Goal: Task Accomplishment & Management: Manage account settings

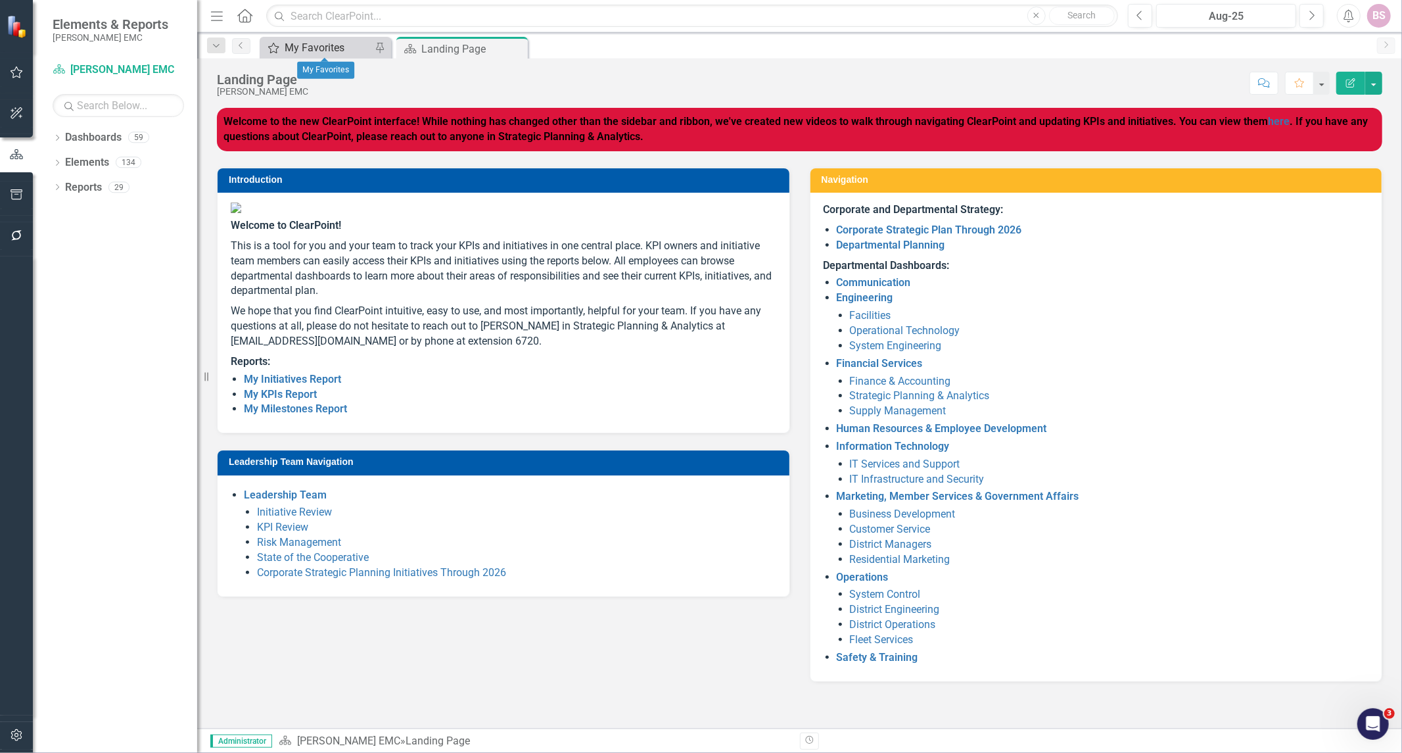
click at [287, 48] on div "My Favorites" at bounding box center [328, 47] width 87 height 16
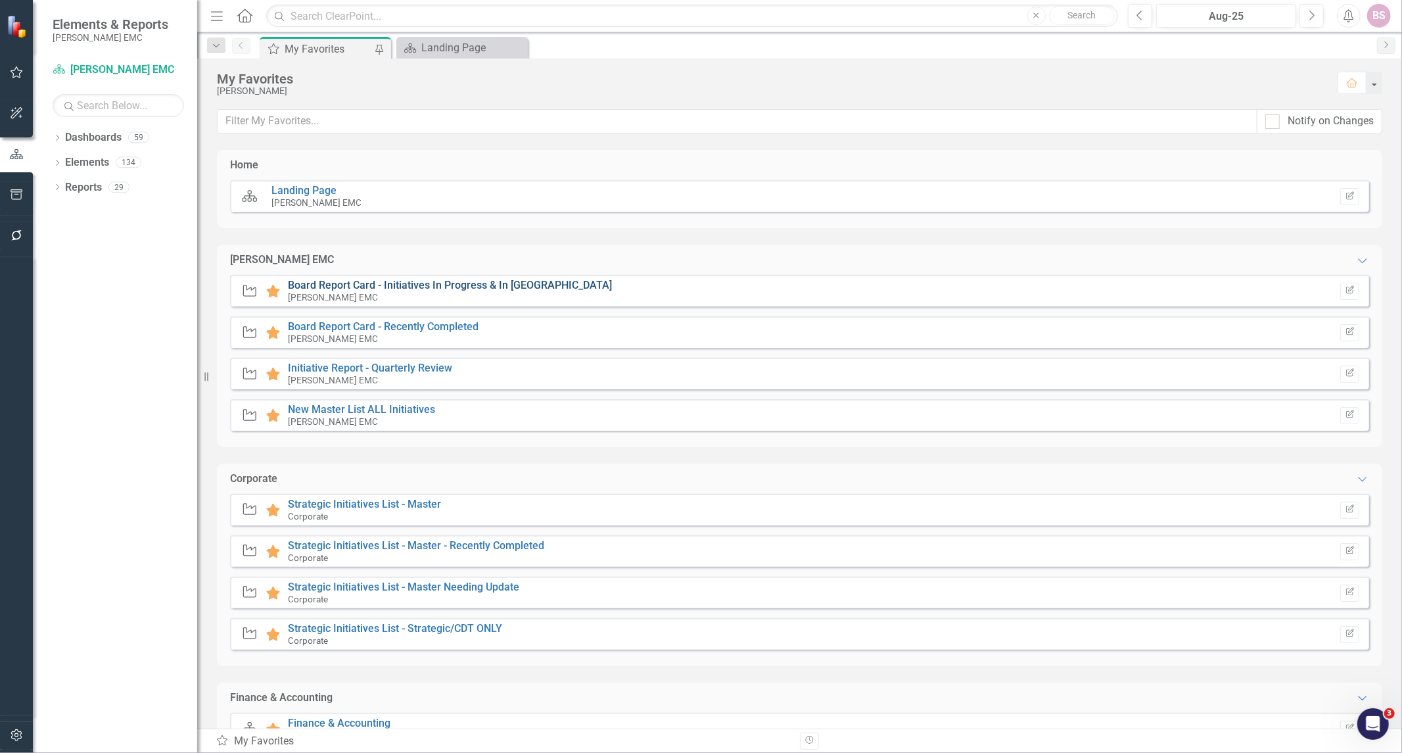
click at [378, 280] on link "Board Report Card - Initiatives In Progress & In [GEOGRAPHIC_DATA]" at bounding box center [450, 285] width 324 height 12
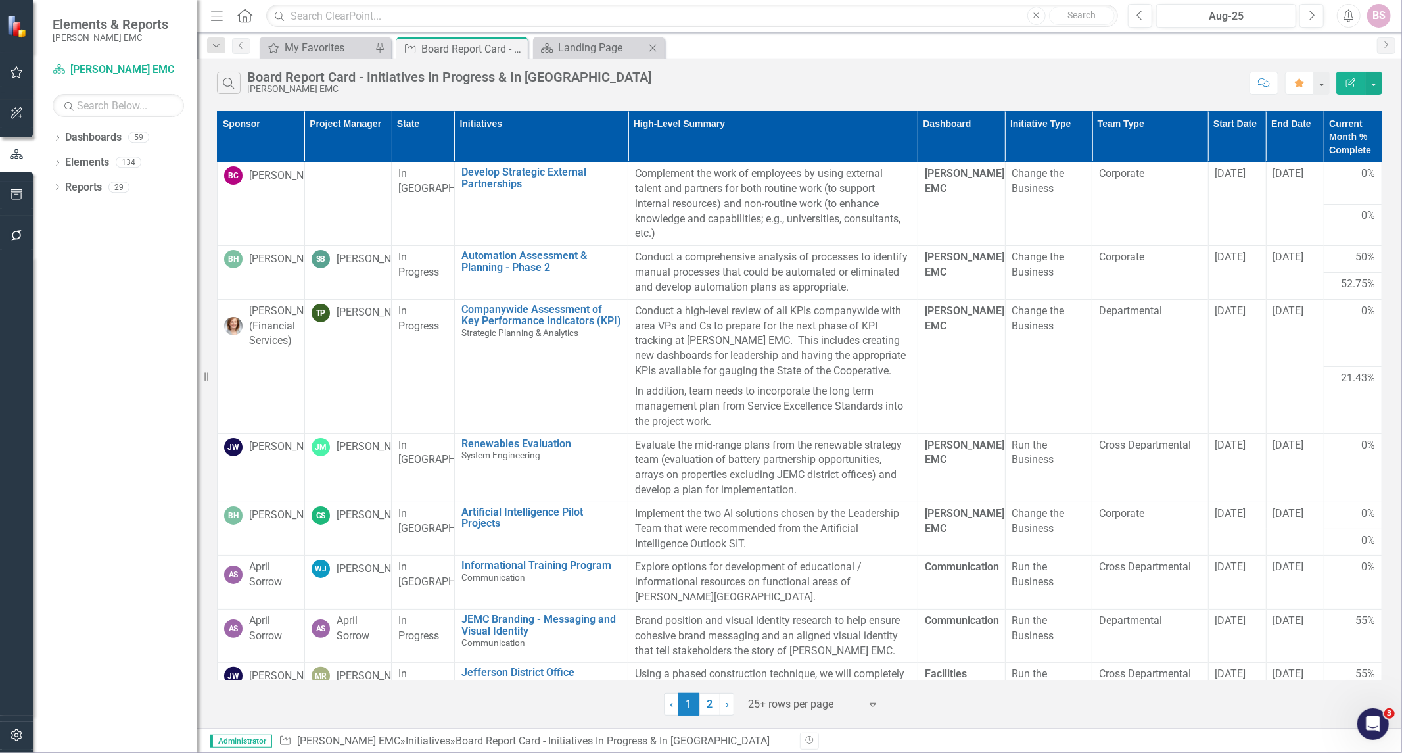
click at [589, 57] on div "Dashboard Landing Page Close" at bounding box center [598, 48] width 131 height 22
click at [594, 53] on div "Landing Page" at bounding box center [601, 47] width 87 height 16
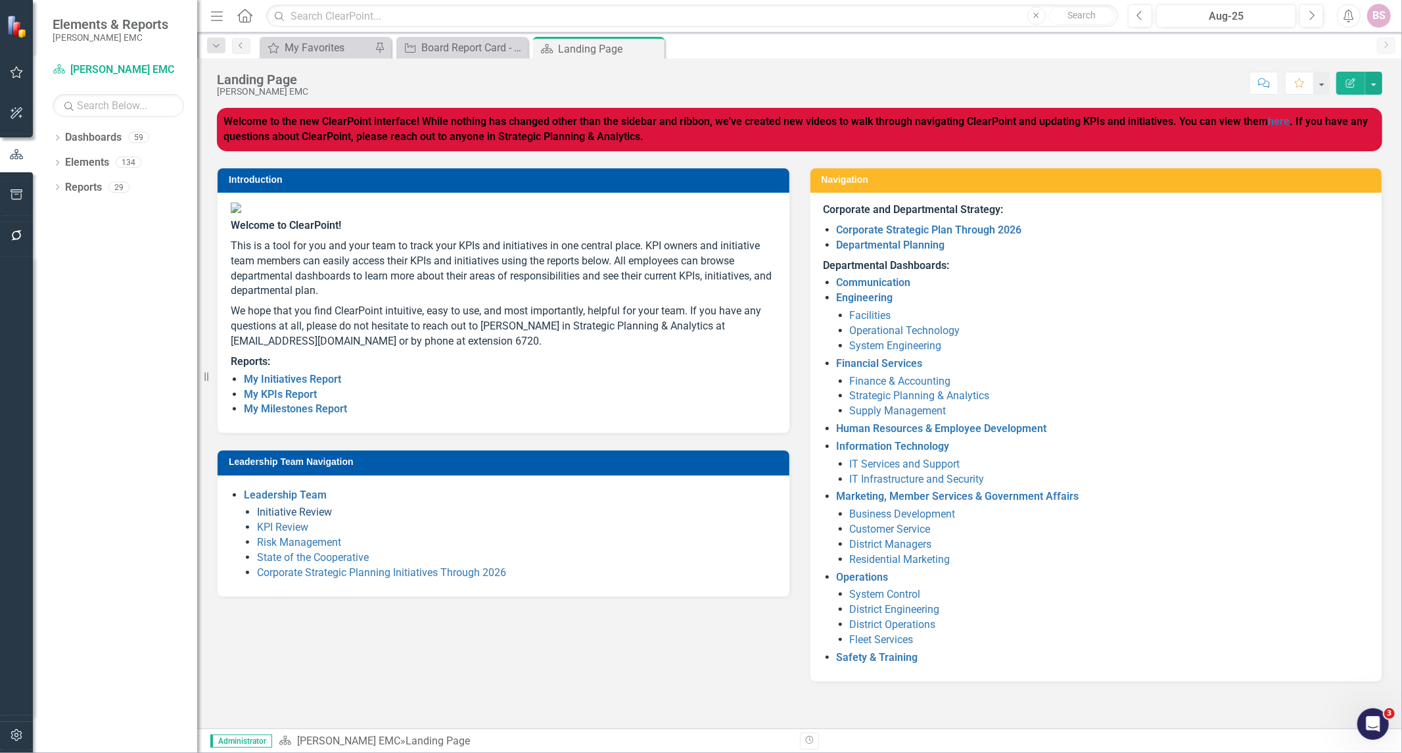
click at [316, 518] on link "Initiative Review" at bounding box center [294, 511] width 75 height 12
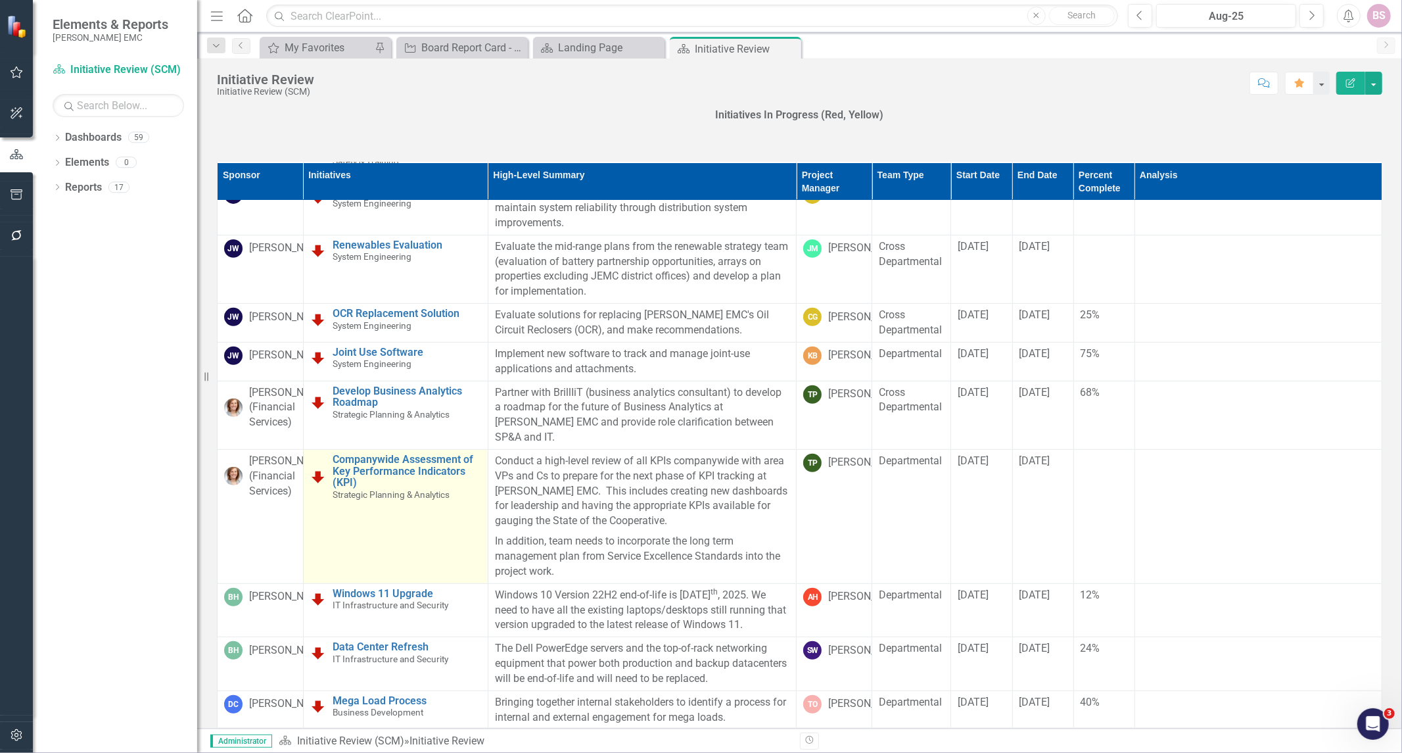
scroll to position [438, 0]
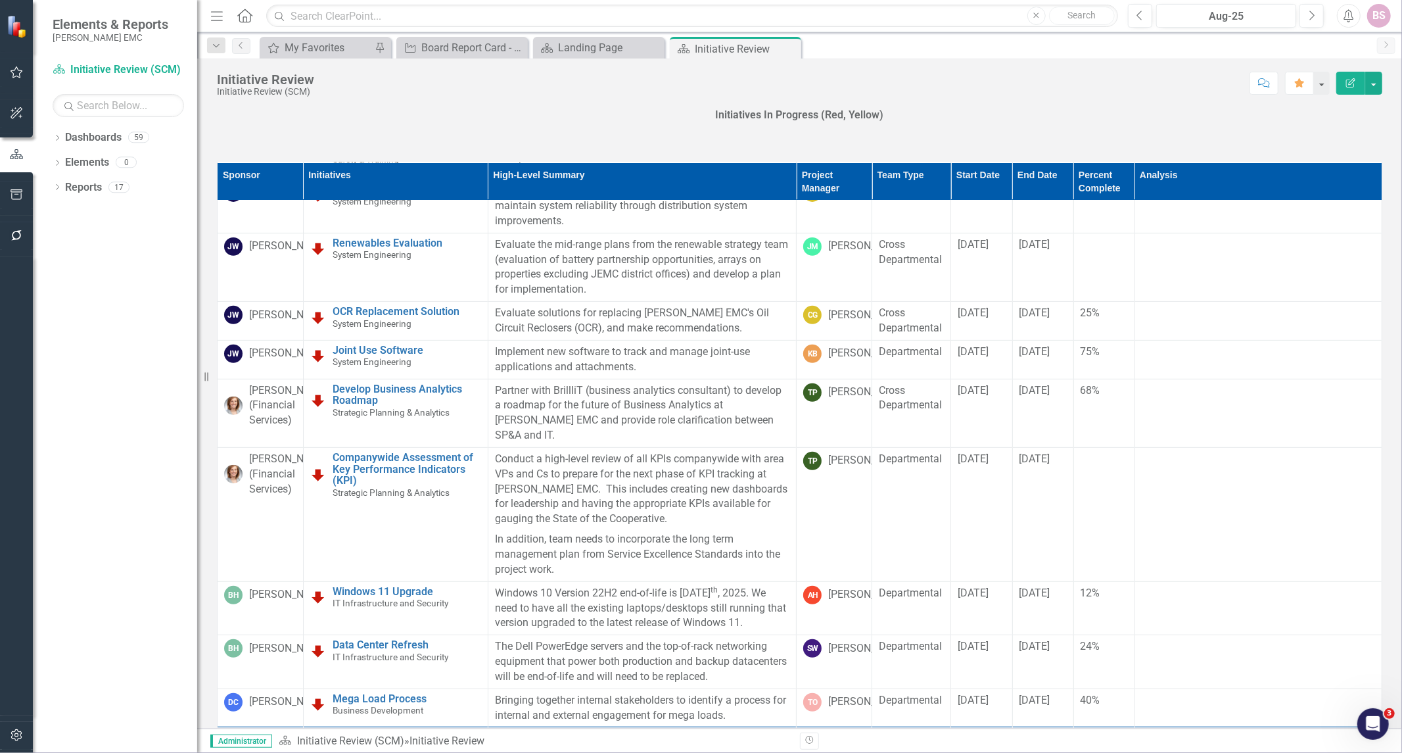
click at [964, 88] on div "Score: N/A Aug-25 Completed Comment Favorite Edit Report" at bounding box center [852, 83] width 1062 height 22
click at [1016, 116] on p "Initiatives In Progress (Red, Yellow)" at bounding box center [799, 115] width 1165 height 15
click at [496, 39] on div "Board Report Card - Initiatives In Progress & In [GEOGRAPHIC_DATA]" at bounding box center [464, 47] width 87 height 16
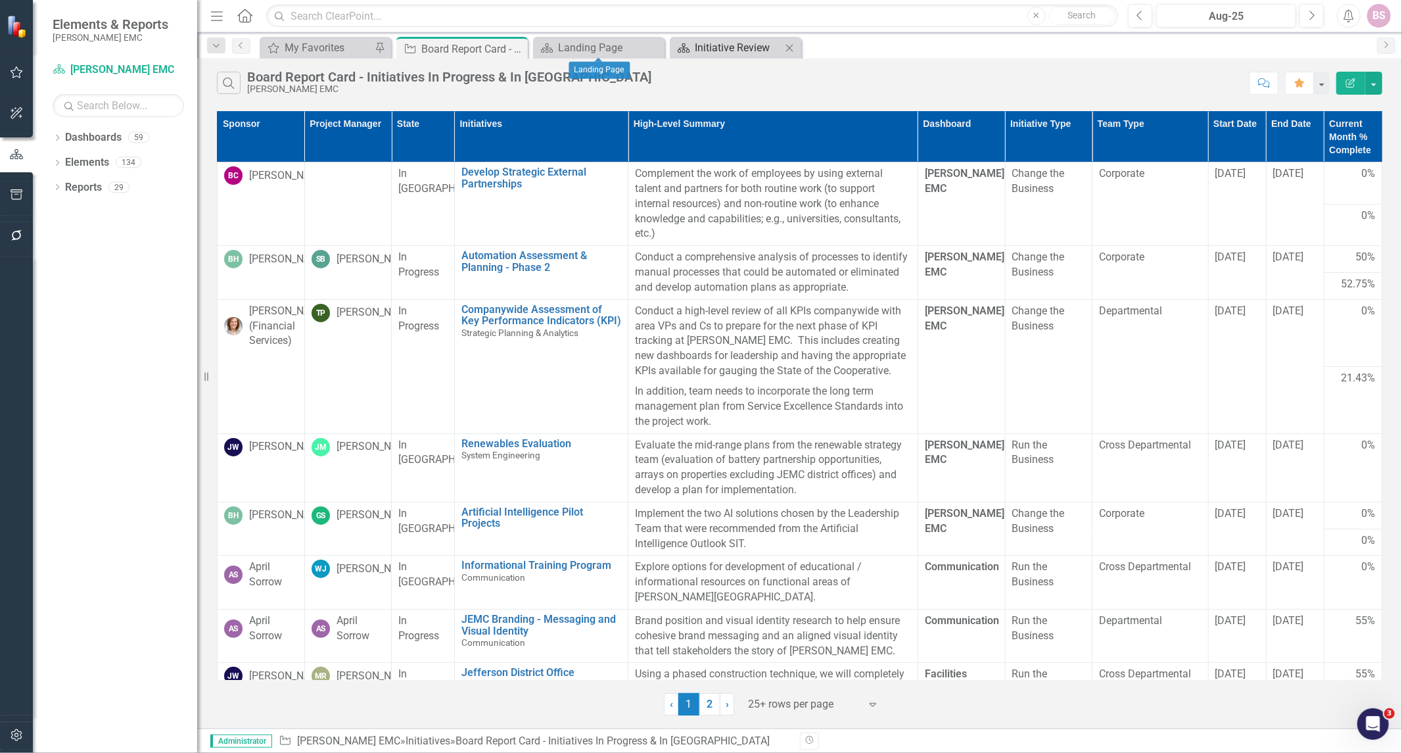
click at [739, 54] on div "Initiative Review" at bounding box center [738, 47] width 87 height 16
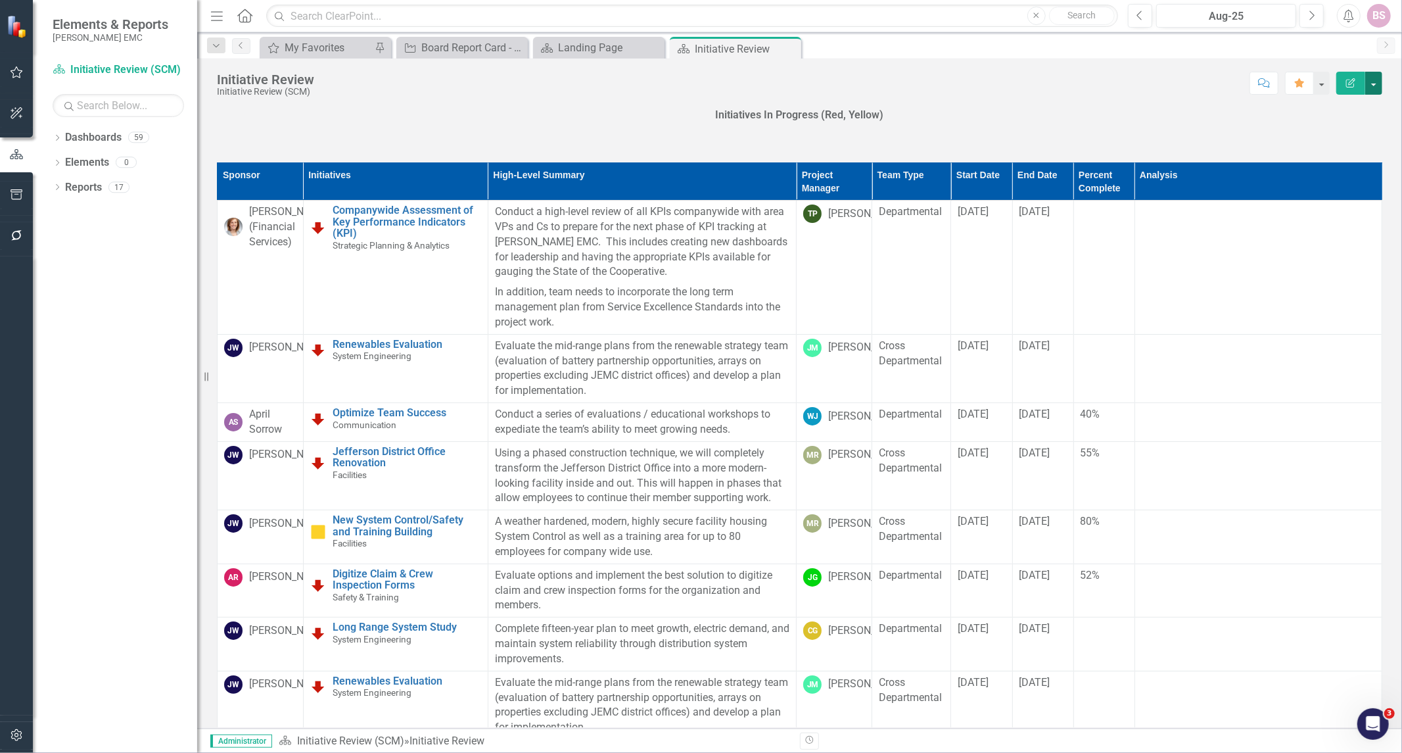
click at [1378, 89] on button "button" at bounding box center [1373, 83] width 17 height 23
click at [1342, 116] on link "Edit Edit Dashboard" at bounding box center [1328, 107] width 106 height 24
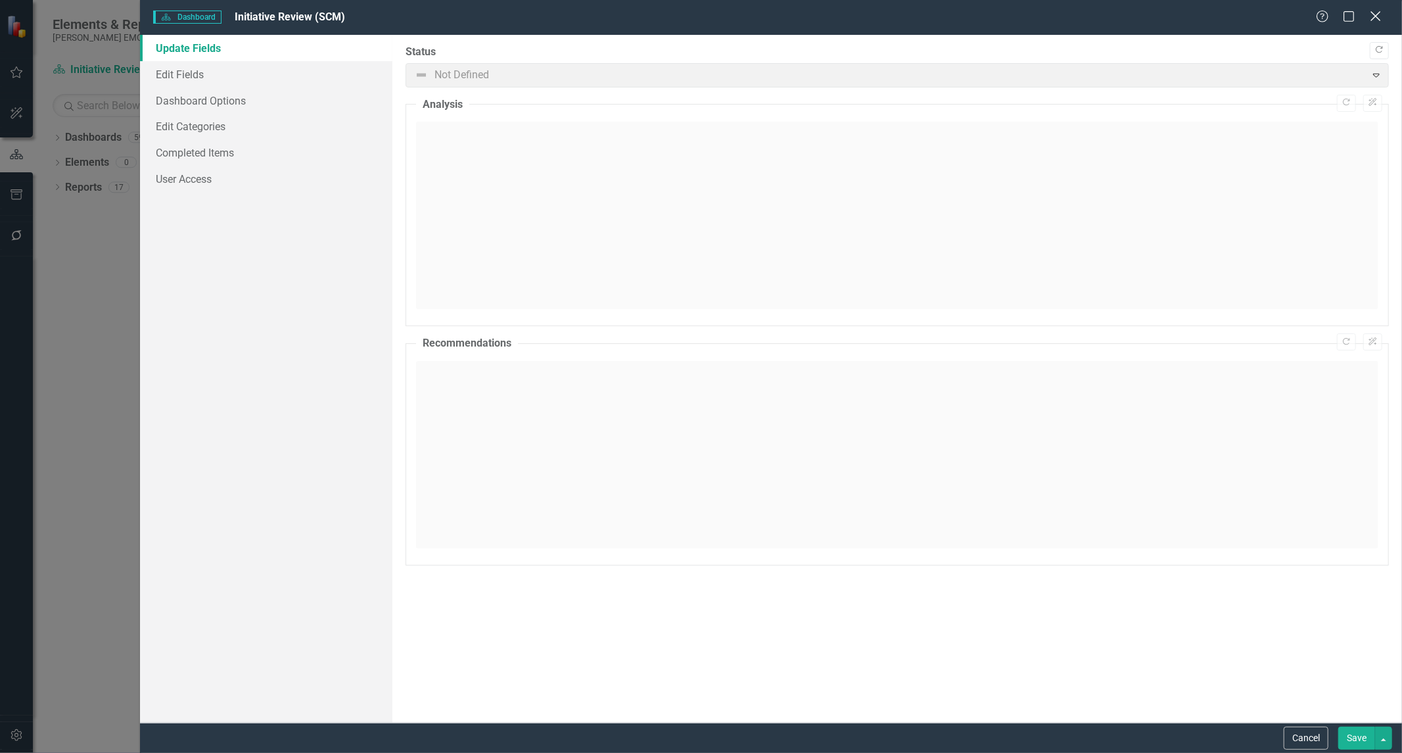
click at [1382, 22] on icon "Close" at bounding box center [1375, 16] width 16 height 12
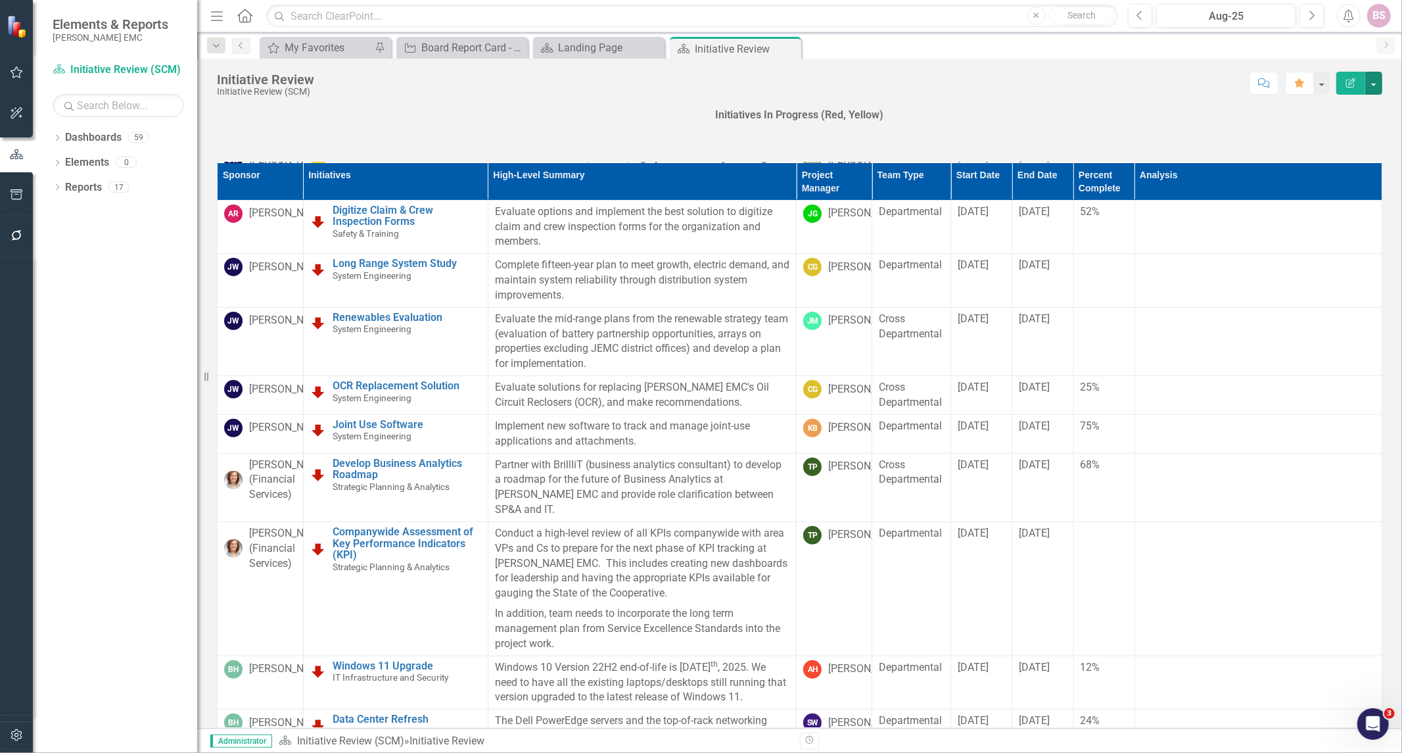
scroll to position [365, 0]
click at [1286, 154] on div "Sponsor Initiatives High-Level Summary Project Manager Team Type Start Date End…" at bounding box center [799, 452] width 1185 height 613
click at [1277, 168] on th "Analysis" at bounding box center [1257, 180] width 247 height 37
click at [1277, 168] on th "Analysis Sort Ascending" at bounding box center [1257, 180] width 247 height 37
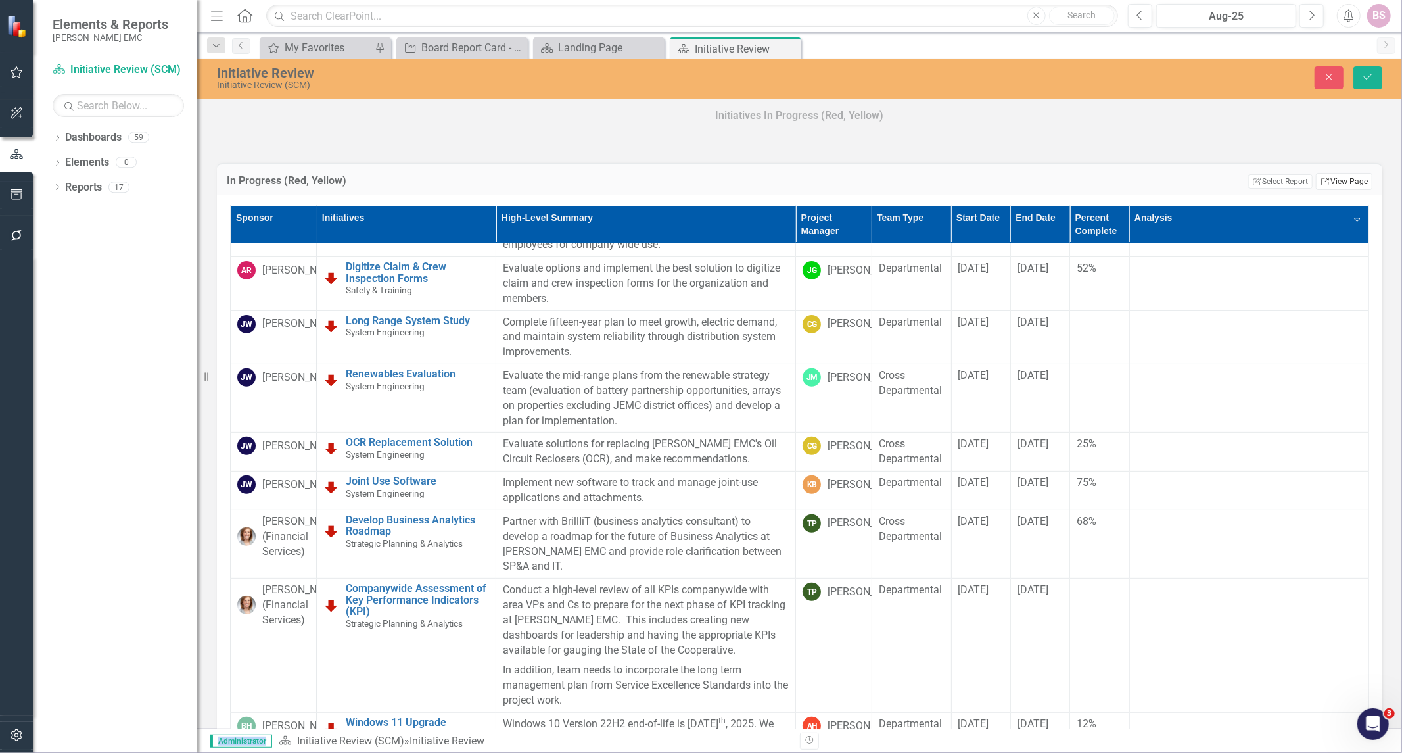
click at [1334, 179] on link "Link View Page" at bounding box center [1344, 181] width 57 height 17
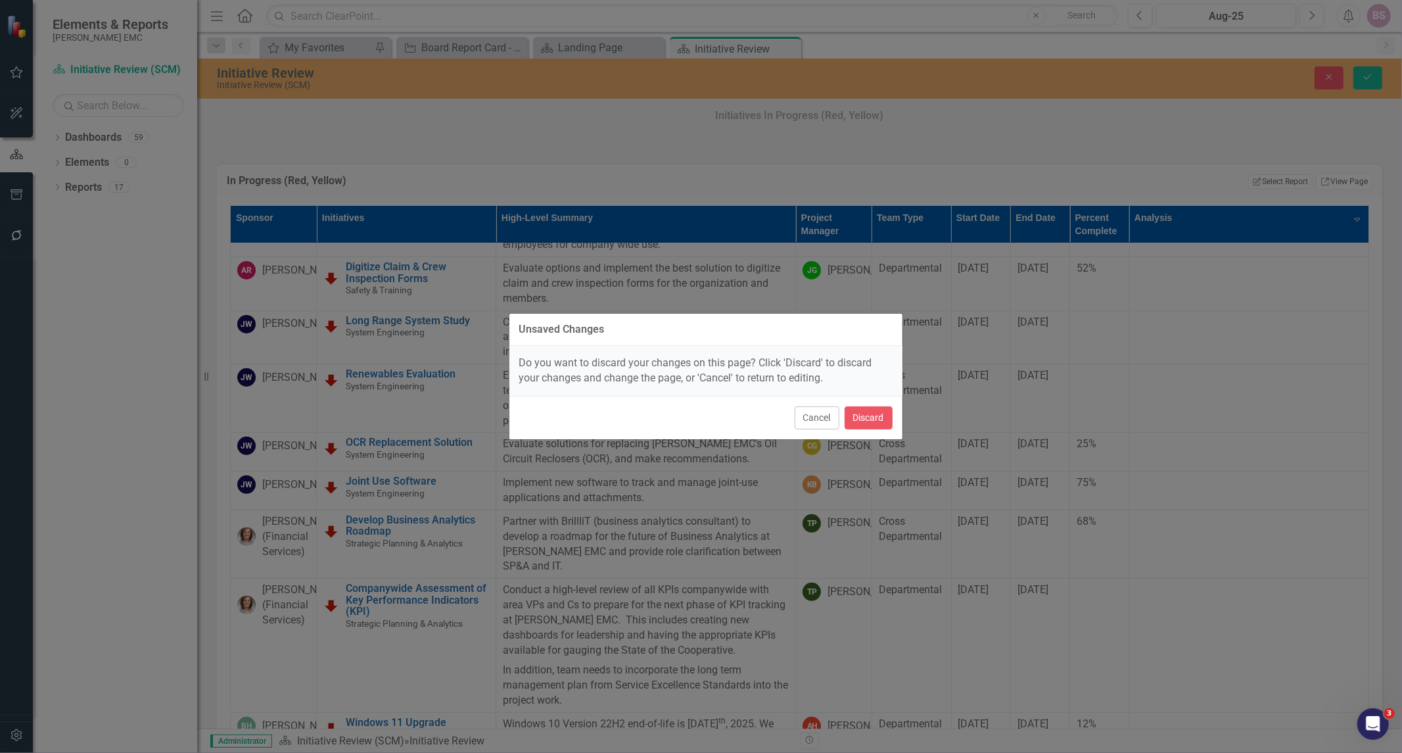
click at [900, 425] on div "Cancel Discard" at bounding box center [705, 417] width 393 height 43
click at [885, 419] on button "Discard" at bounding box center [869, 417] width 48 height 23
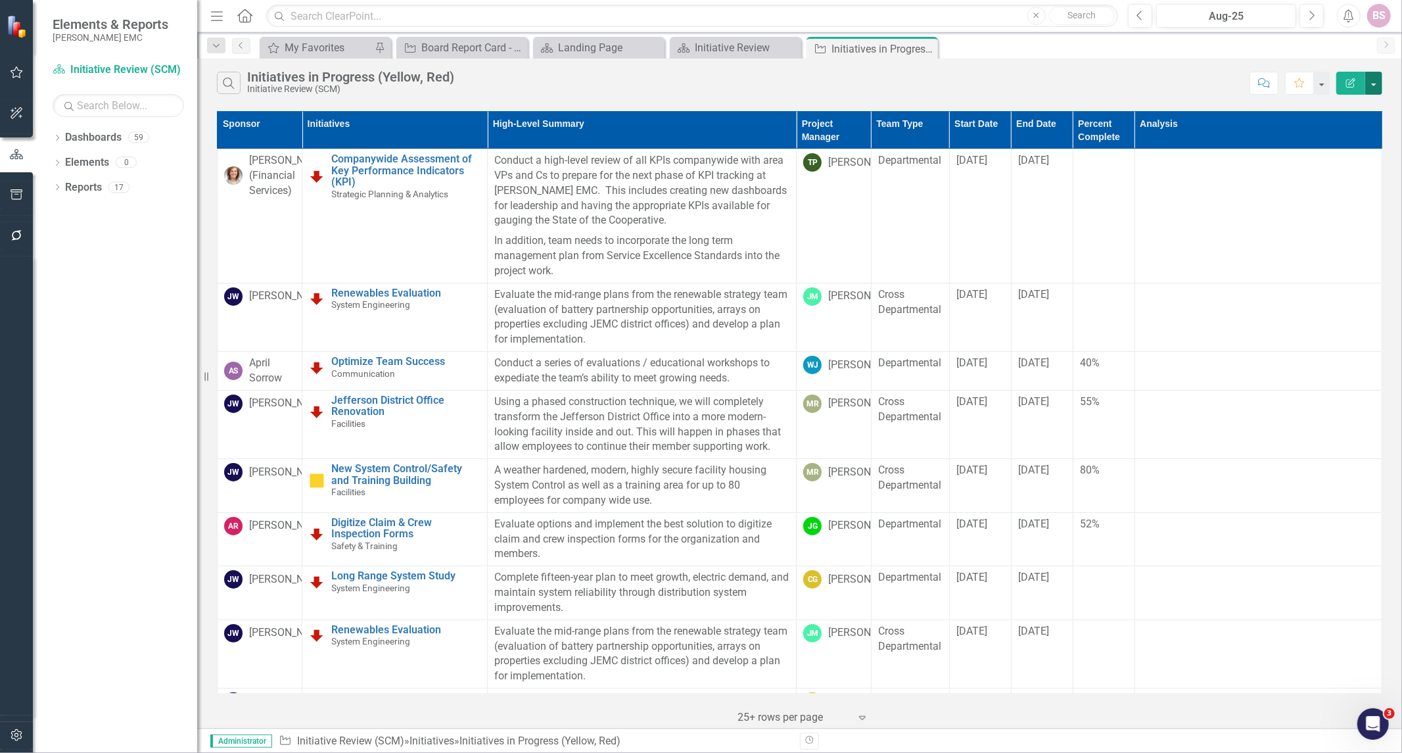
click at [1370, 92] on button "button" at bounding box center [1373, 83] width 17 height 23
click at [1354, 112] on link "Edit Report Edit Report" at bounding box center [1330, 107] width 104 height 24
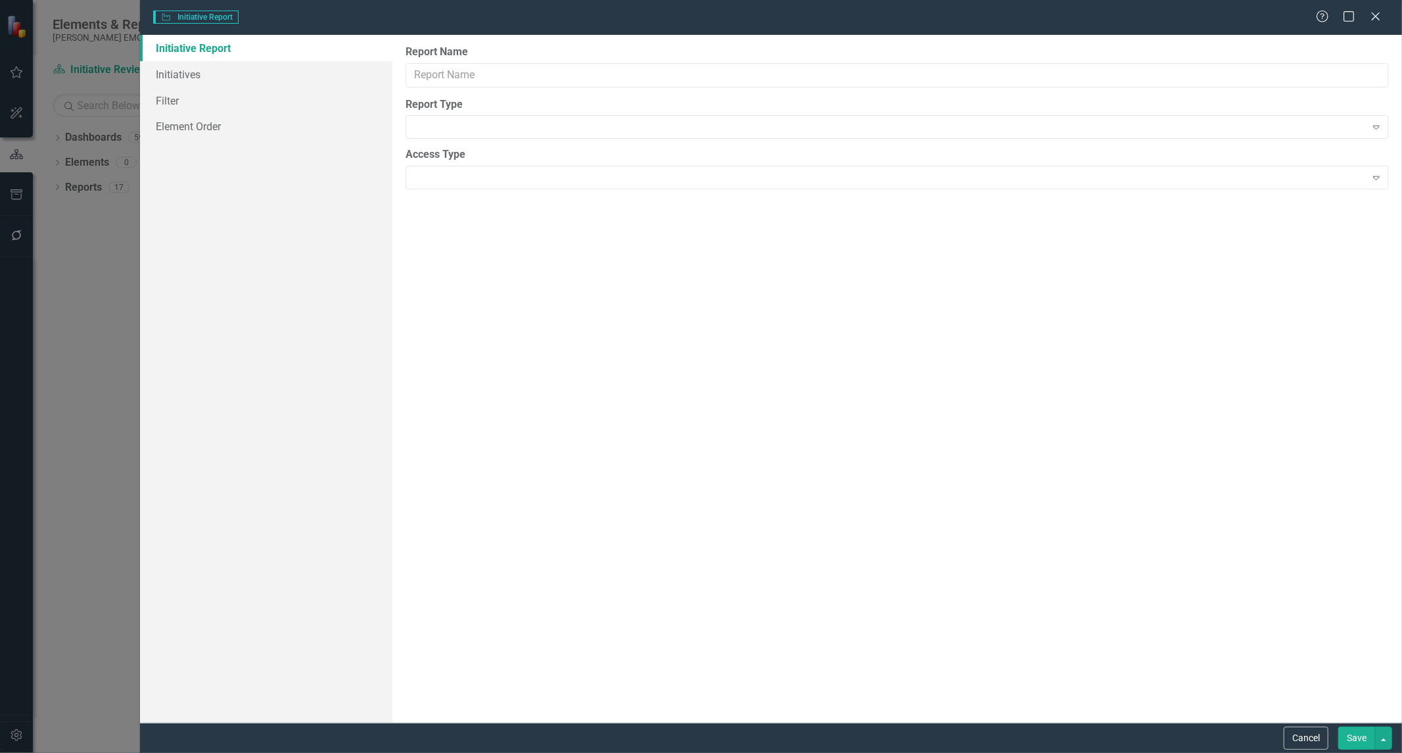
type input "Initiatives in Progress (Yellow, Red)"
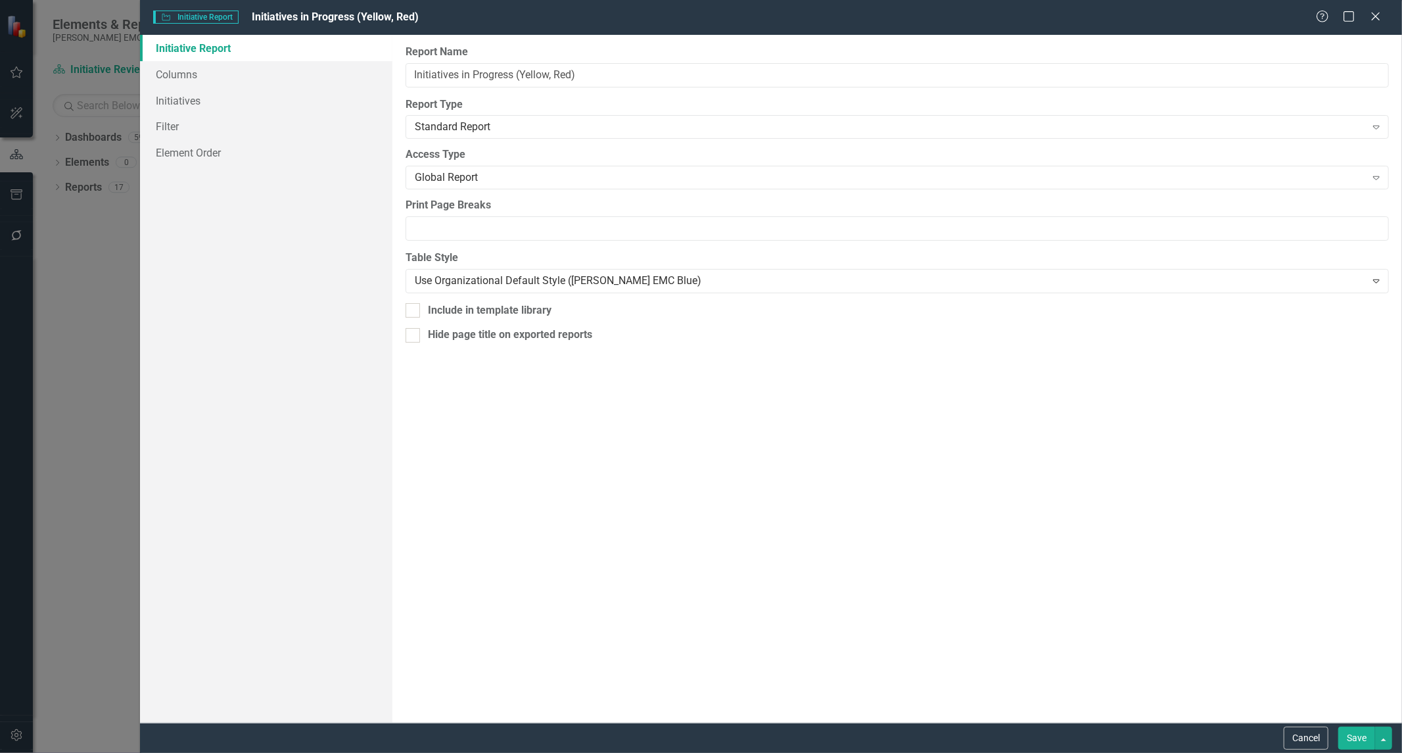
click at [118, 323] on div "Initiative Initiative Report Initiatives in Progress (Yellow, Red) Help Maximiz…" at bounding box center [701, 376] width 1402 height 753
click at [1372, 14] on icon at bounding box center [1375, 16] width 10 height 10
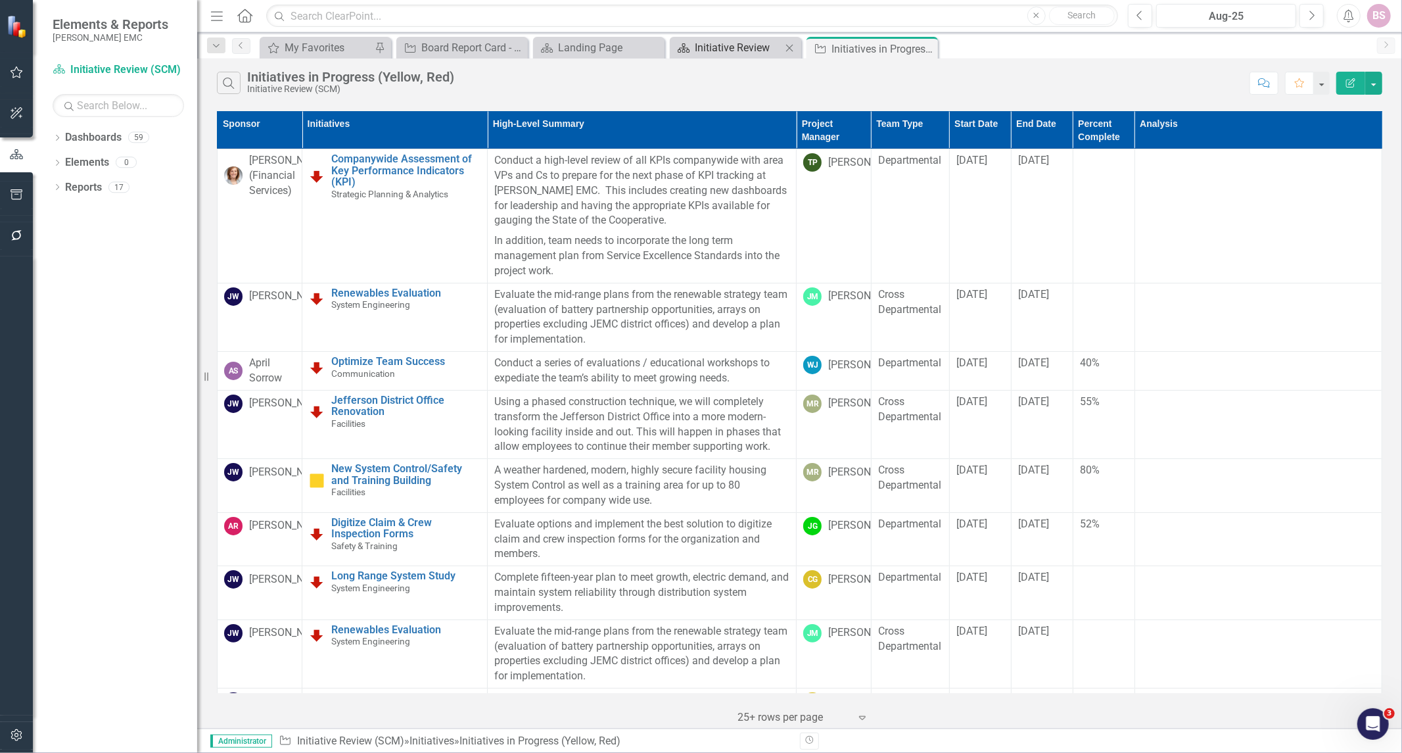
click at [717, 53] on div "Initiative Review" at bounding box center [738, 47] width 87 height 16
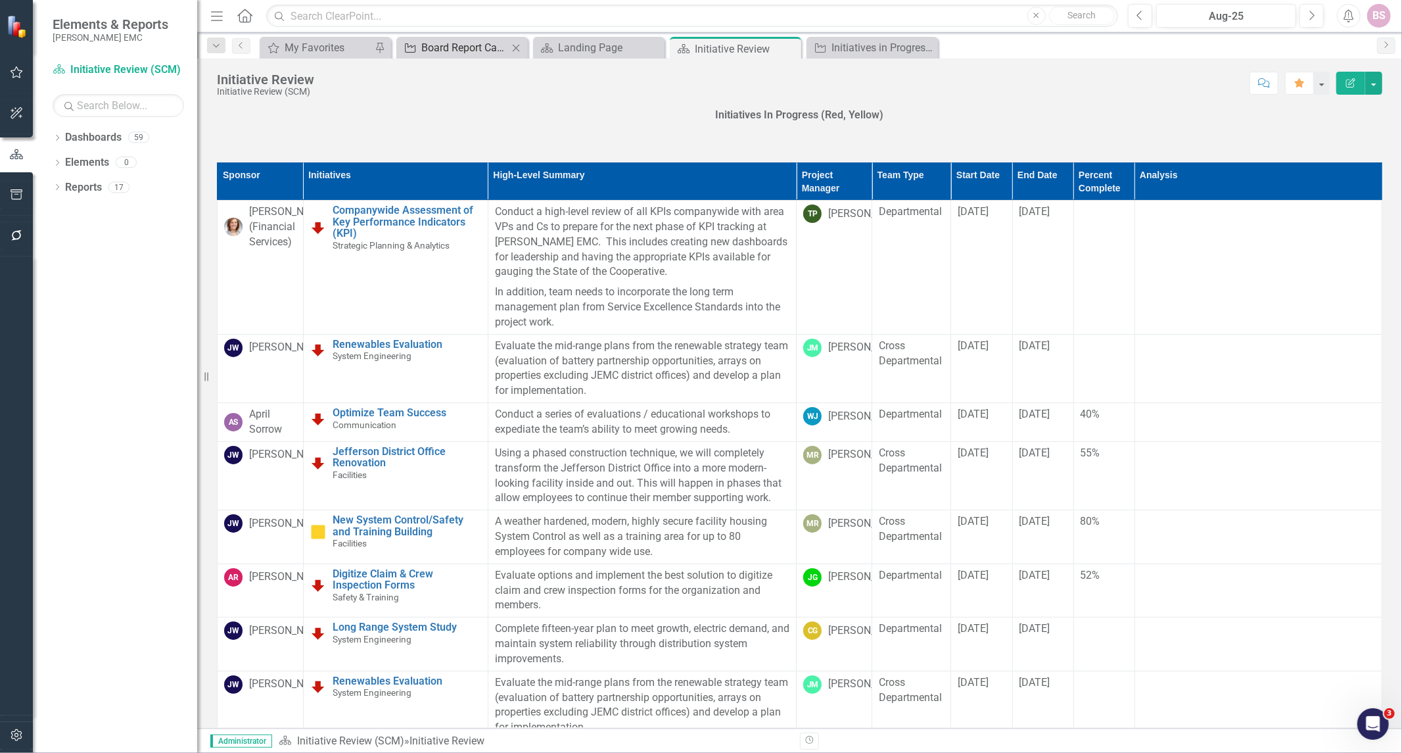
click at [436, 51] on div "Board Report Card - Initiatives In Progress & In [GEOGRAPHIC_DATA]" at bounding box center [464, 47] width 87 height 16
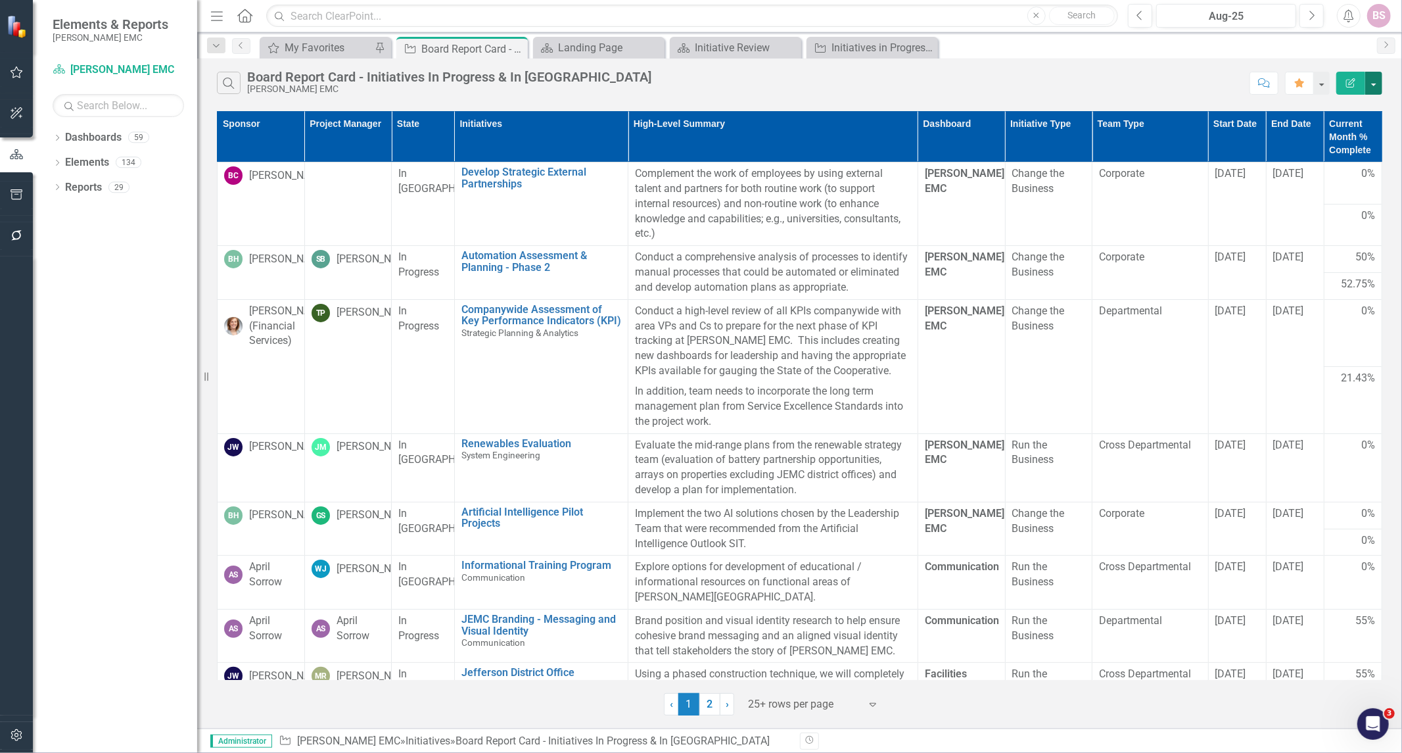
click at [1377, 82] on button "button" at bounding box center [1373, 83] width 17 height 23
click at [1353, 112] on link "Edit Report Edit Report" at bounding box center [1330, 107] width 104 height 24
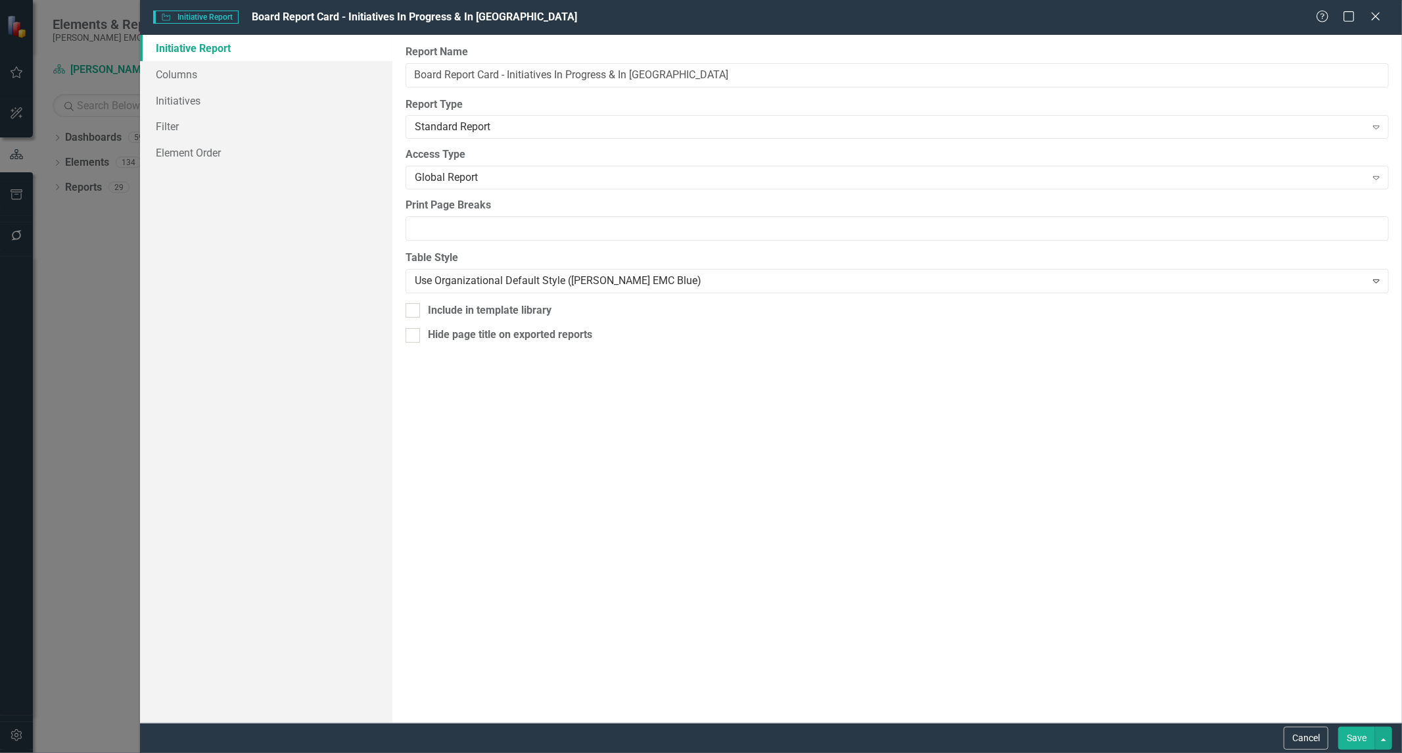
drag, startPoint x: 1372, startPoint y: 18, endPoint x: 1287, endPoint y: 34, distance: 86.9
click at [1372, 18] on icon "Close" at bounding box center [1375, 16] width 13 height 11
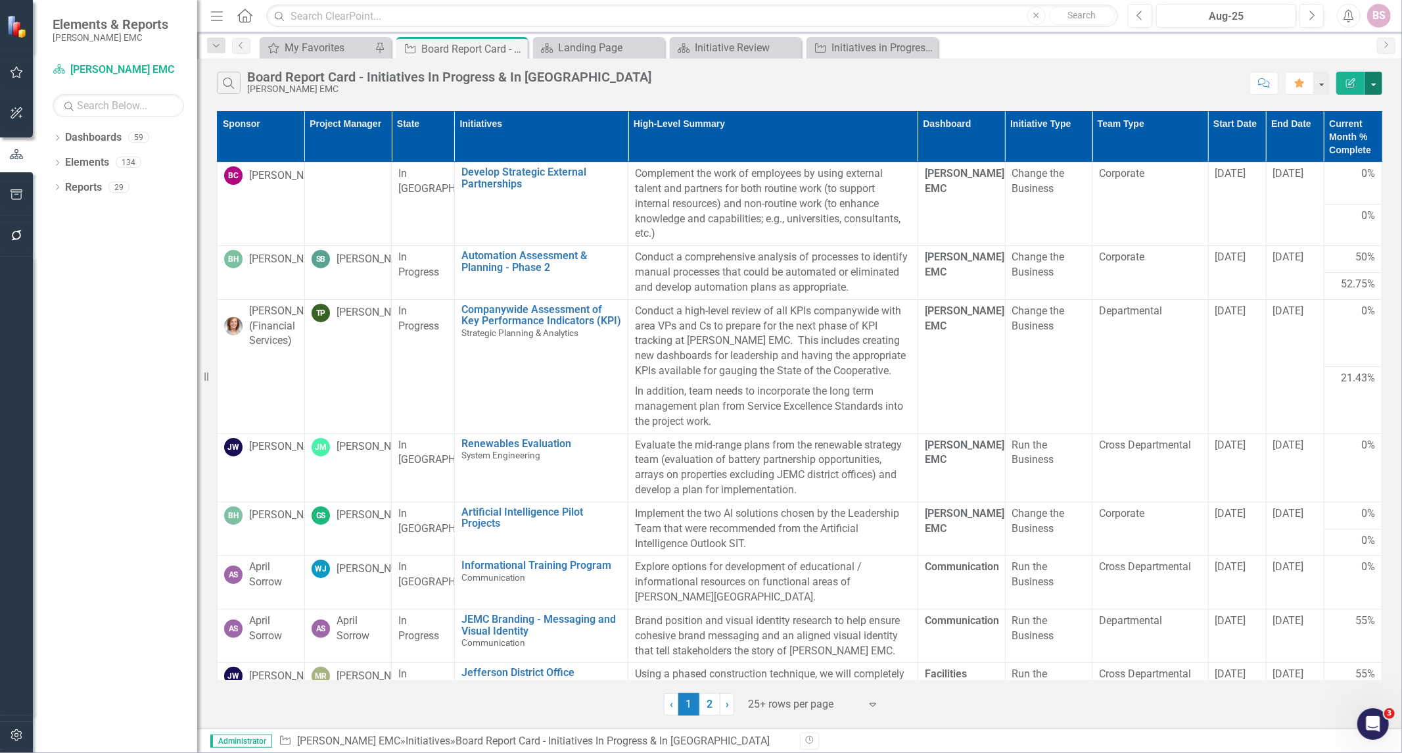
click at [1372, 89] on button "button" at bounding box center [1373, 83] width 17 height 23
click at [1361, 103] on link "Edit Report Edit Report" at bounding box center [1330, 107] width 104 height 24
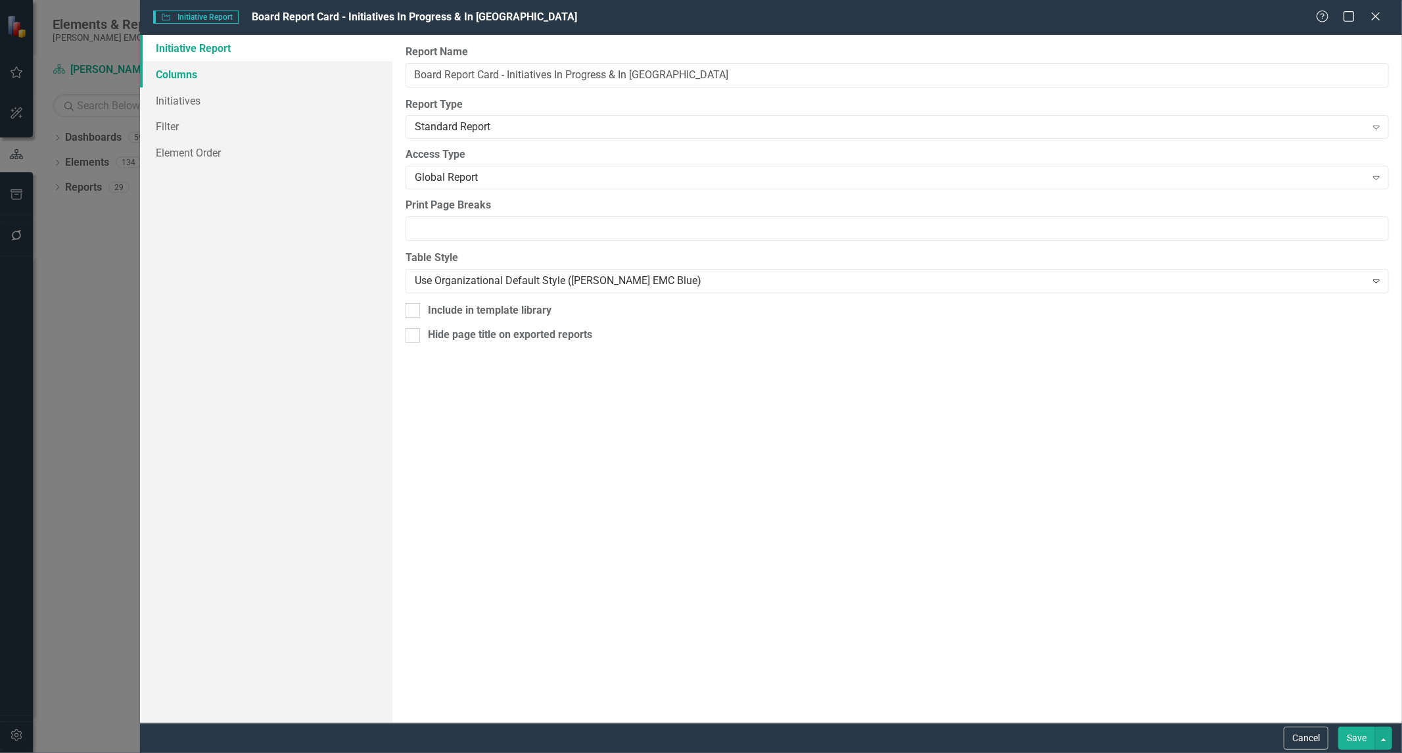
click at [169, 80] on link "Columns" at bounding box center [266, 74] width 252 height 26
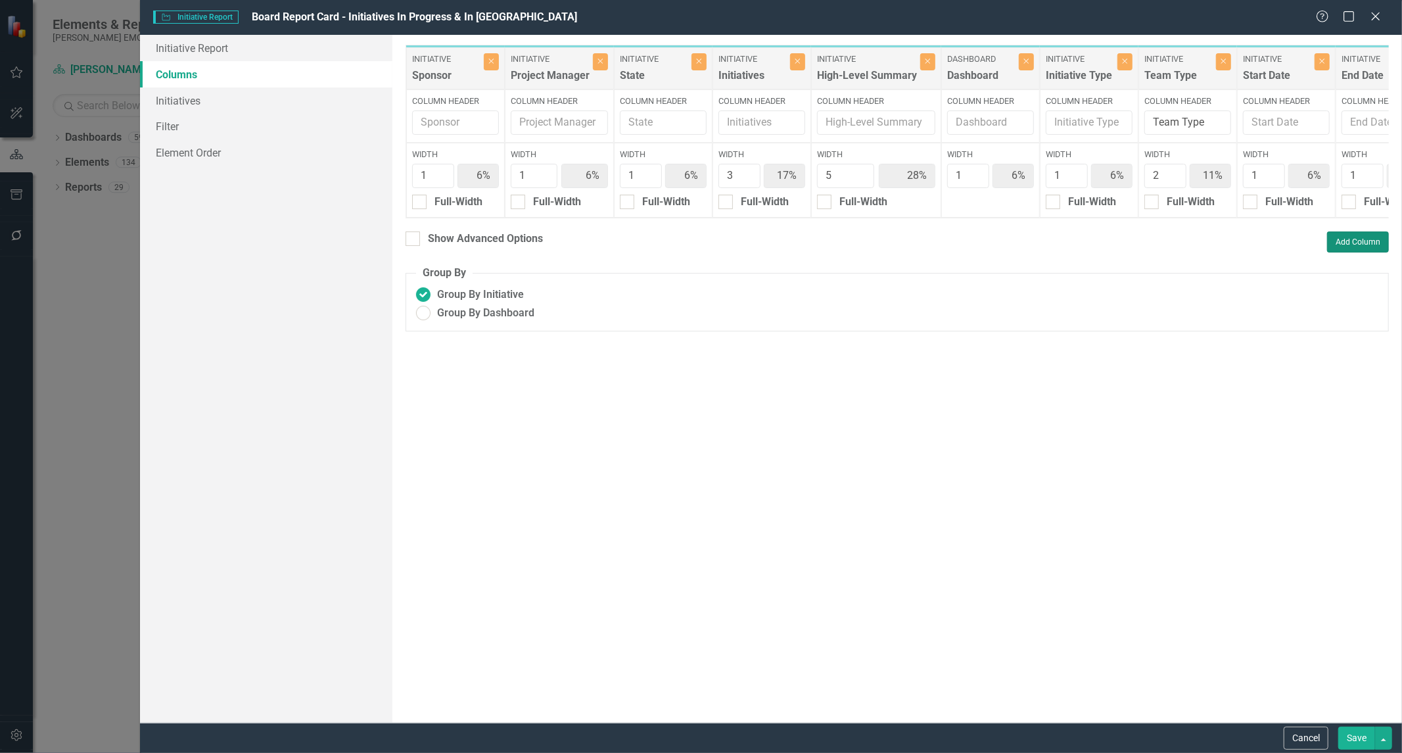
click at [1345, 248] on button "Add Column" at bounding box center [1358, 241] width 62 height 21
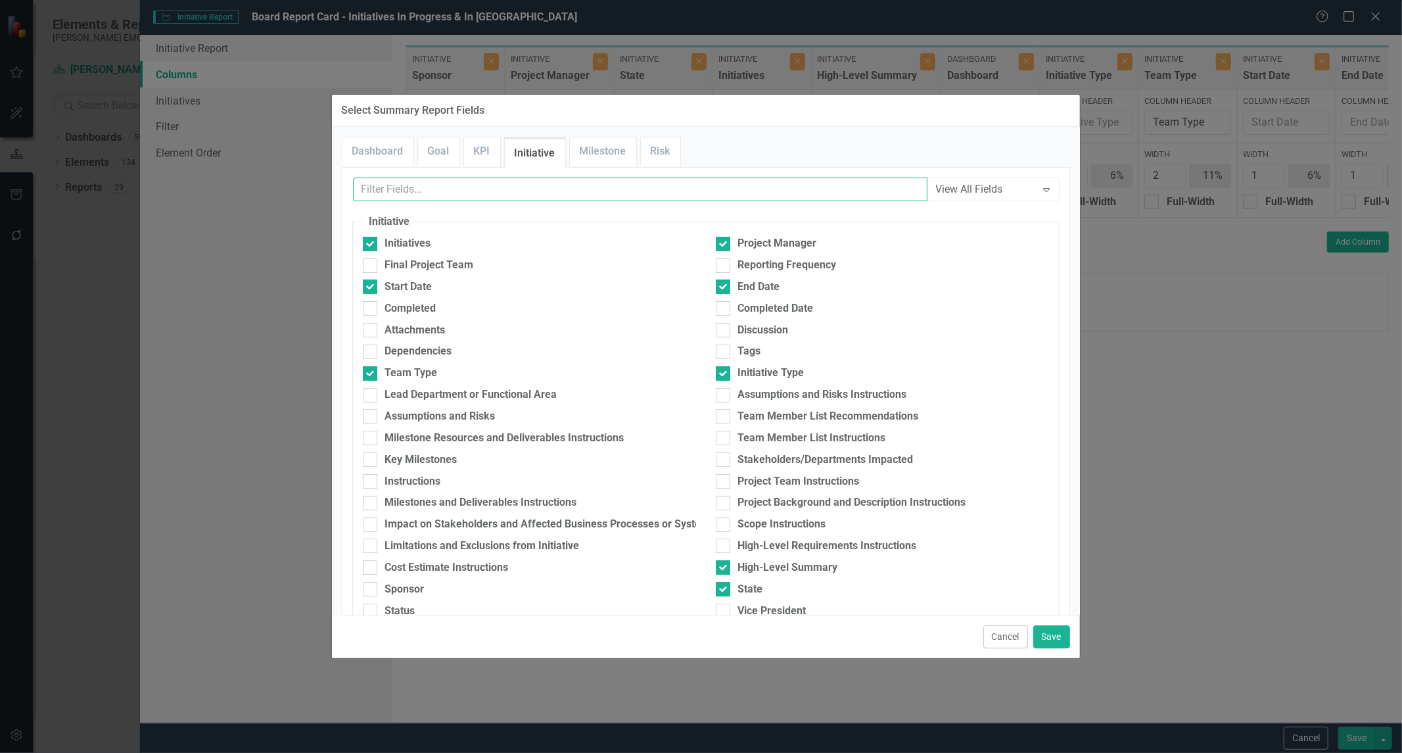
click at [428, 186] on input "text" at bounding box center [640, 189] width 574 height 24
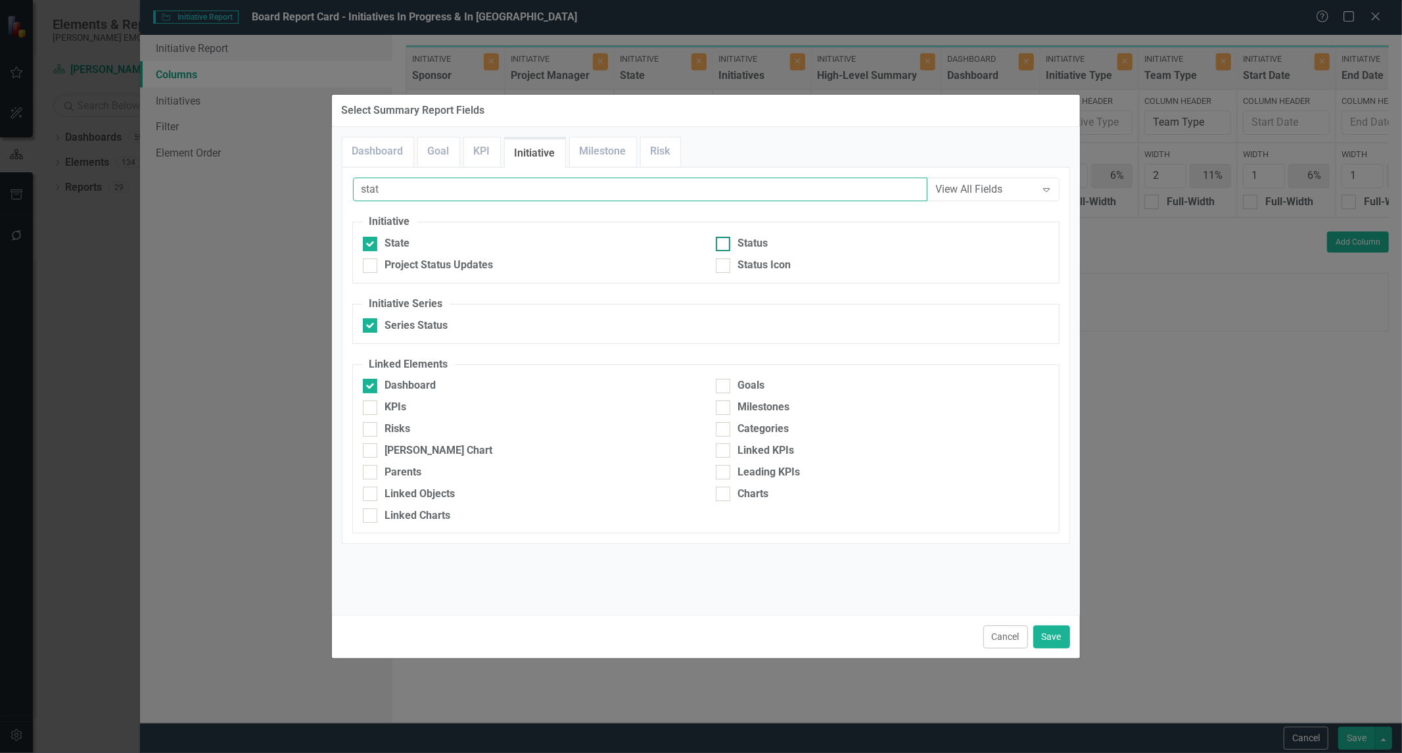
type input "stat"
click at [751, 239] on div "Status" at bounding box center [753, 243] width 30 height 15
click at [724, 239] on input "Status" at bounding box center [720, 241] width 9 height 9
checkbox input "true"
click at [757, 269] on div "Status Icon" at bounding box center [764, 265] width 53 height 15
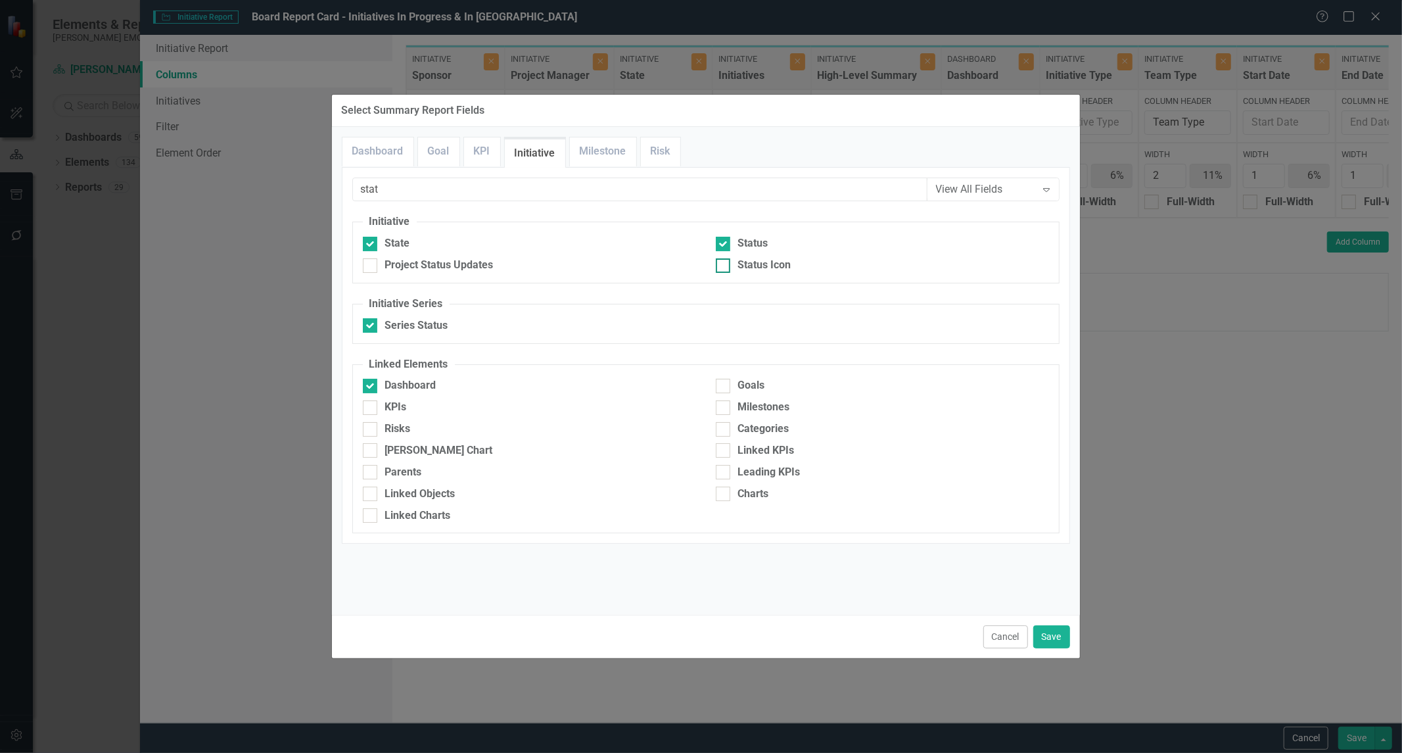
click at [724, 267] on input "Status Icon" at bounding box center [720, 262] width 9 height 9
checkbox input "true"
click at [1056, 638] on button "Save" at bounding box center [1051, 636] width 37 height 23
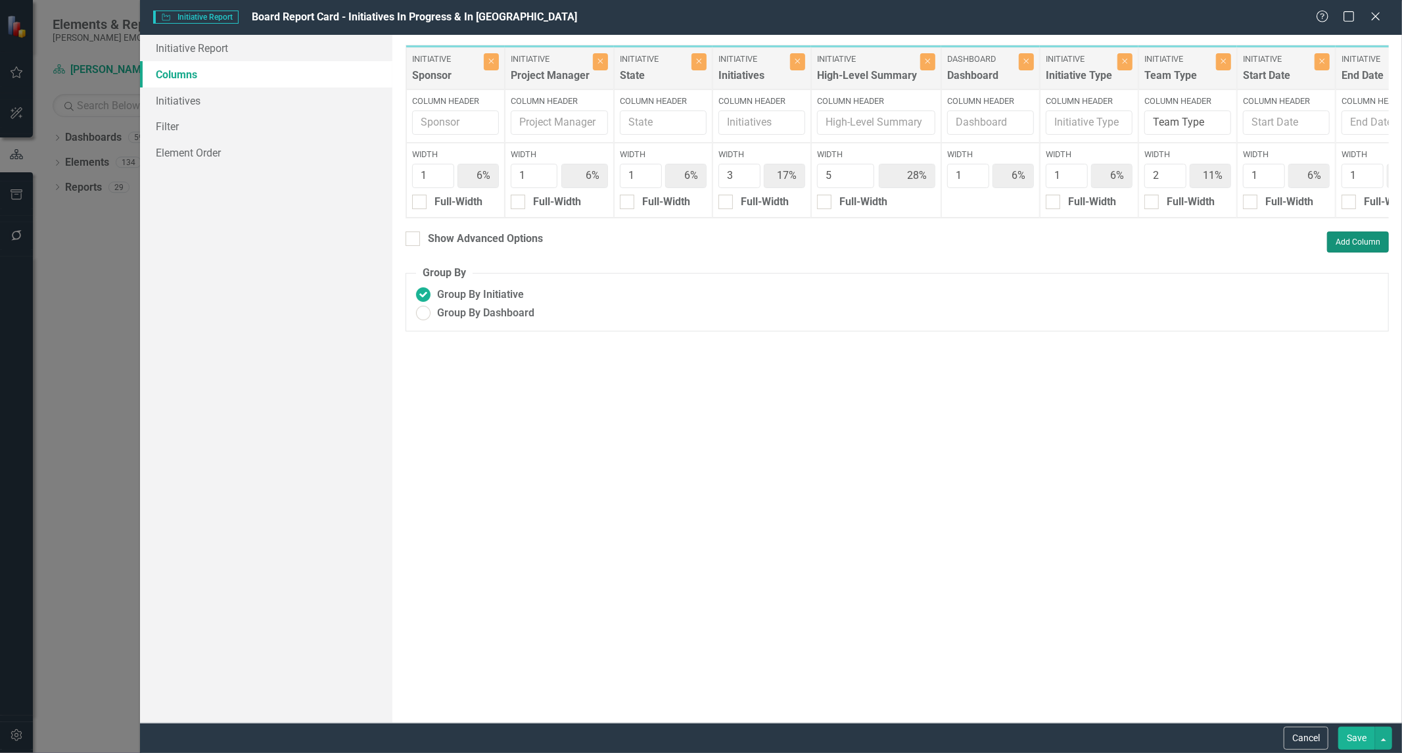
type input "5%"
type input "15%"
type input "25%"
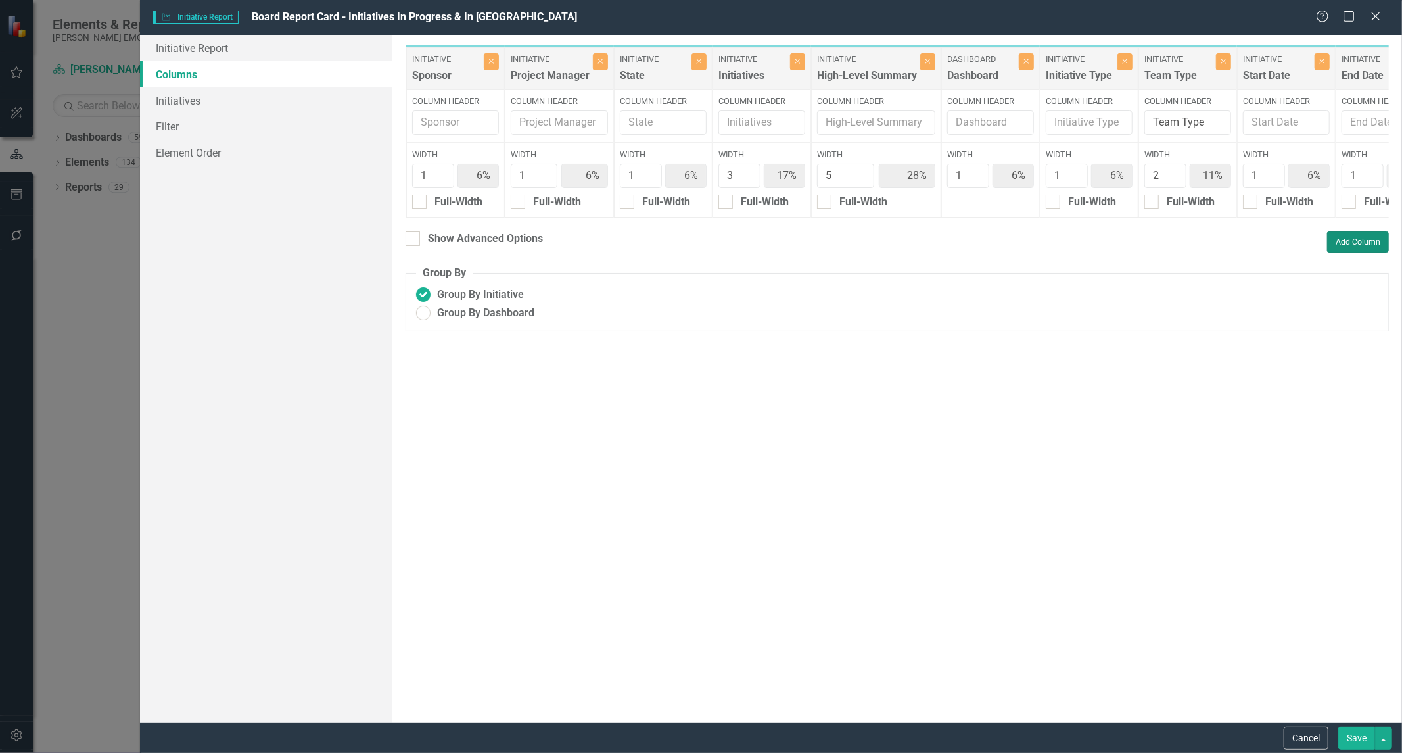
type input "5%"
type input "10%"
type input "5%"
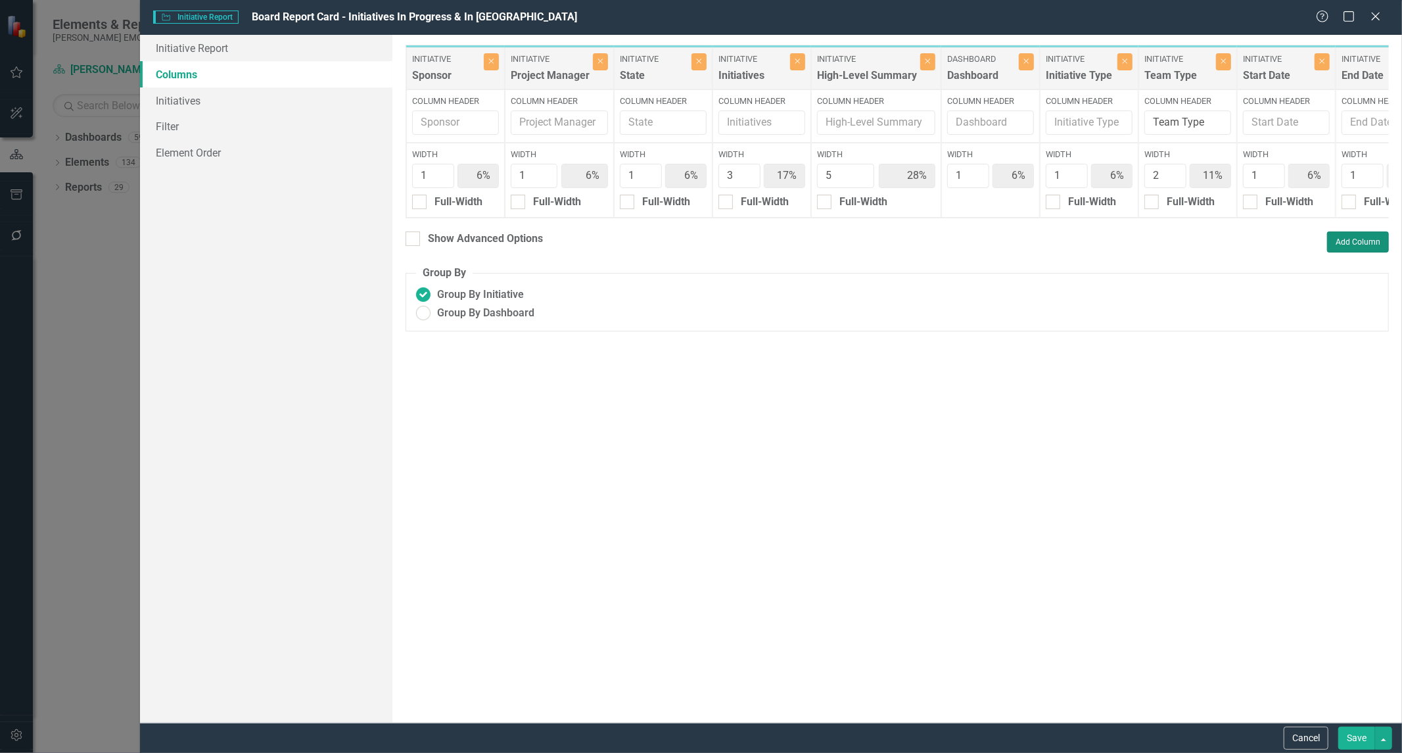
type input "5%"
click at [1347, 735] on button "Save" at bounding box center [1356, 737] width 37 height 23
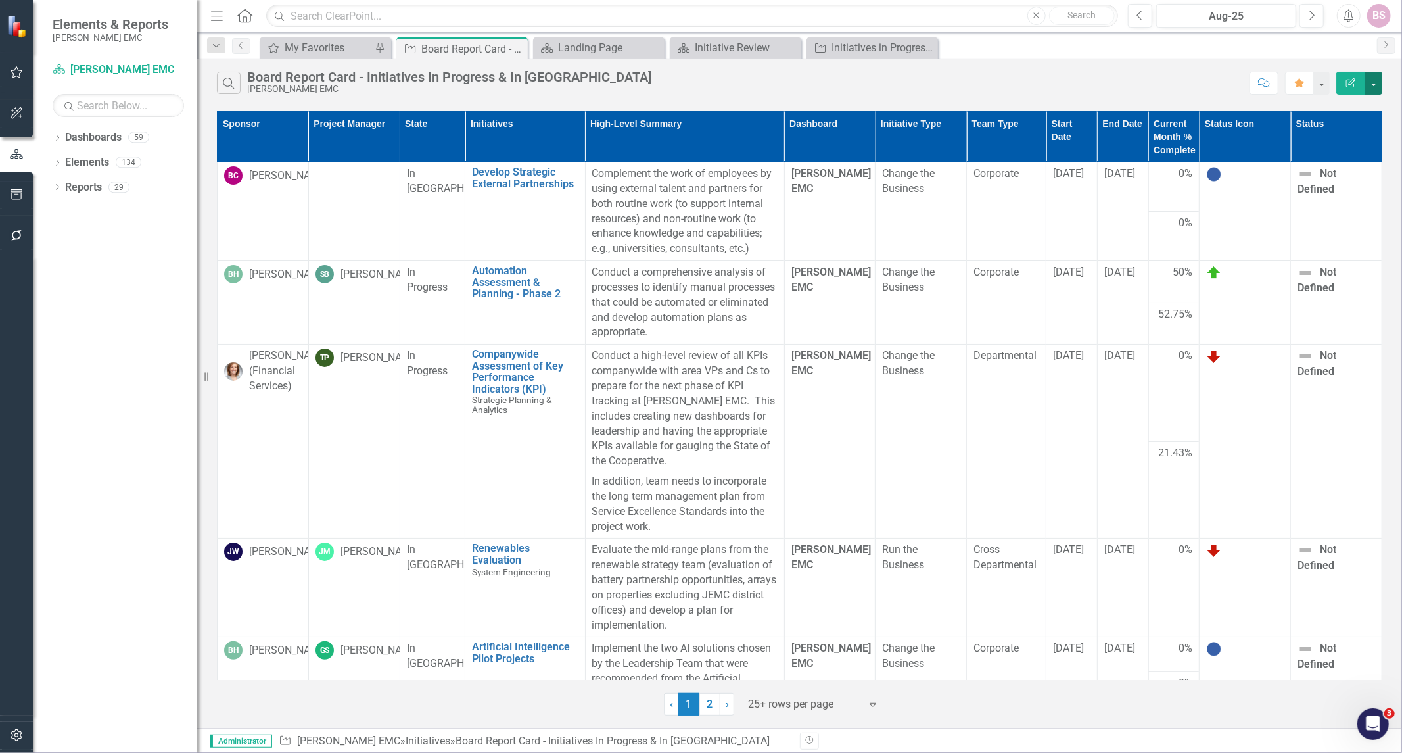
click at [1374, 85] on button "button" at bounding box center [1373, 83] width 17 height 23
click at [1334, 109] on link "Edit Report Edit Report" at bounding box center [1330, 107] width 104 height 24
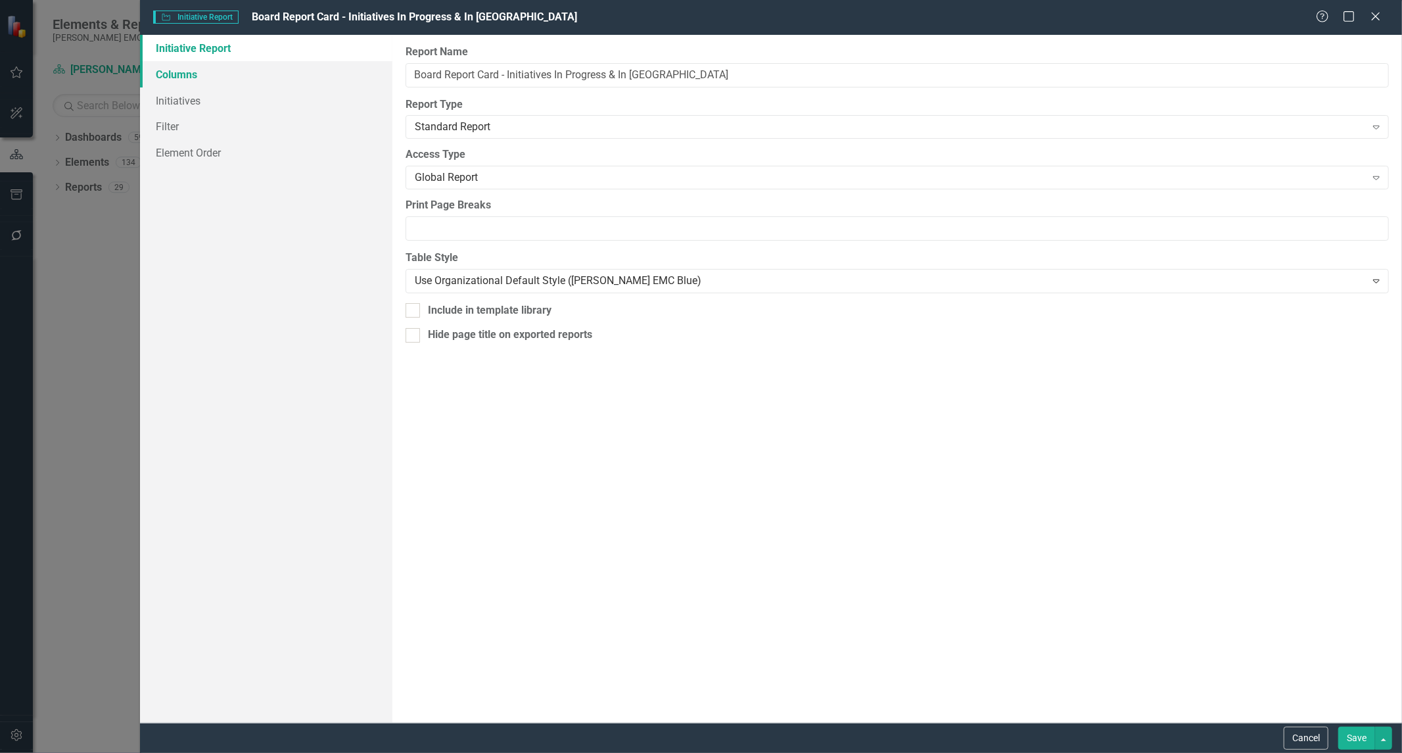
click at [196, 82] on link "Columns" at bounding box center [266, 74] width 252 height 26
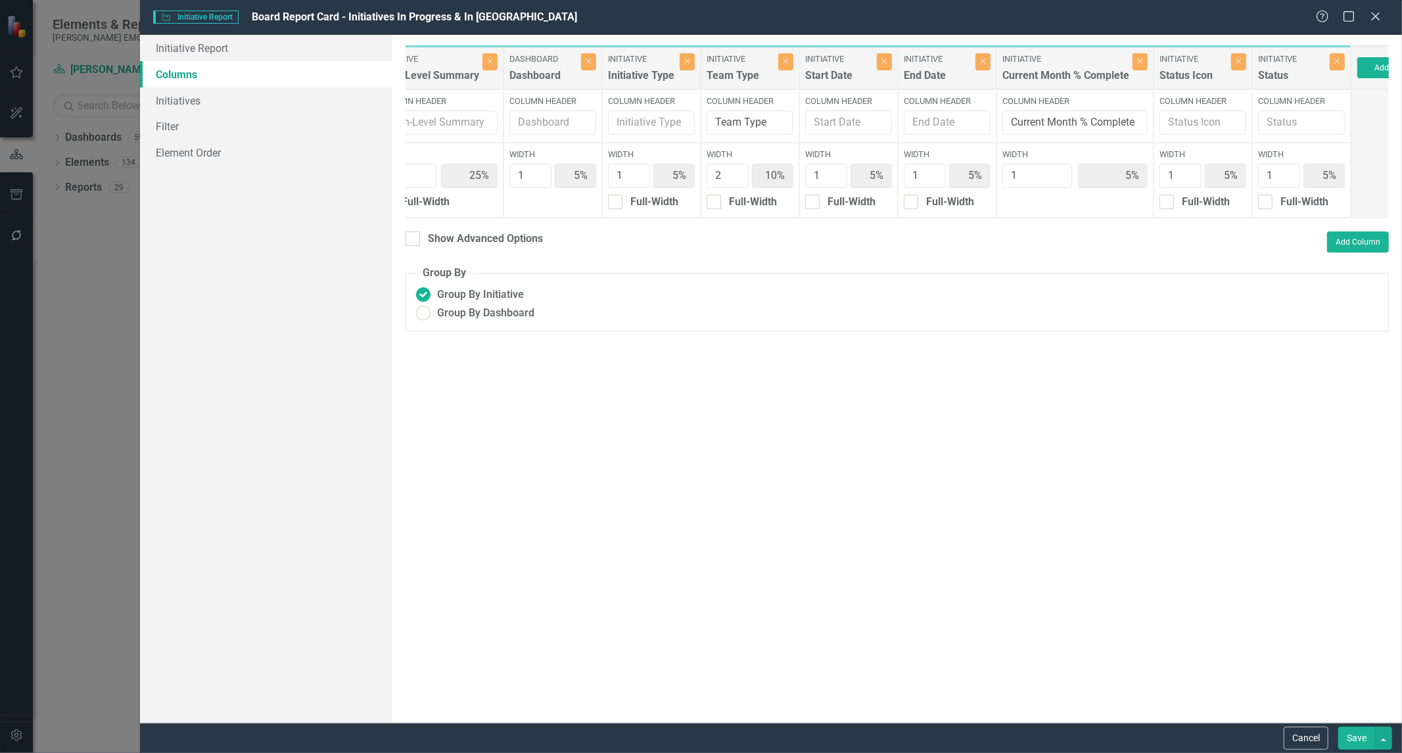
scroll to position [0, 491]
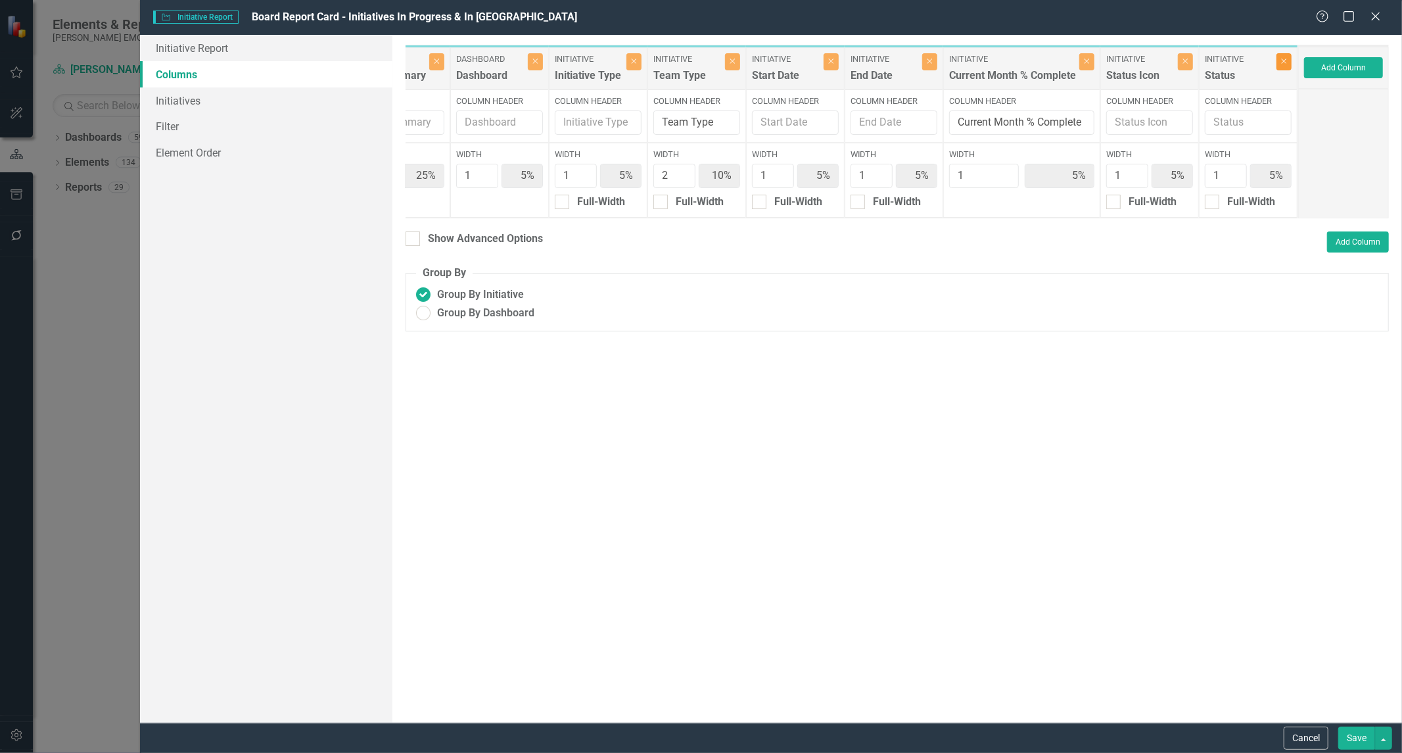
click at [1284, 64] on button "Close" at bounding box center [1283, 61] width 15 height 17
type input "16%"
type input "26%"
type input "11%"
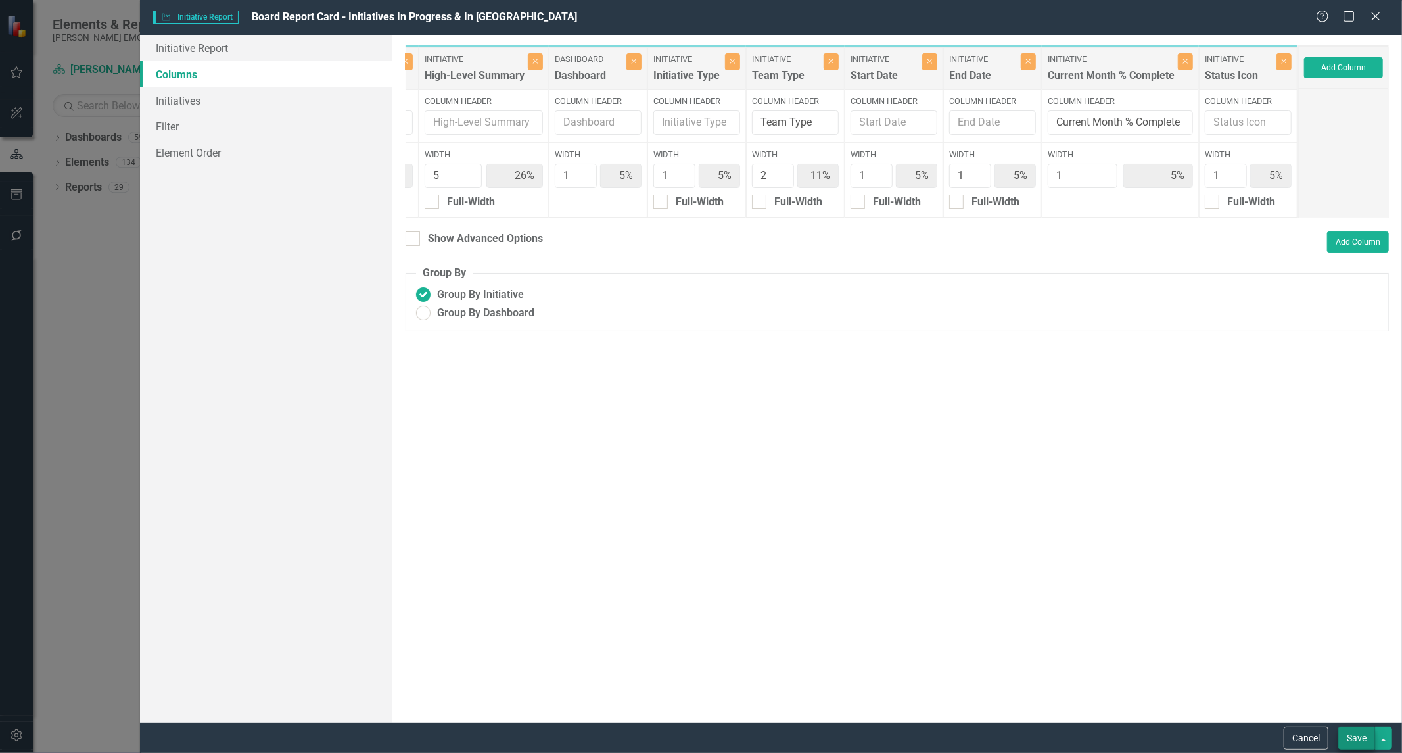
click at [1338, 738] on div "Save" at bounding box center [1363, 737] width 57 height 23
click at [1353, 741] on button "Save" at bounding box center [1356, 737] width 37 height 23
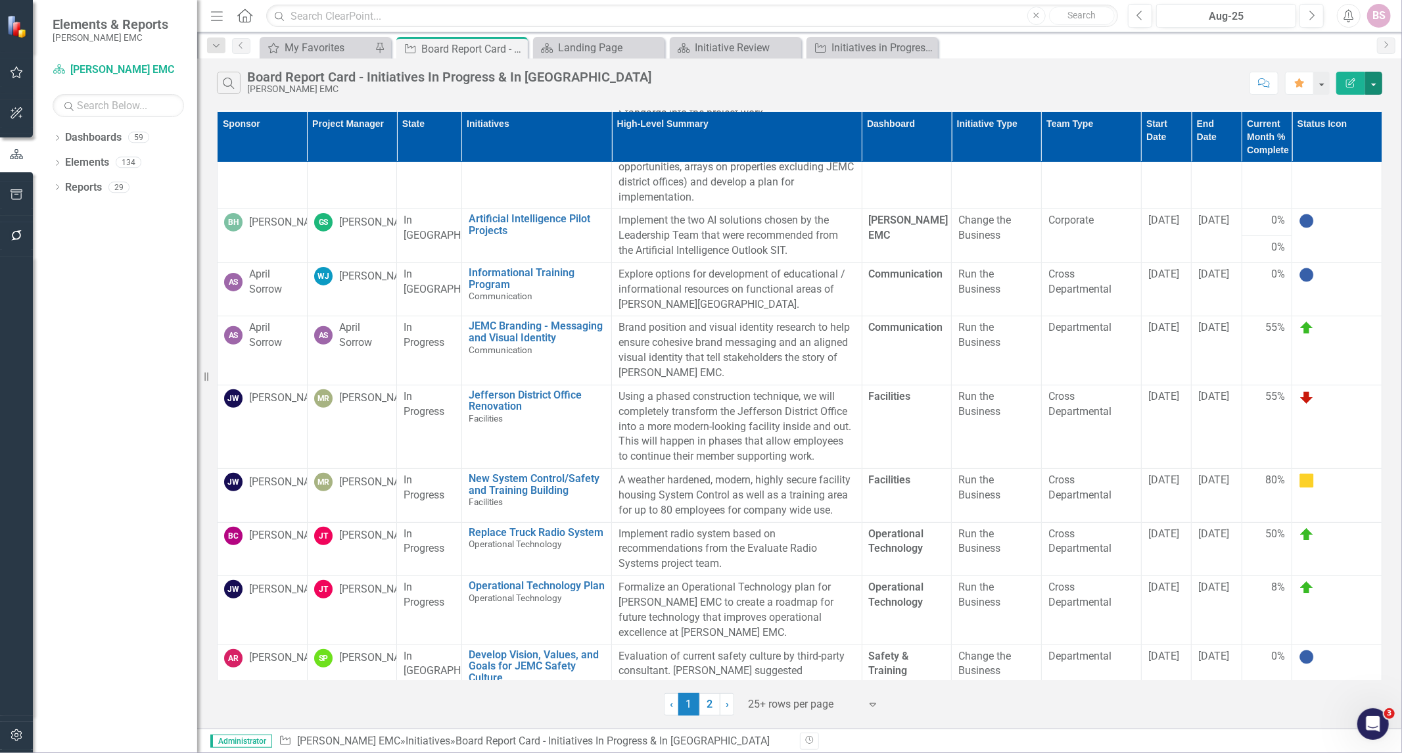
scroll to position [0, 0]
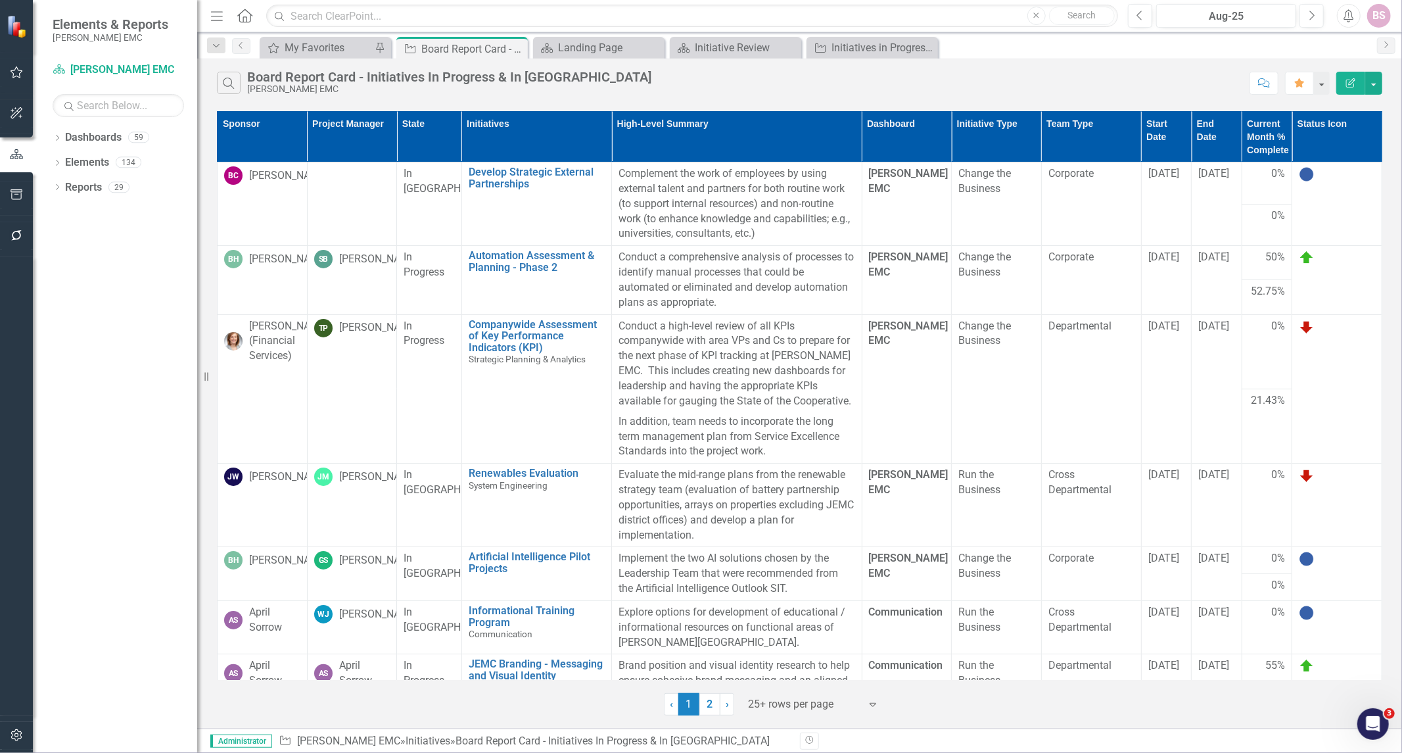
click at [1169, 143] on th "Start Date" at bounding box center [1166, 137] width 51 height 51
click at [1167, 135] on th "Start Date Sort Ascending" at bounding box center [1166, 137] width 51 height 51
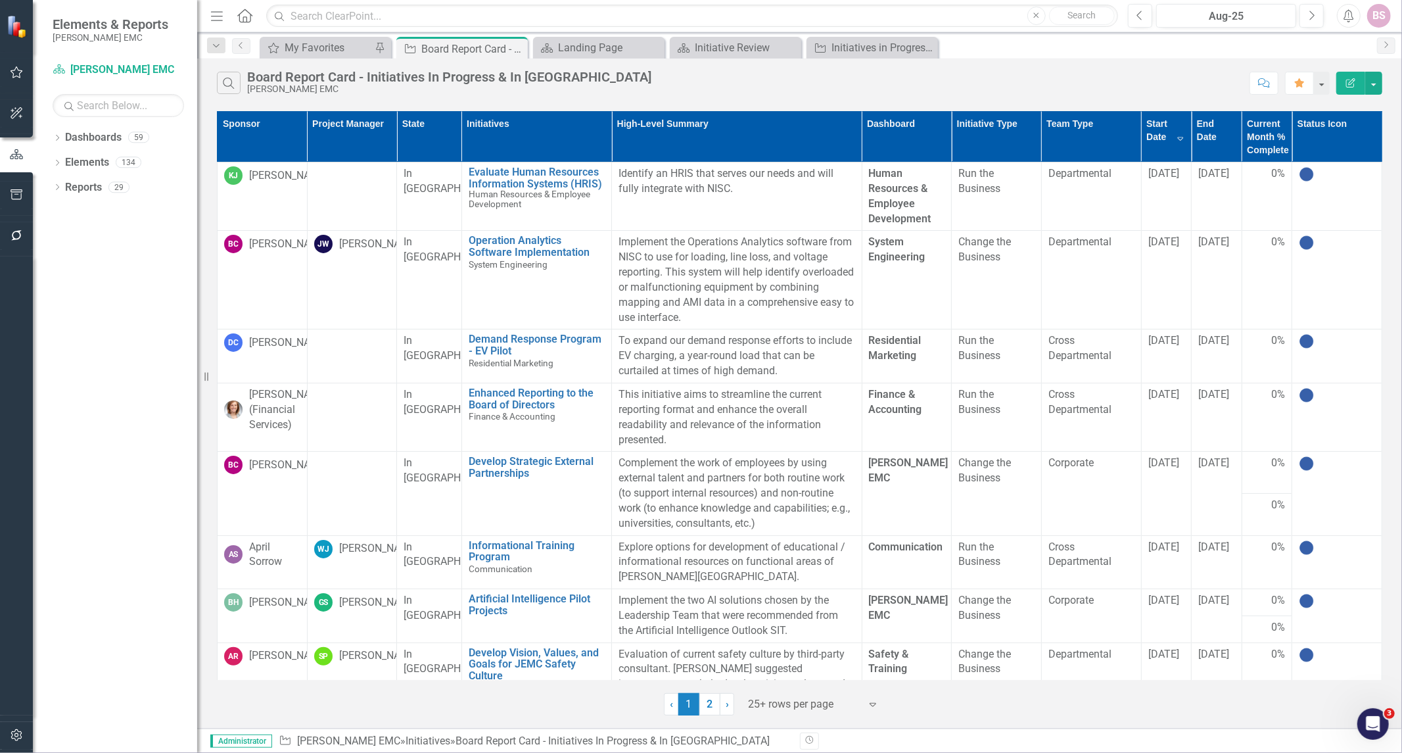
click at [1159, 143] on th "Start Date Sort Descending" at bounding box center [1166, 137] width 51 height 51
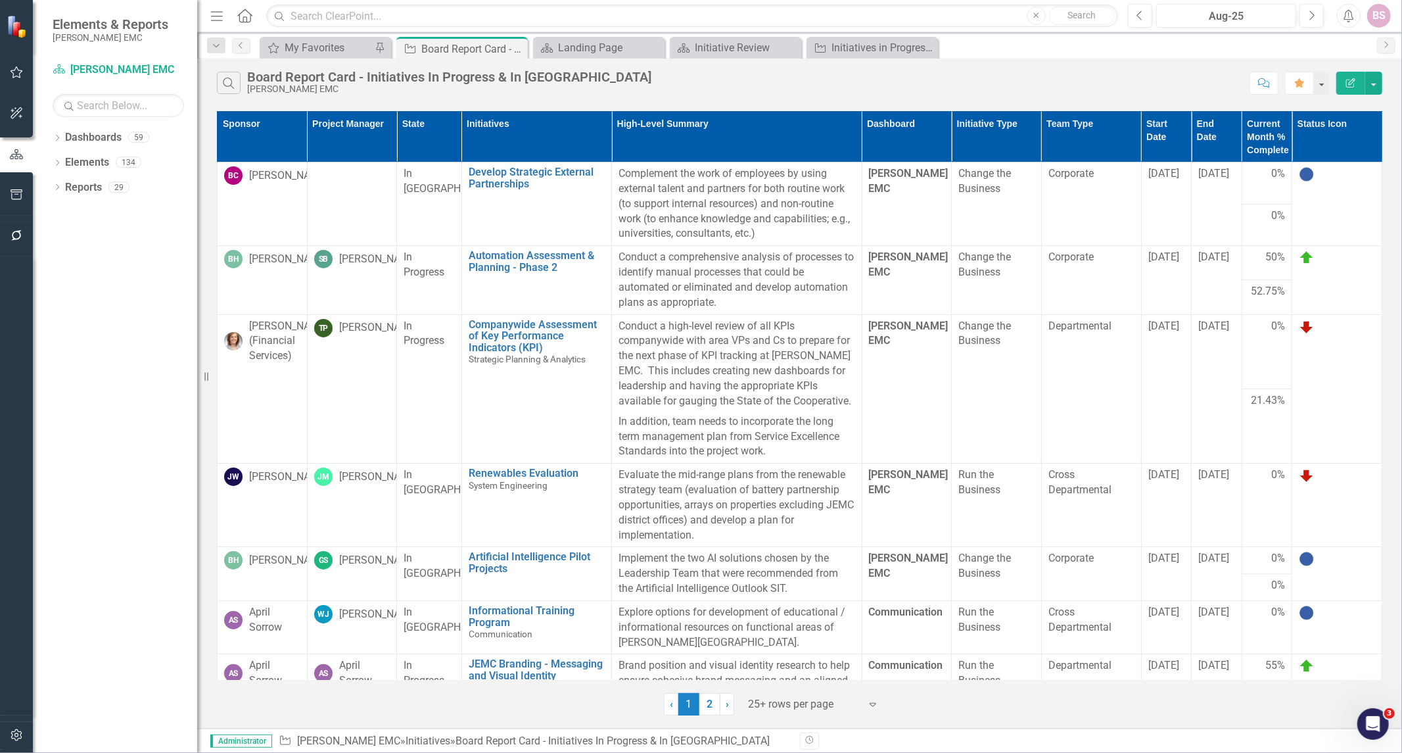
click at [1160, 136] on th "Start Date" at bounding box center [1166, 137] width 51 height 51
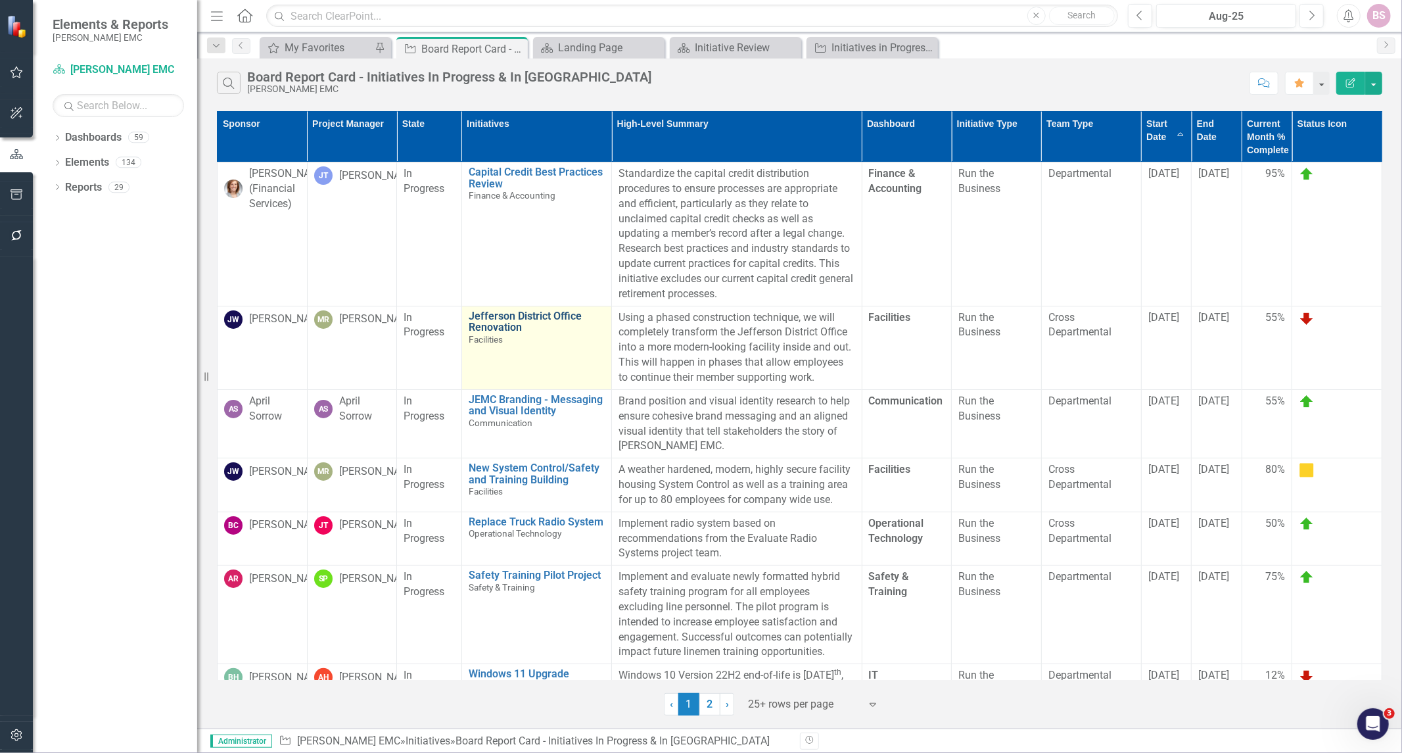
click at [494, 319] on link "Jefferson District Office Renovation" at bounding box center [537, 321] width 136 height 23
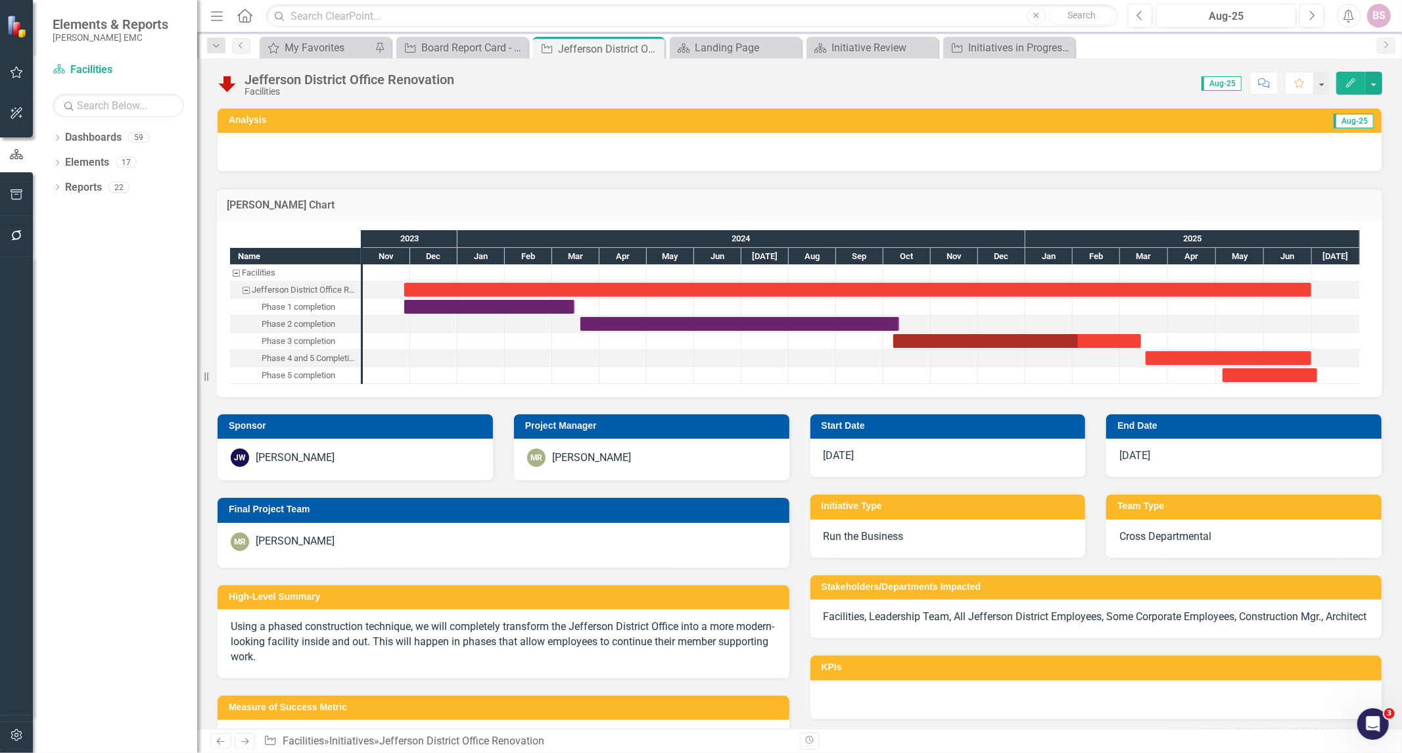
checkbox input "true"
click at [455, 53] on div "Board Report Card - Initiatives In Progress & In [GEOGRAPHIC_DATA]" at bounding box center [464, 47] width 87 height 16
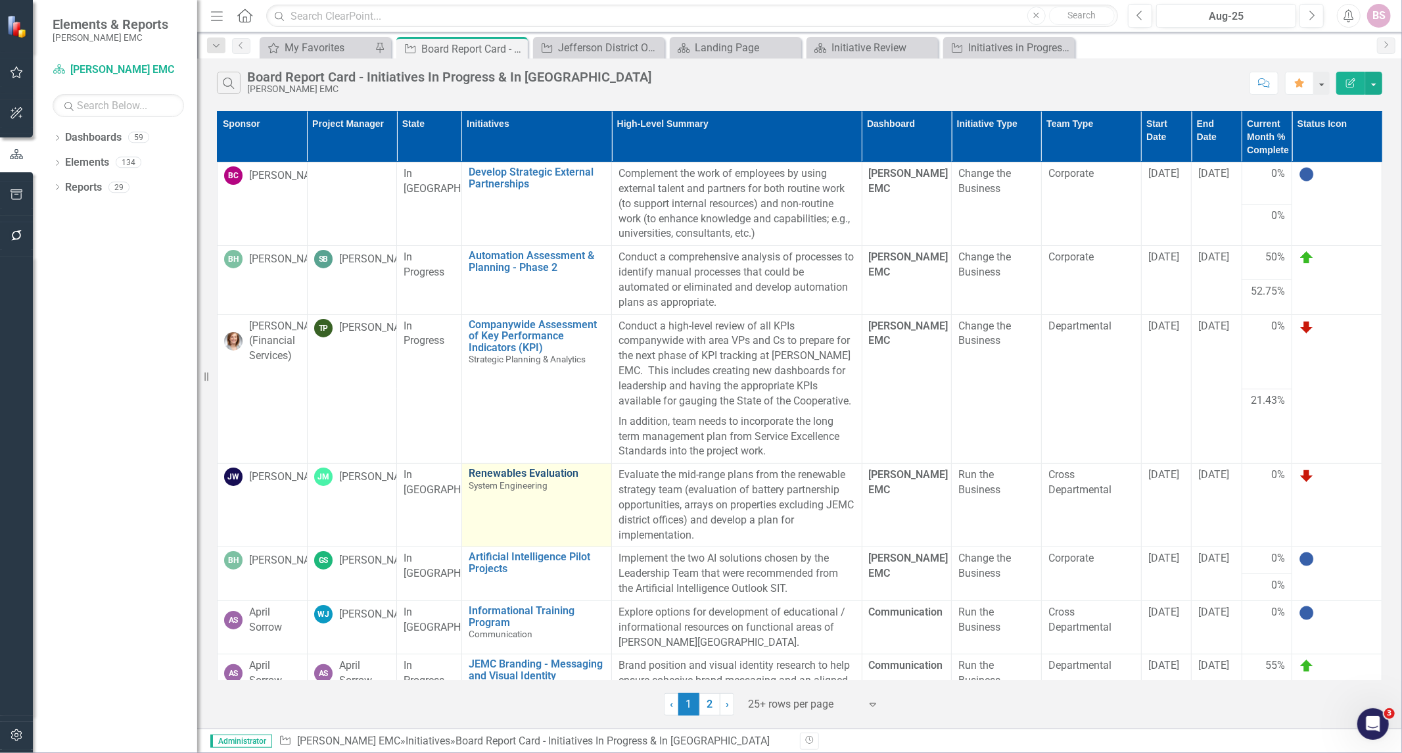
click at [520, 479] on link "Renewables Evaluation" at bounding box center [537, 473] width 136 height 12
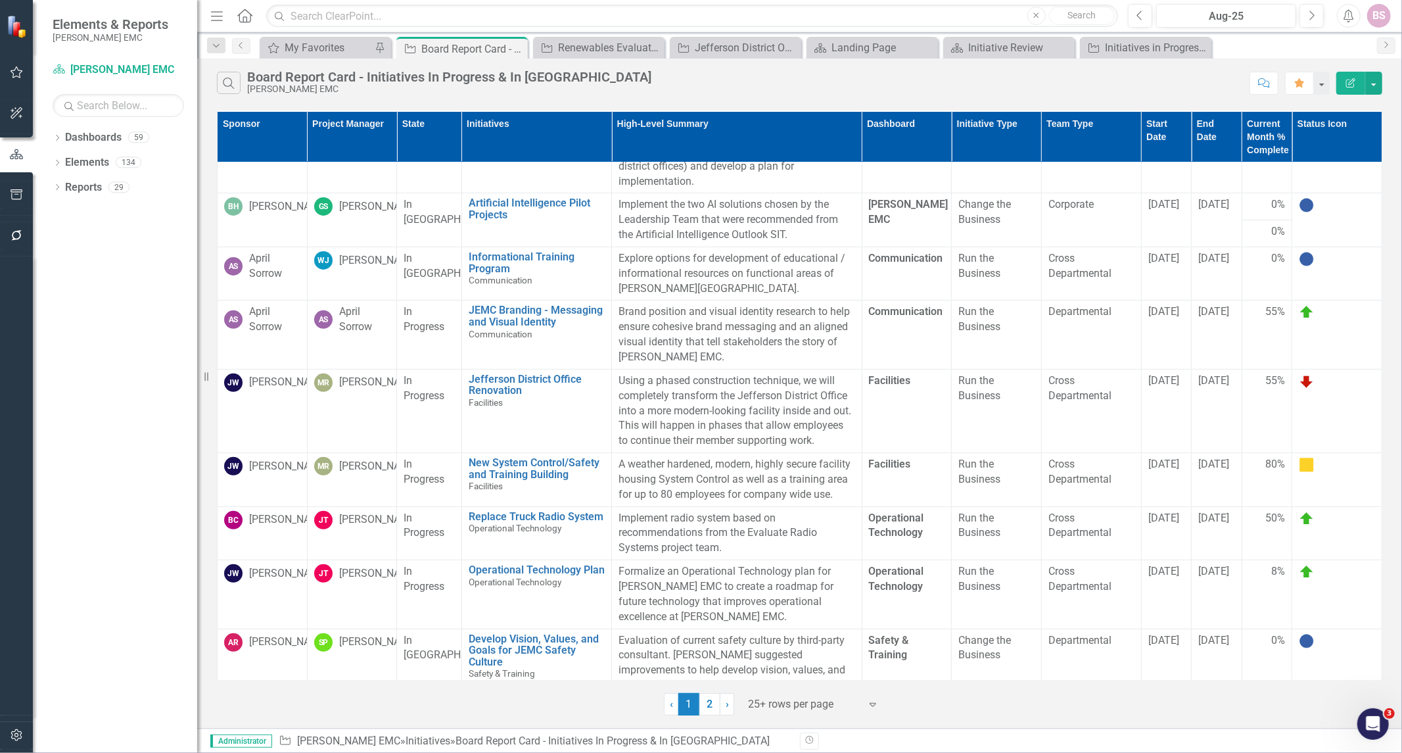
scroll to position [438, 0]
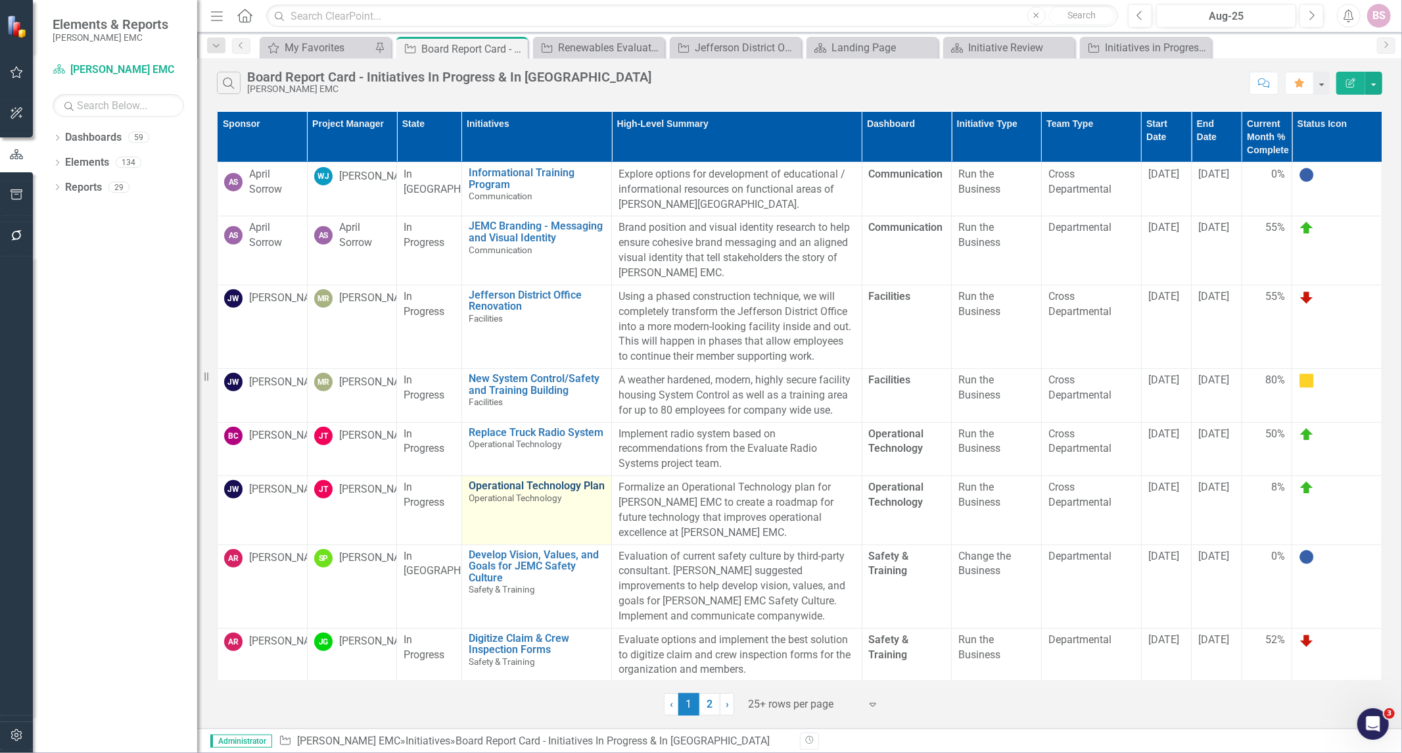
click at [490, 492] on link "Operational Technology Plan" at bounding box center [537, 486] width 136 height 12
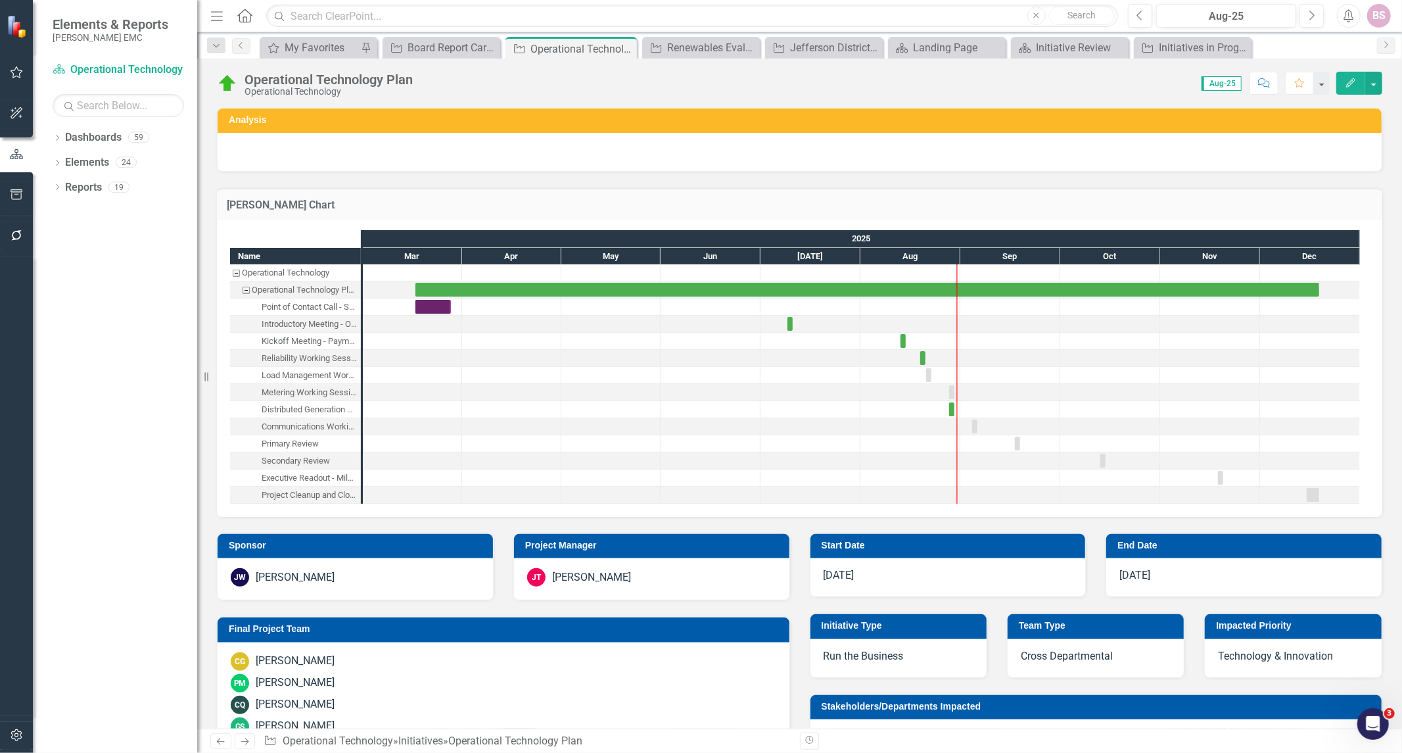
checkbox input "true"
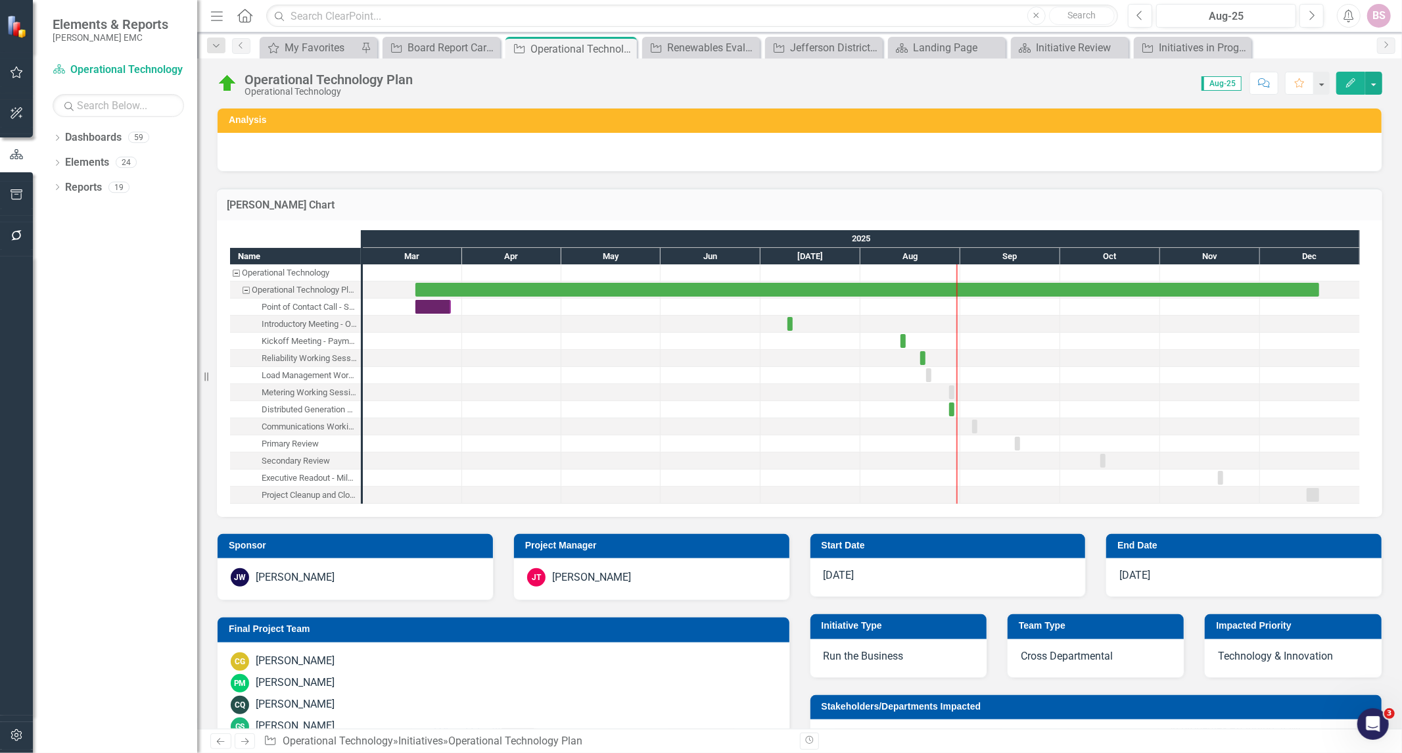
checkbox input "true"
click at [929, 371] on div "Task: Start date: 2025-08-21 End date: 2025-08-21" at bounding box center [928, 375] width 5 height 14
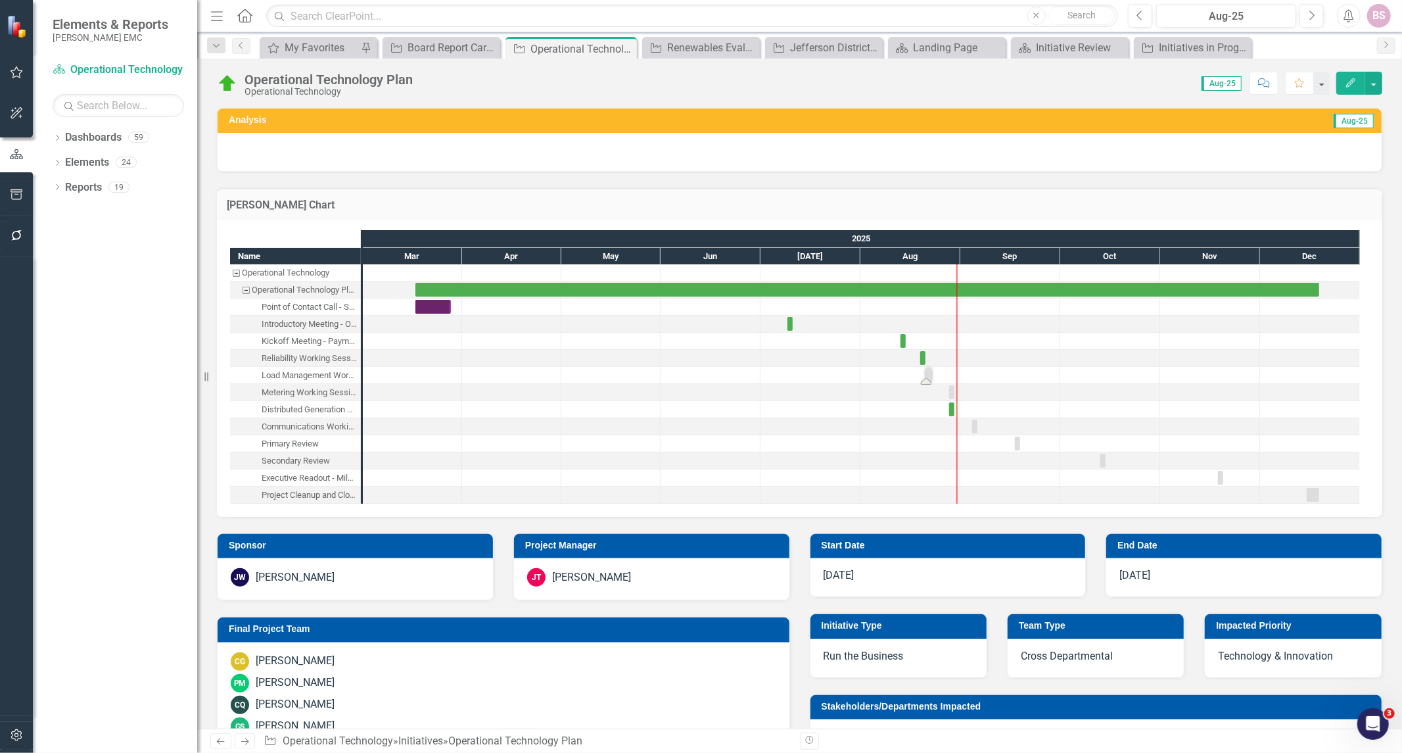
click at [929, 371] on div "Task: Start date: 2025-08-21 End date: 2025-08-21" at bounding box center [928, 375] width 5 height 14
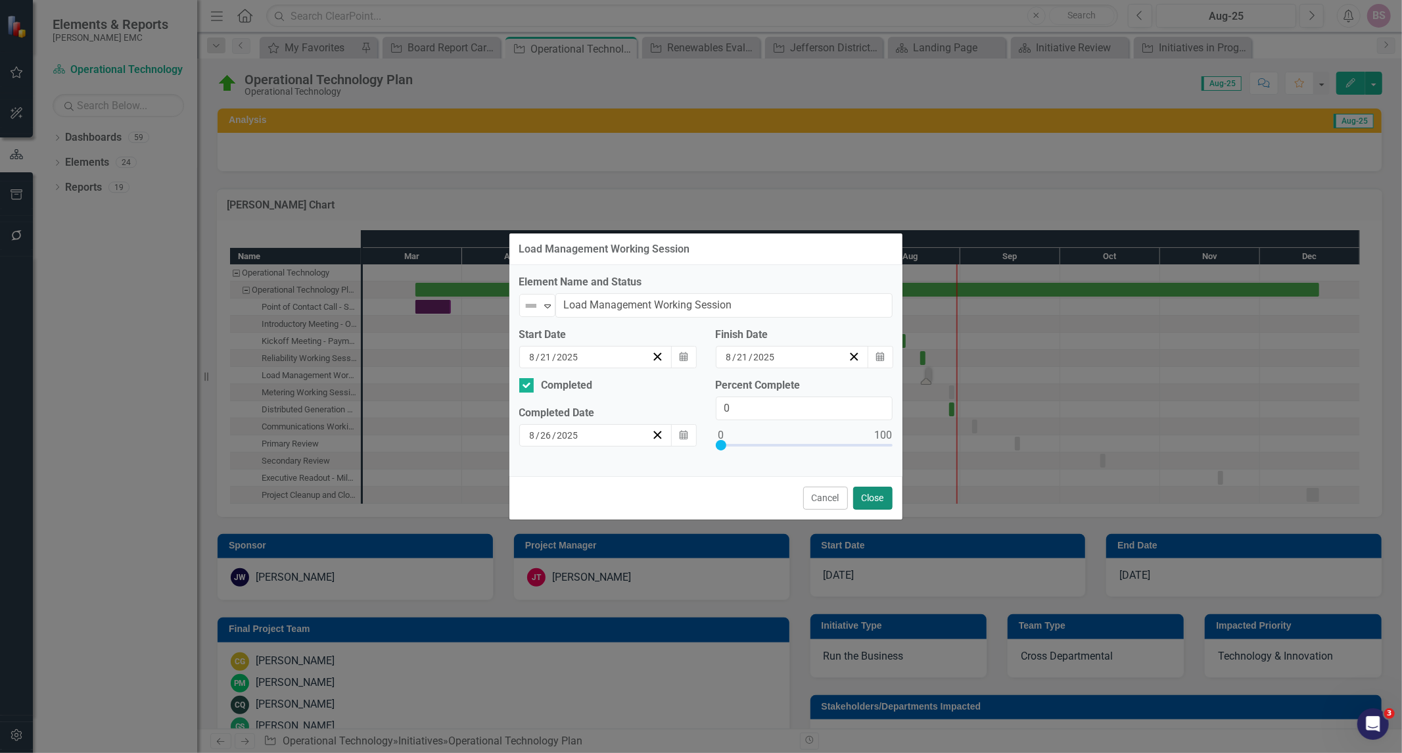
click at [868, 500] on button "Close" at bounding box center [872, 497] width 39 height 23
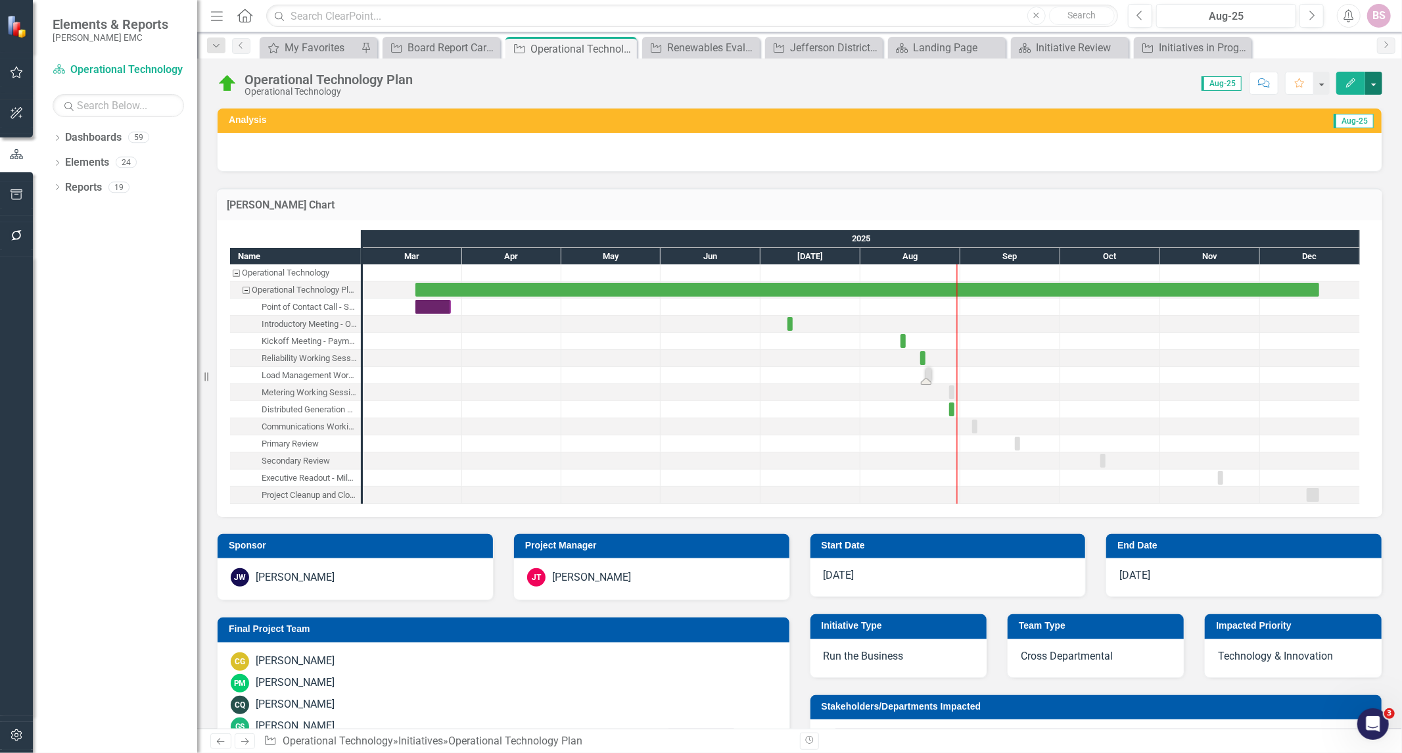
click at [1368, 84] on button "button" at bounding box center [1373, 83] width 17 height 23
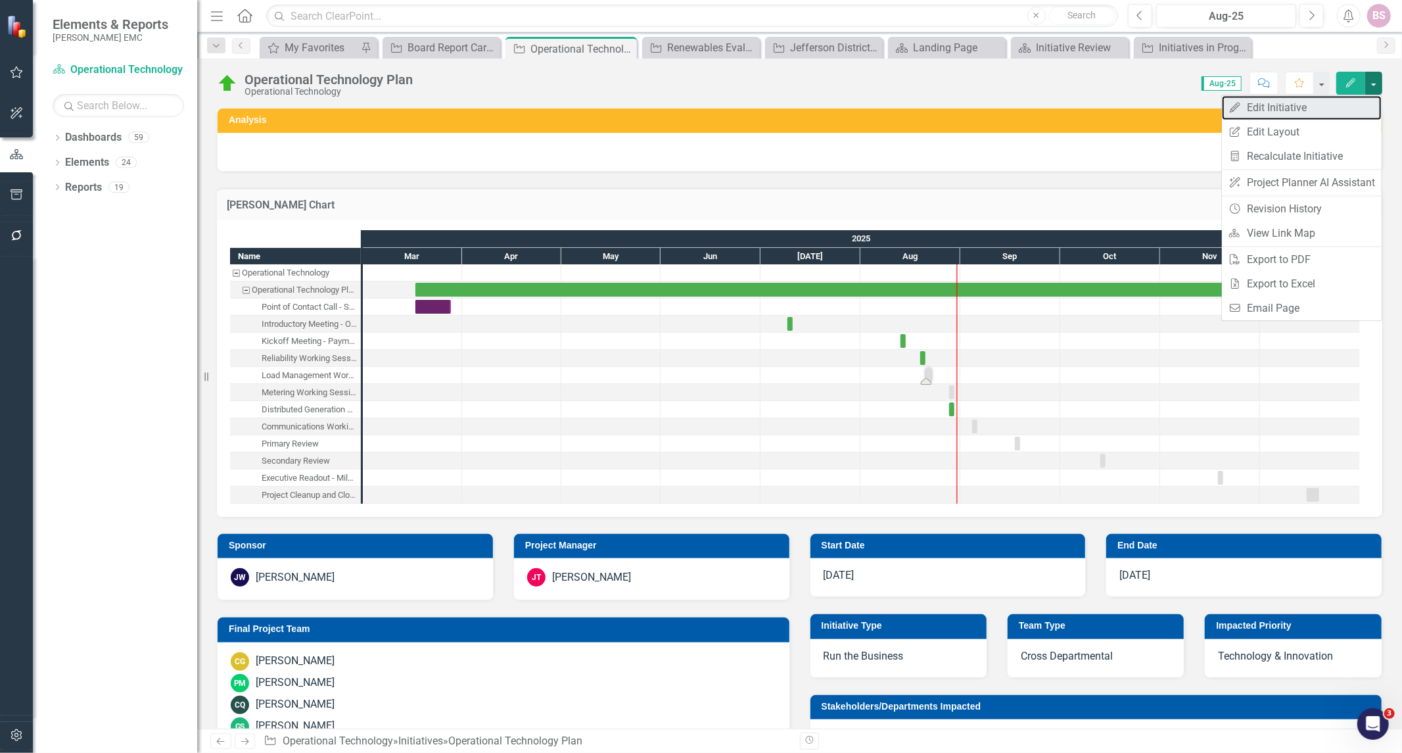
click at [1309, 106] on link "Edit Edit Initiative" at bounding box center [1302, 107] width 160 height 24
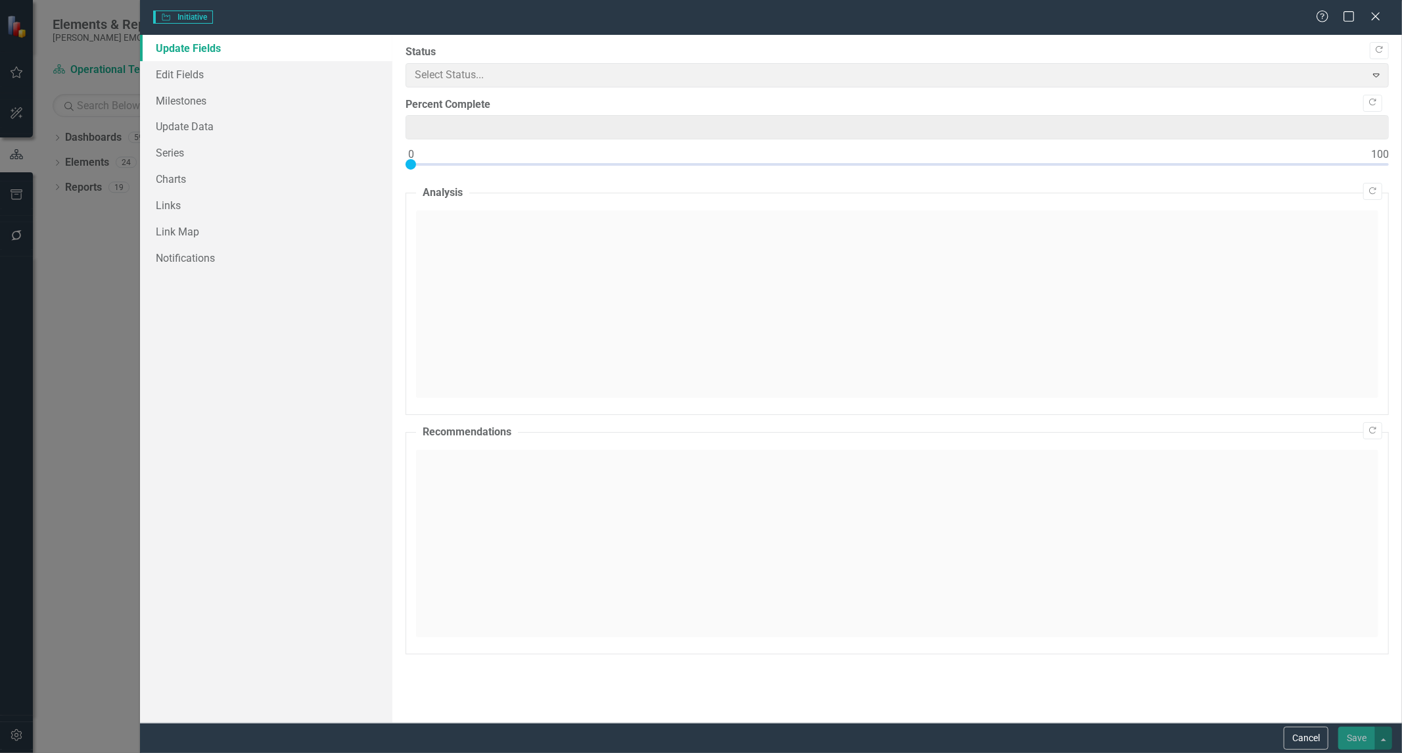
type input "0"
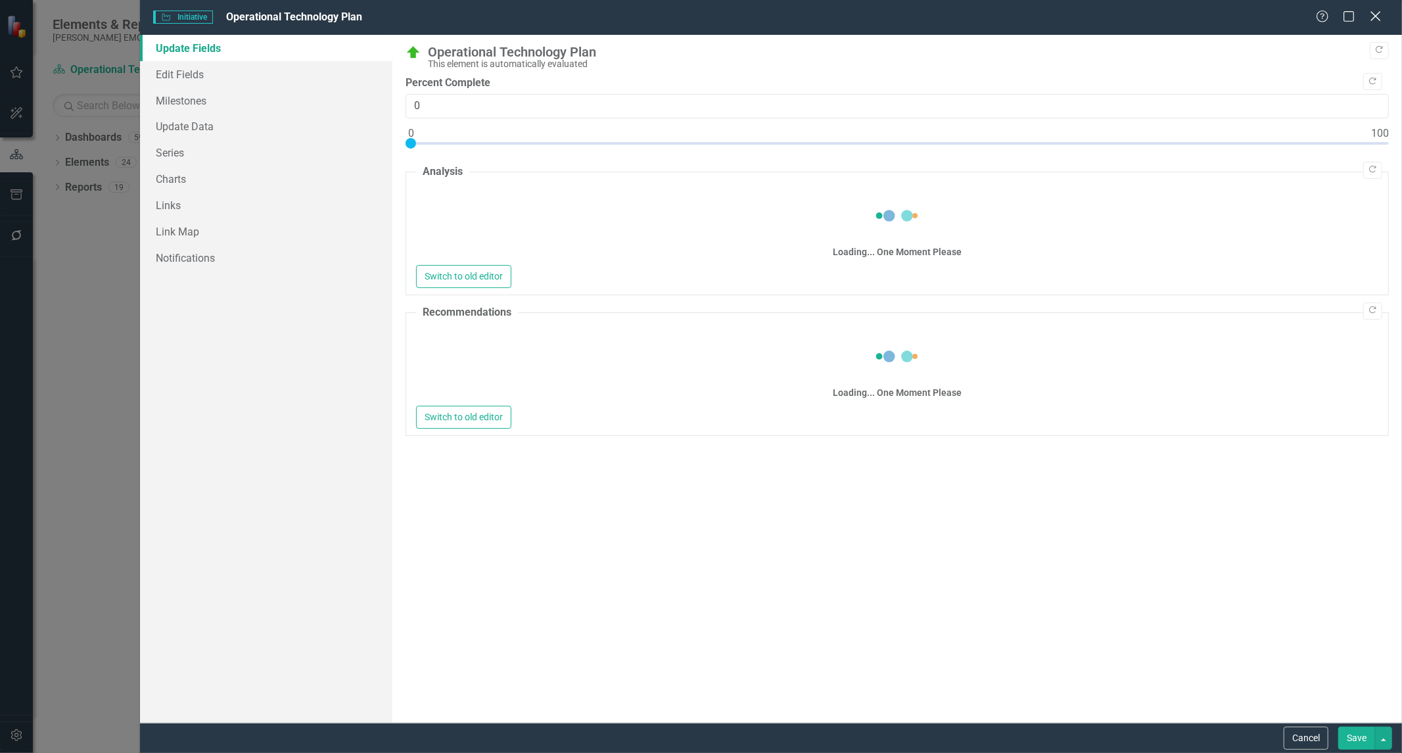
click at [1374, 20] on icon "Close" at bounding box center [1375, 16] width 16 height 12
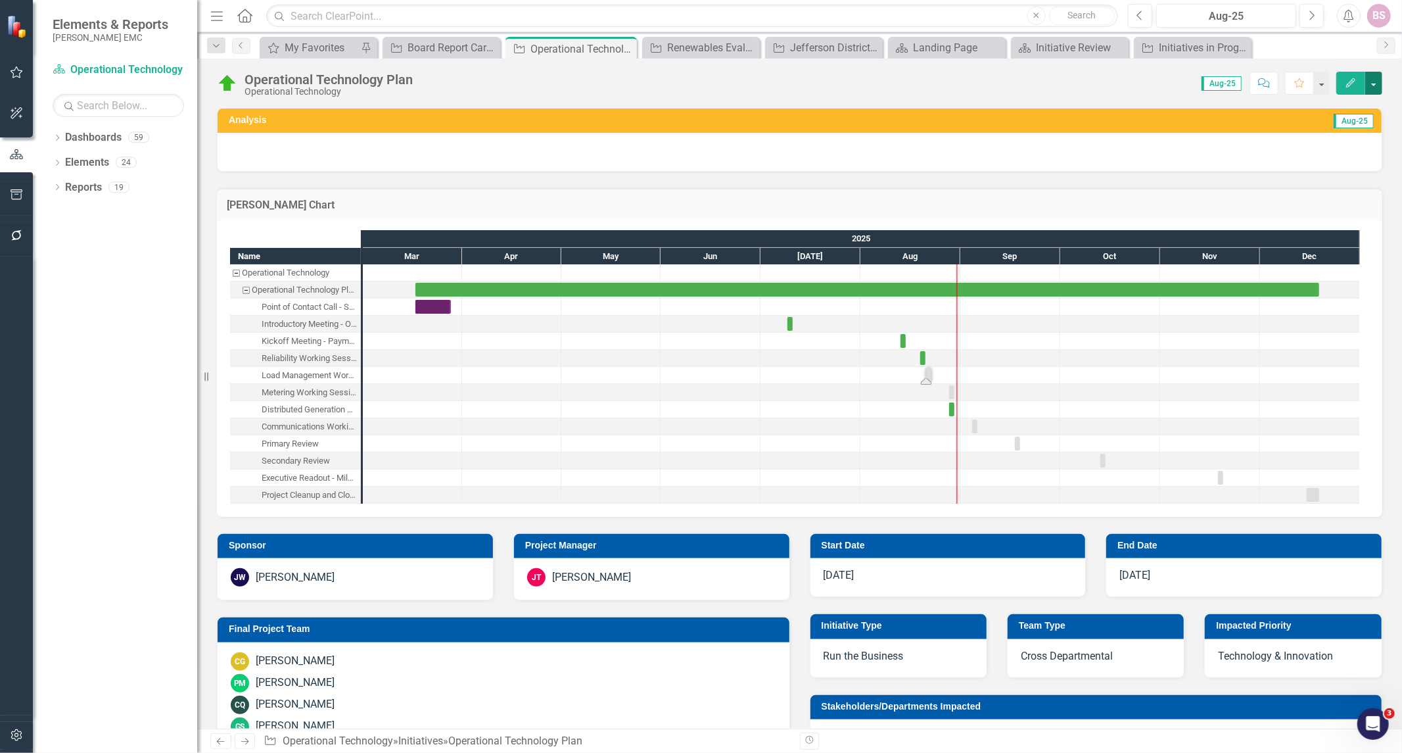
click at [1377, 90] on button "button" at bounding box center [1373, 83] width 17 height 23
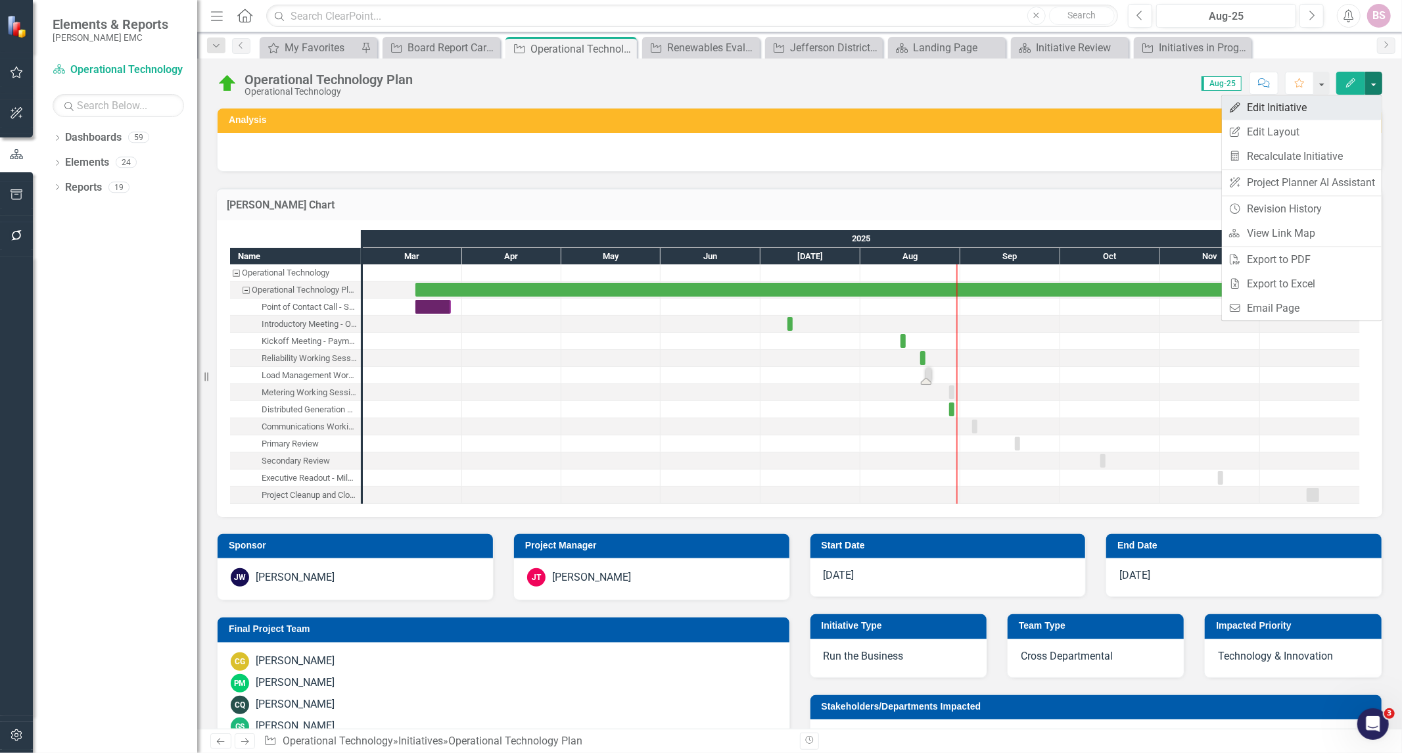
click at [1296, 110] on link "Edit Edit Initiative" at bounding box center [1302, 107] width 160 height 24
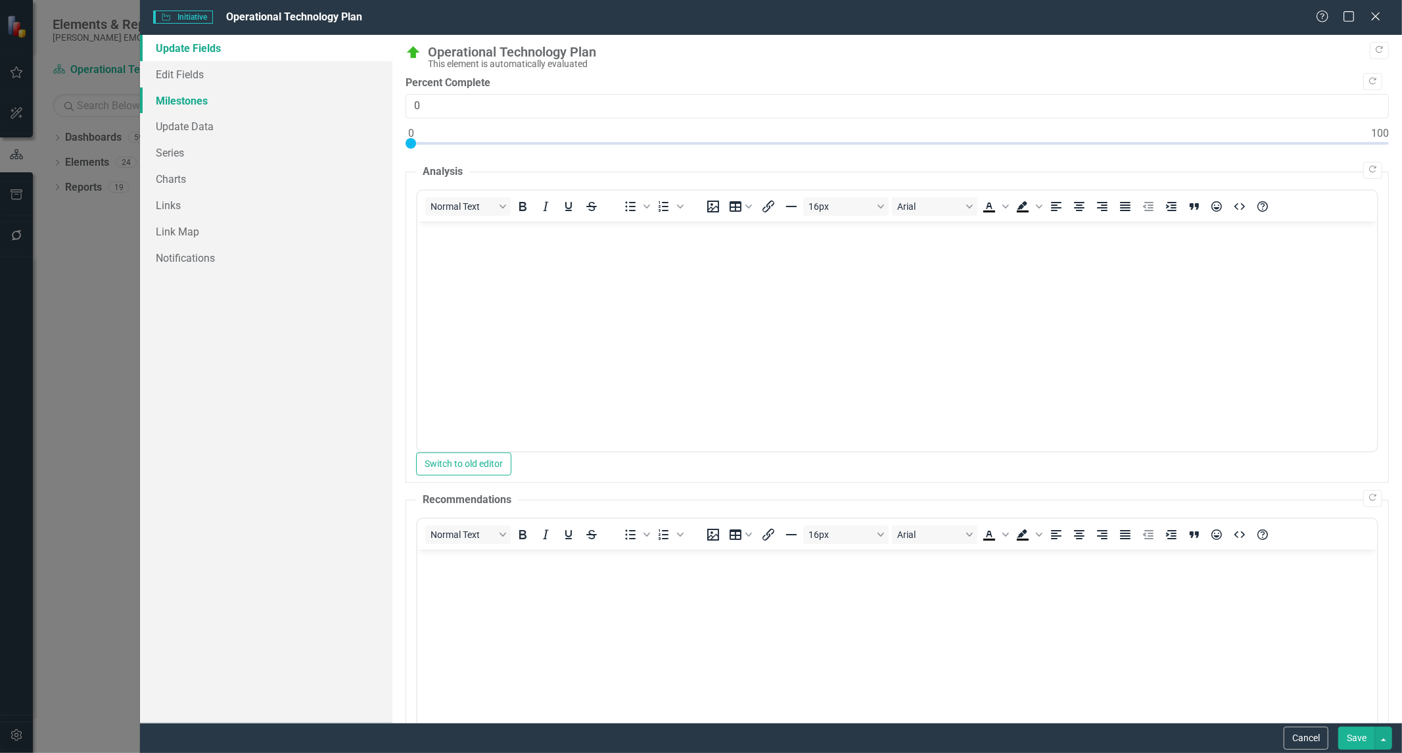
click at [178, 102] on link "Milestones" at bounding box center [266, 100] width 252 height 26
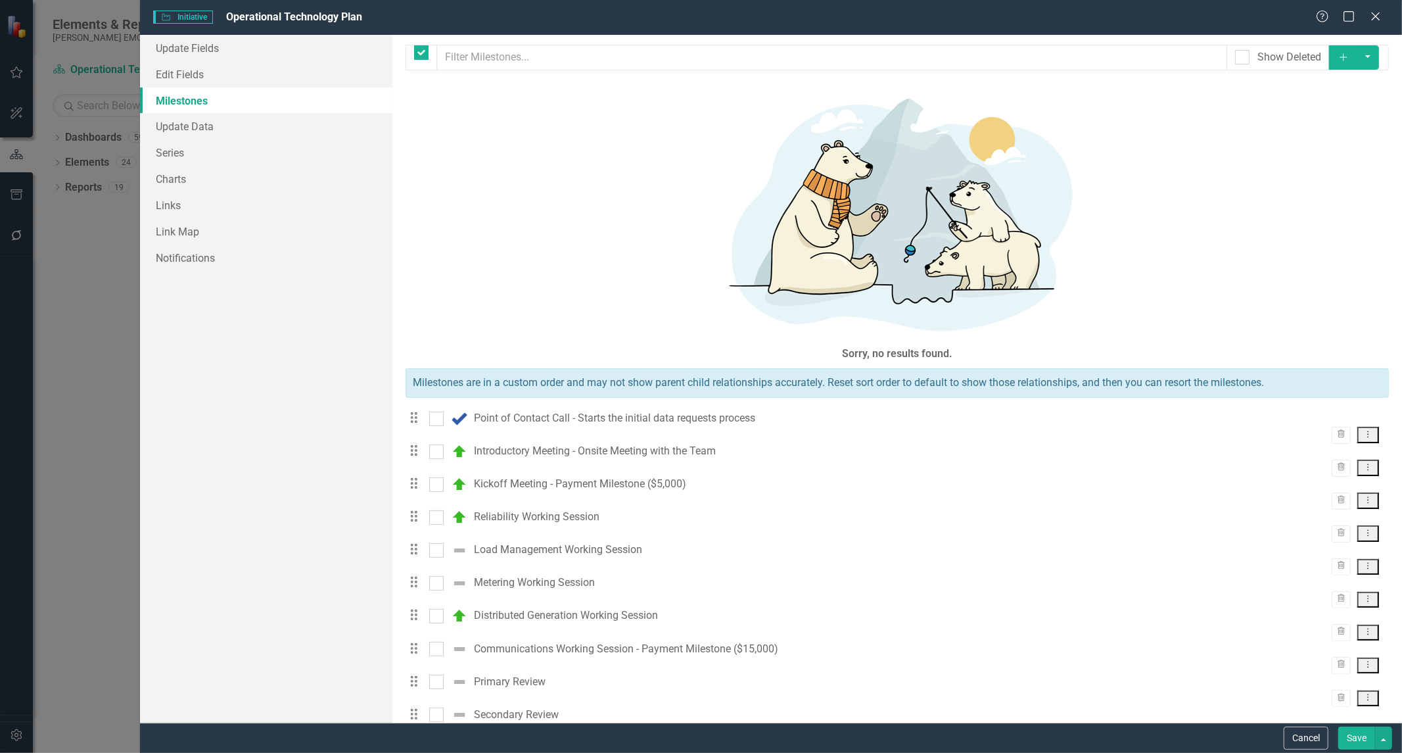
checkbox input "false"
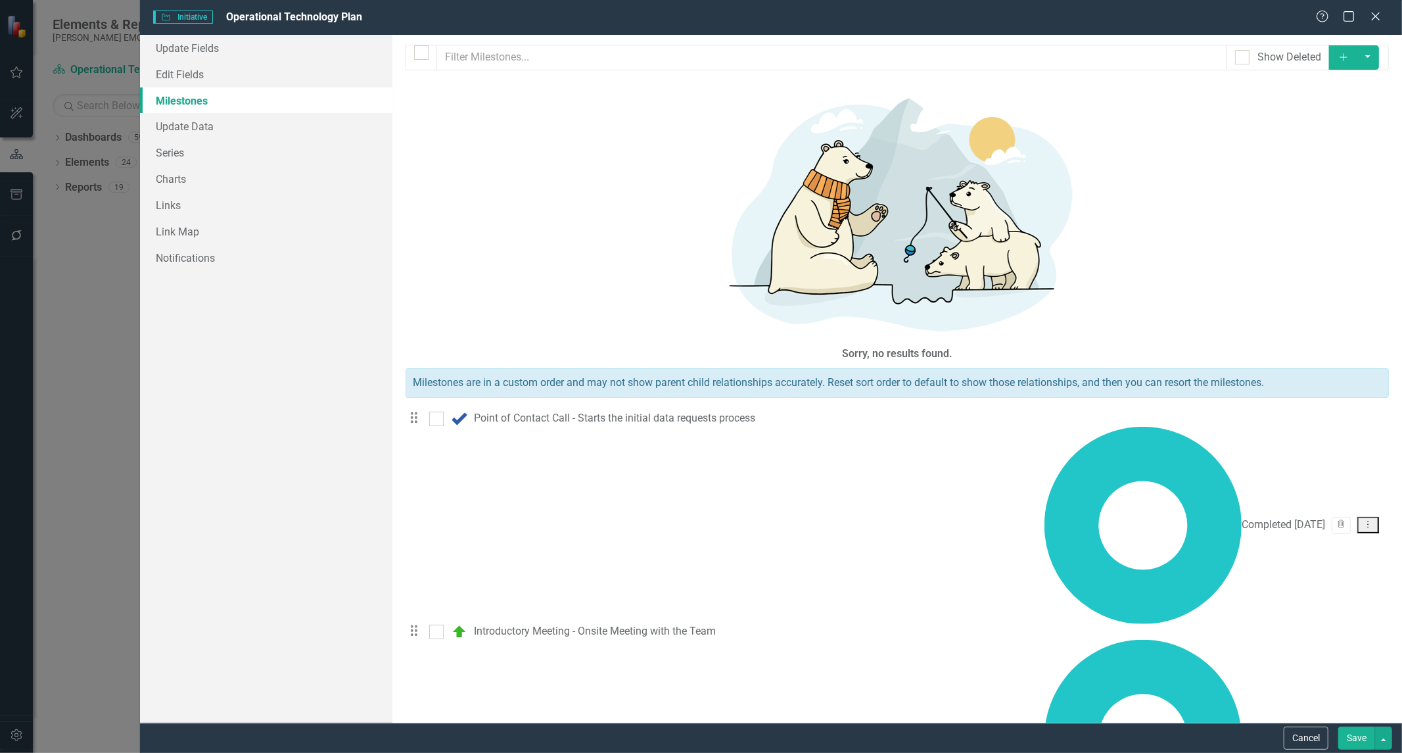
click at [1321, 333] on link "Edit Edit Milestone" at bounding box center [1316, 324] width 124 height 24
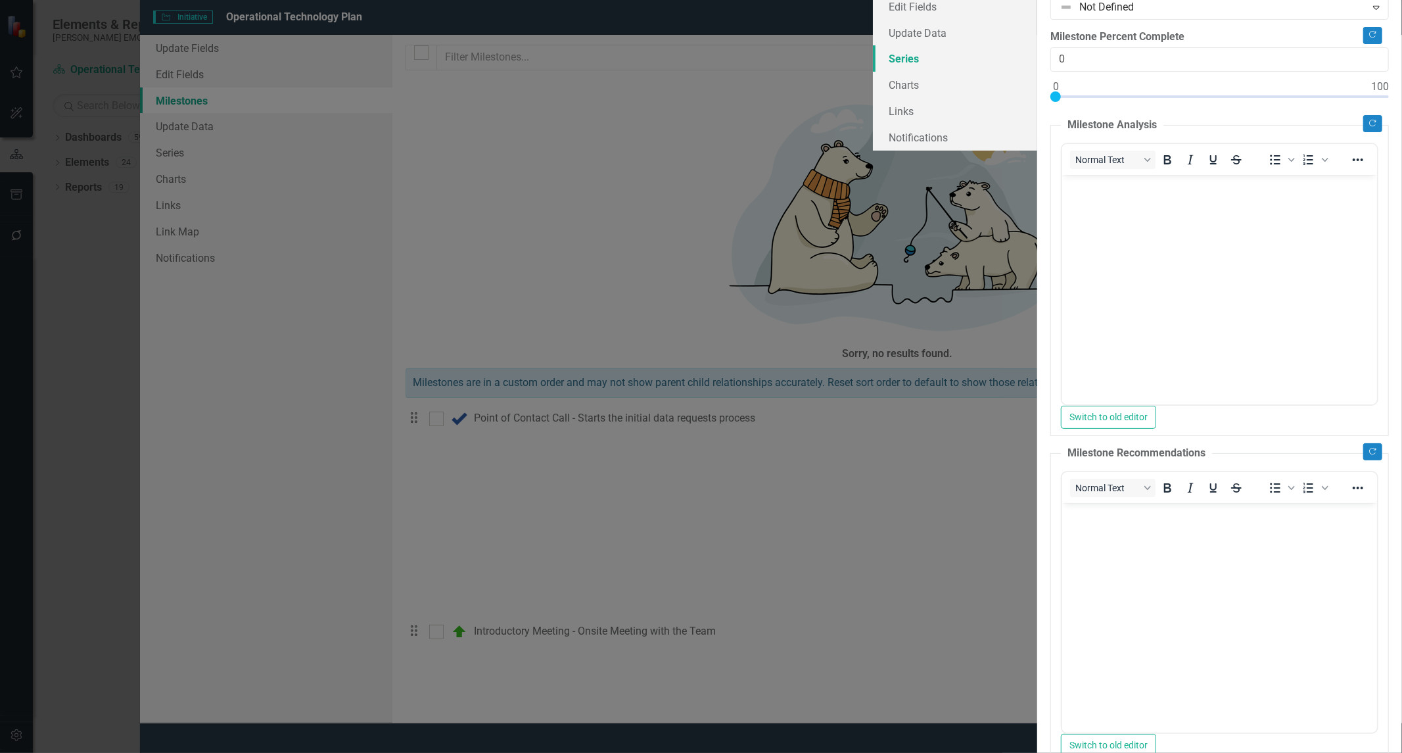
click at [873, 72] on link "Series" at bounding box center [955, 58] width 164 height 26
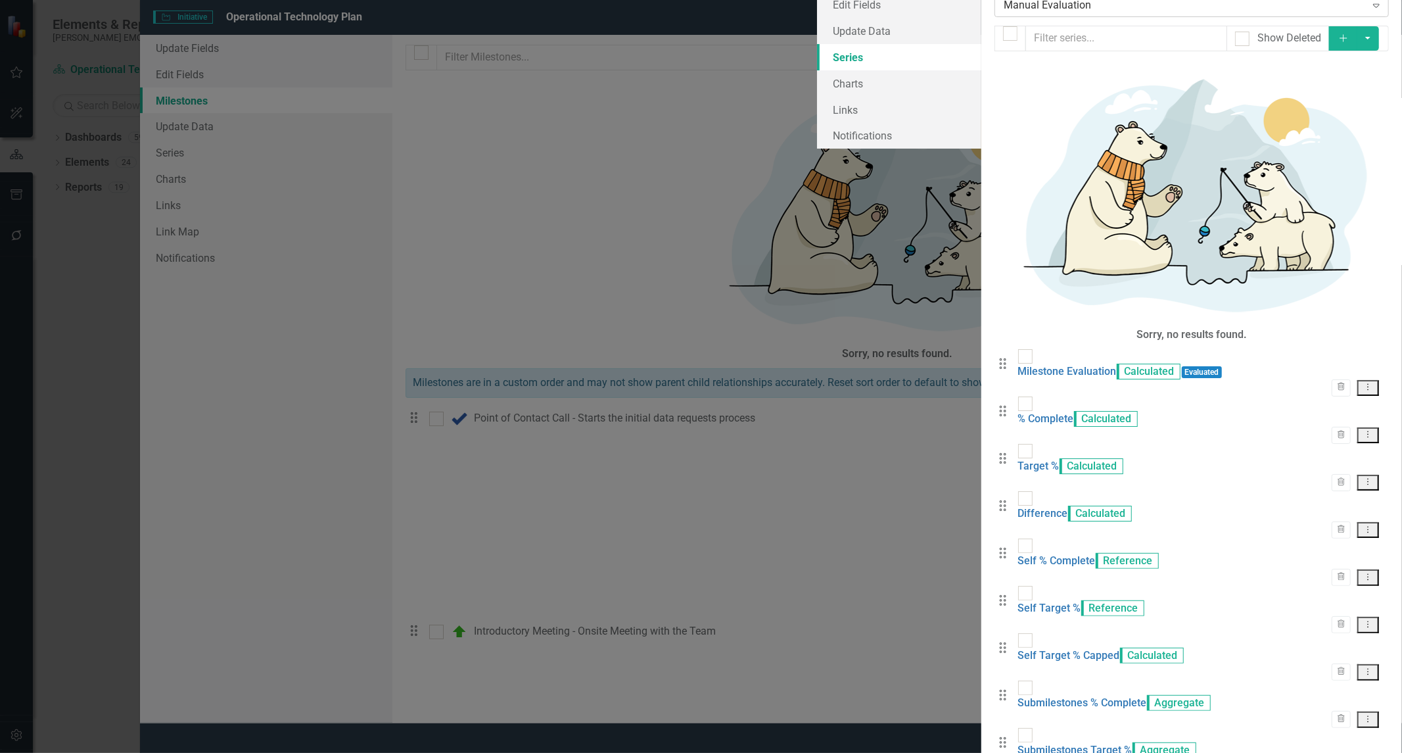
click at [1368, 16] on div "Expand" at bounding box center [1377, 5] width 24 height 21
click at [817, 149] on div "Update Fields Edit Fields Update Data Series Charts Links Notifications" at bounding box center [899, 56] width 164 height 183
click at [1375, 8] on icon at bounding box center [1376, 6] width 7 height 4
click at [1372, 11] on icon "Expand" at bounding box center [1376, 5] width 13 height 11
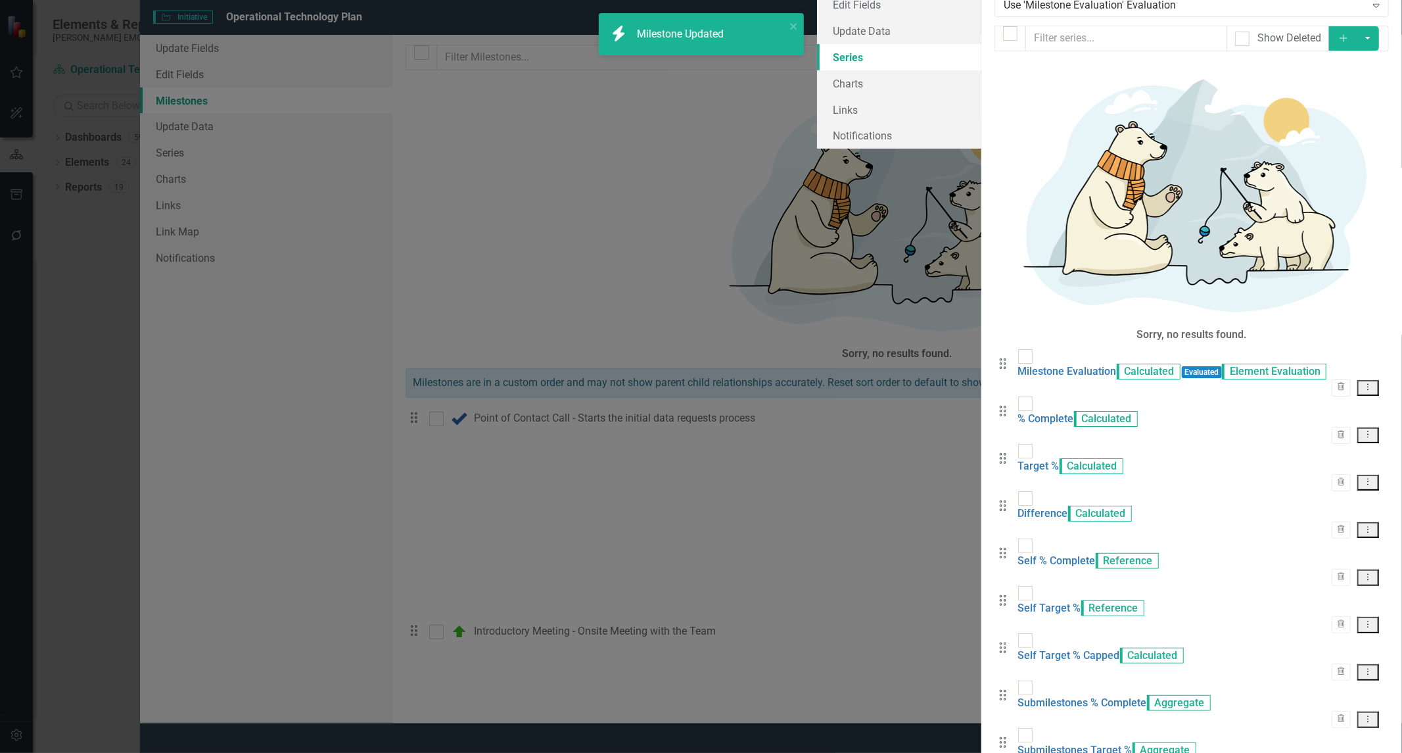
checkbox input "false"
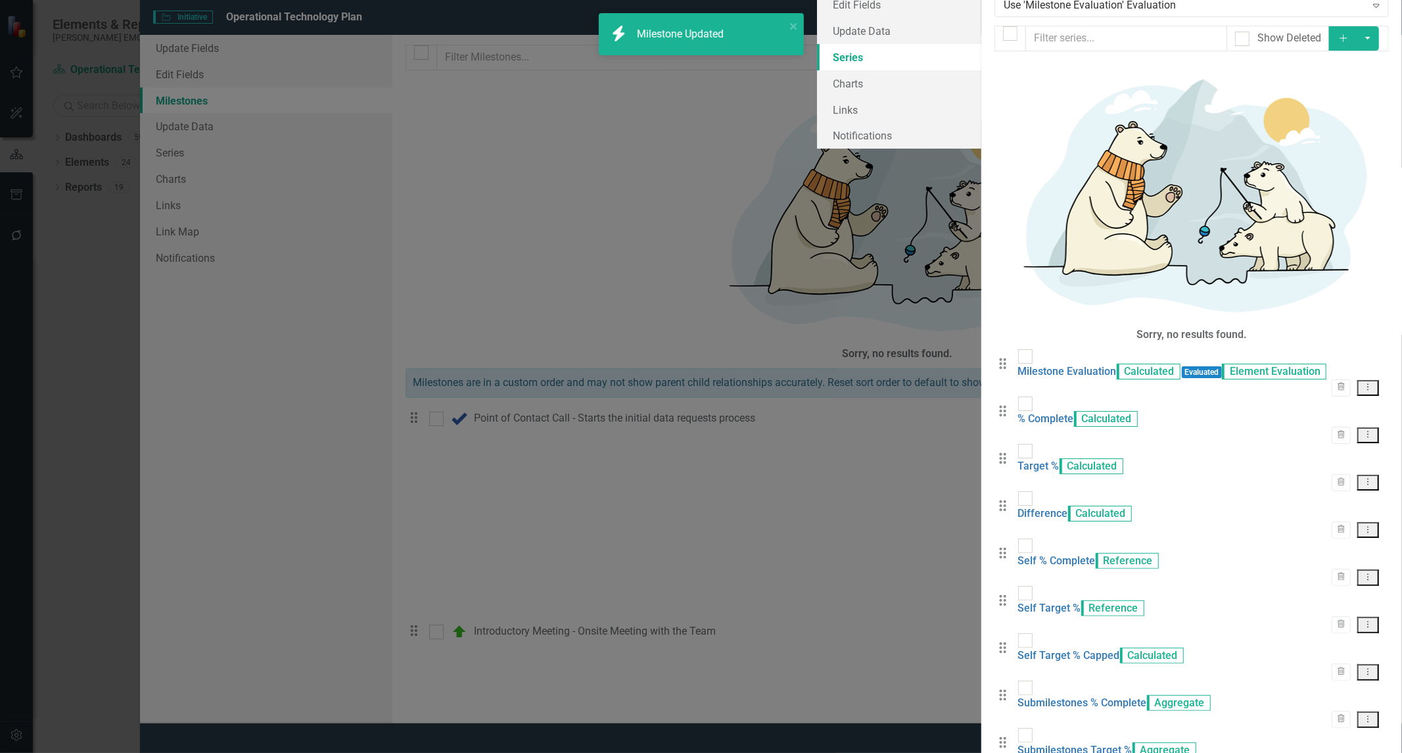
checkbox input "false"
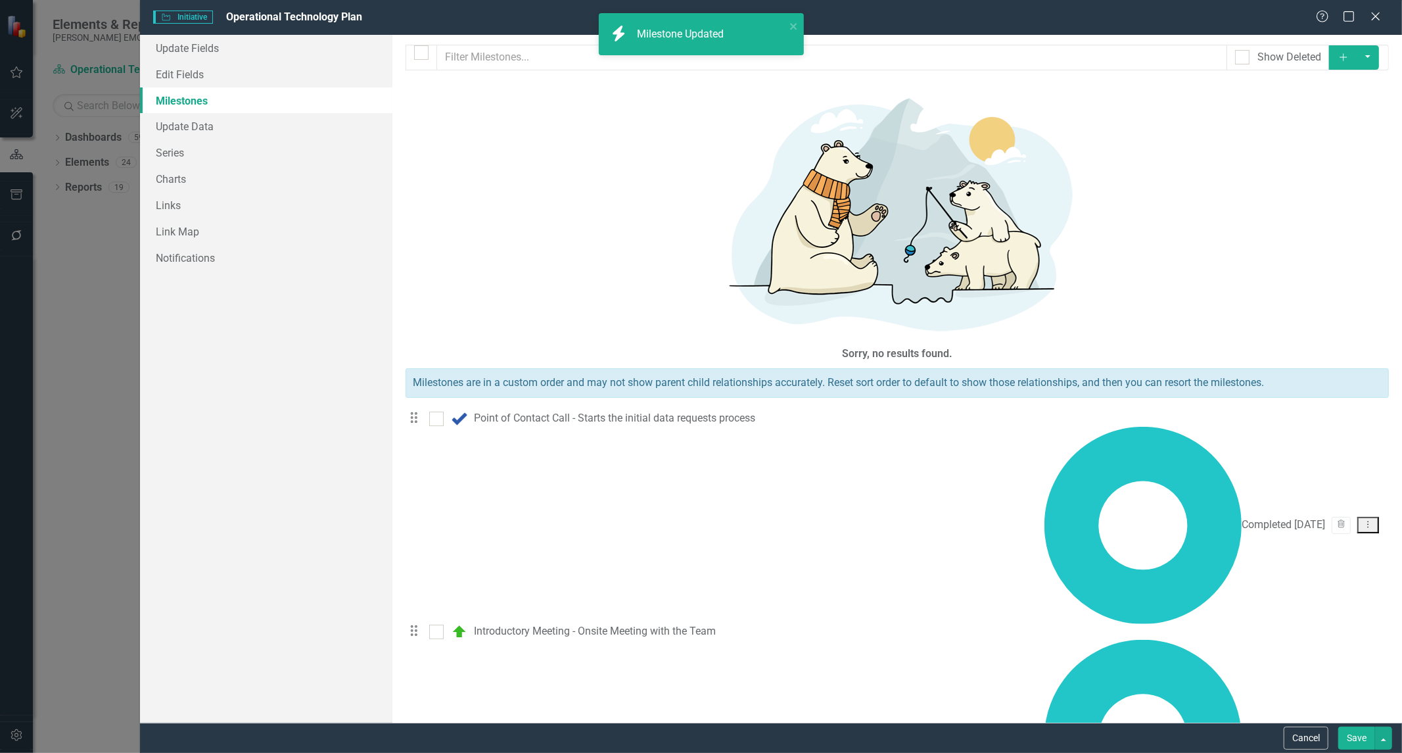
checkbox input "true"
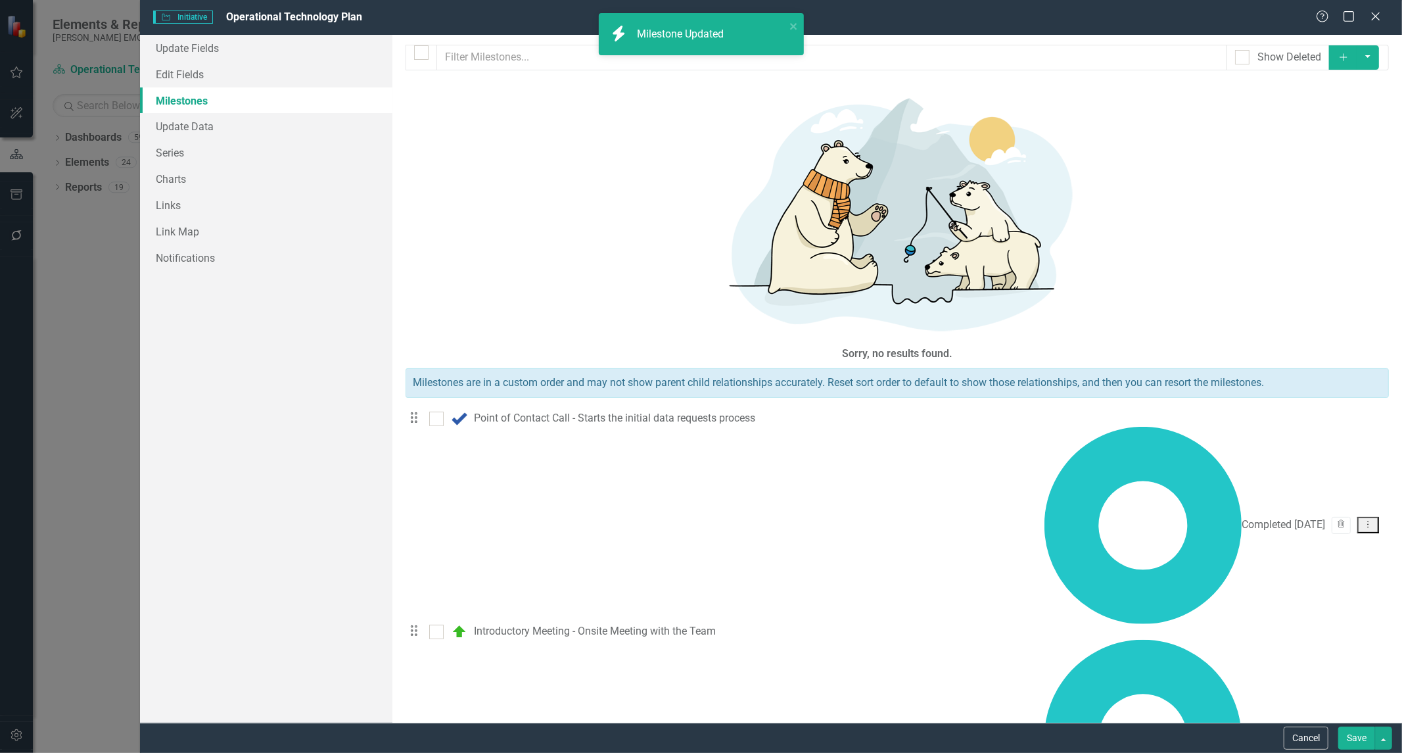
checkbox input "true"
checkbox input "false"
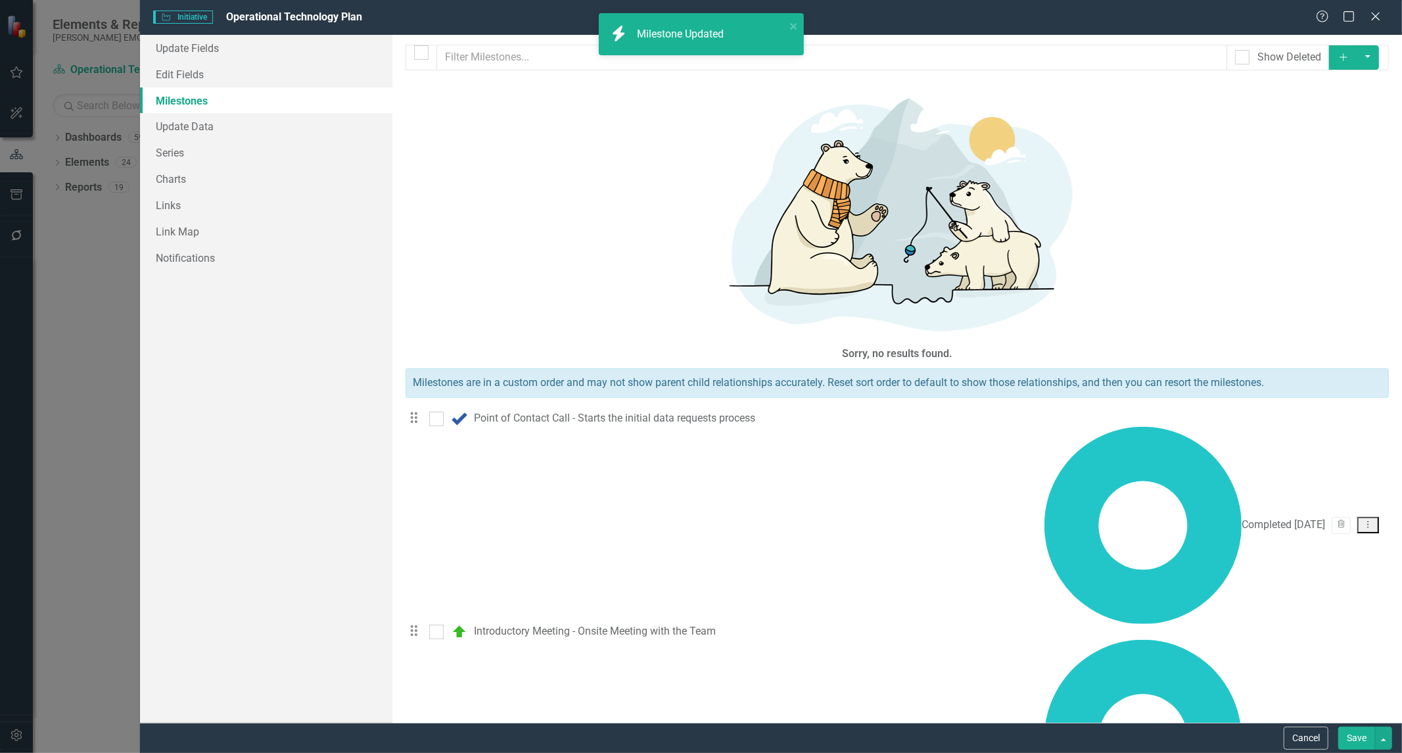
checkbox input "false"
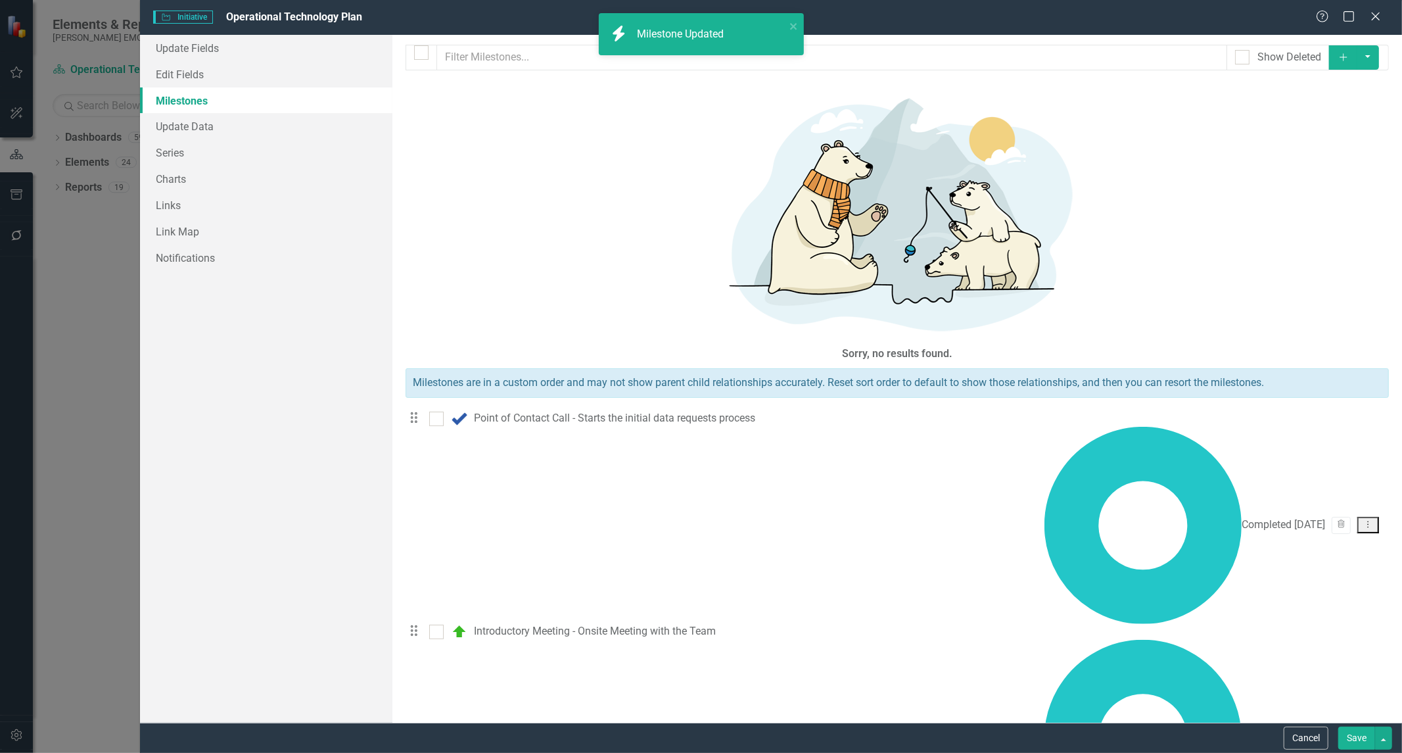
checkbox input "false"
checkbox input "true"
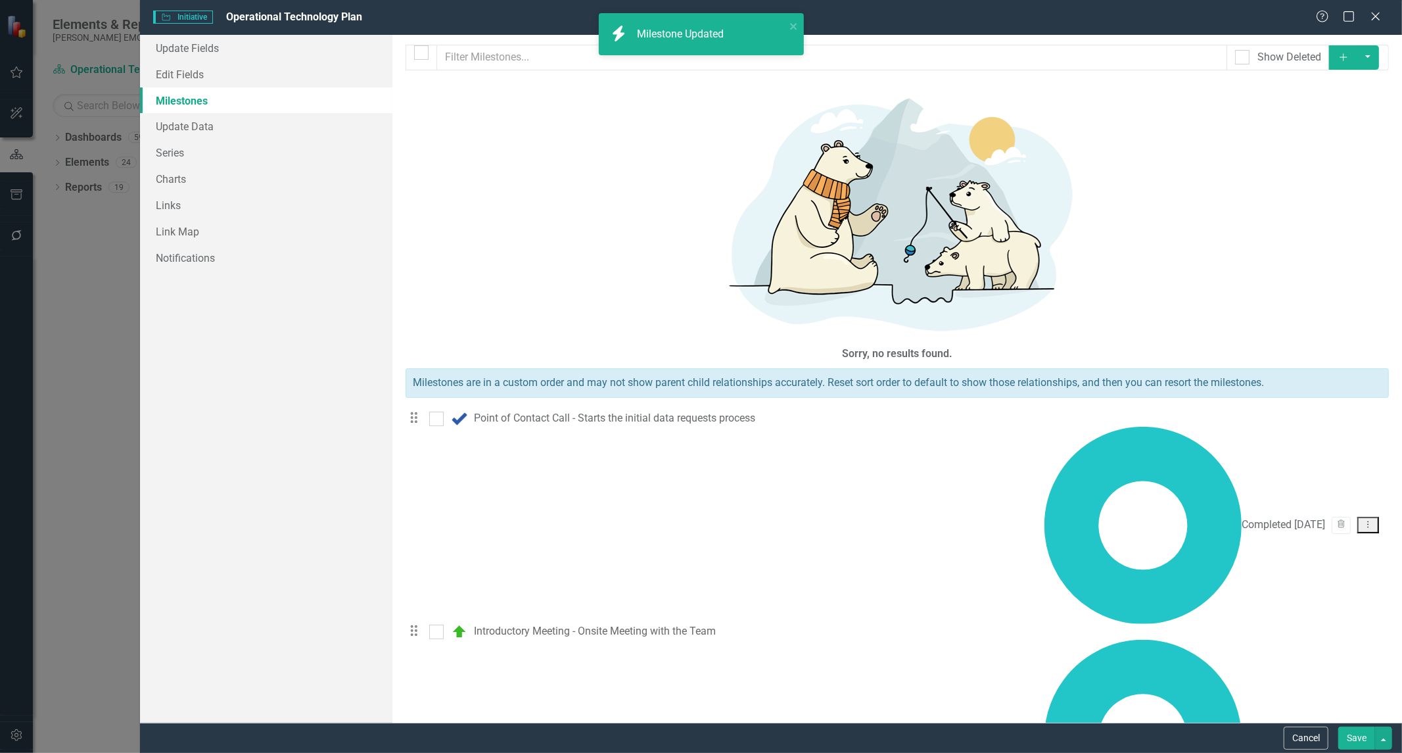
checkbox input "true"
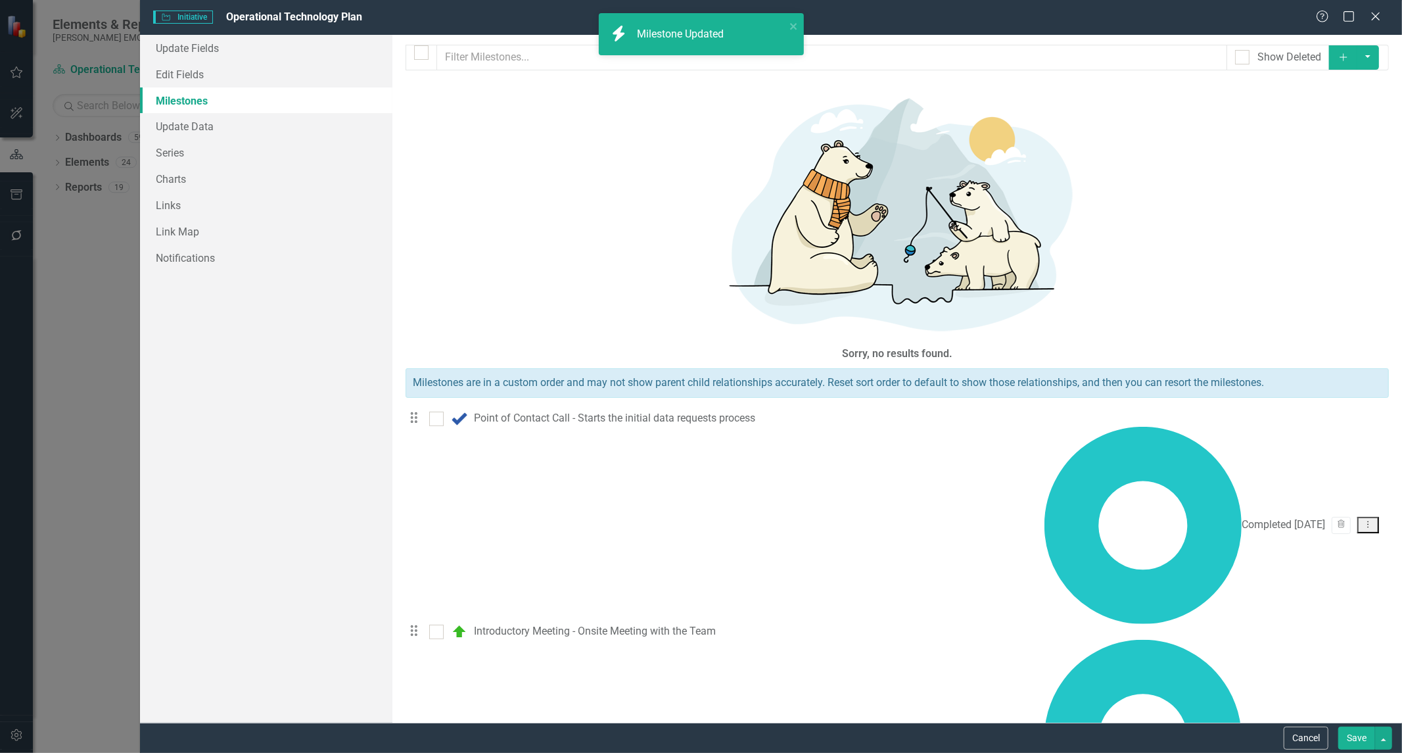
checkbox input "true"
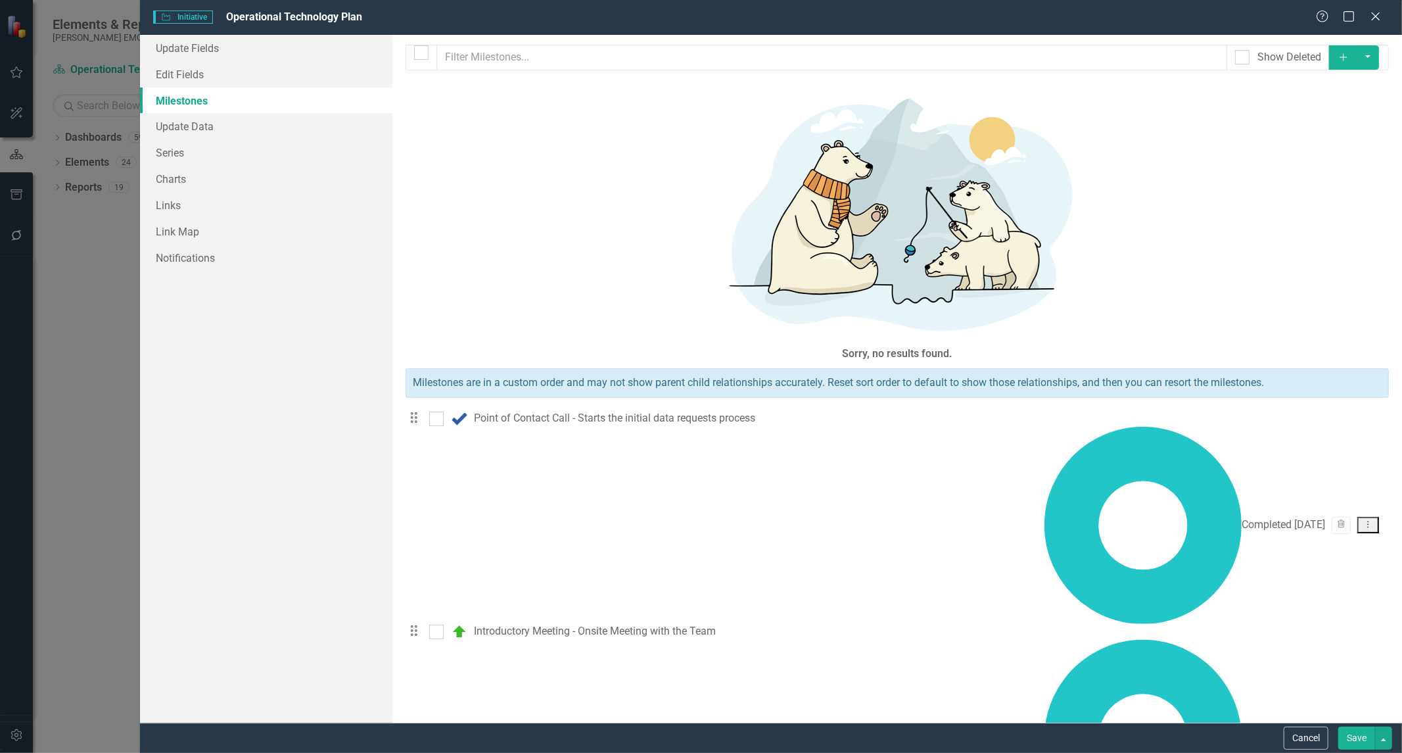
click at [1330, 327] on link "Edit Edit Milestone" at bounding box center [1316, 324] width 124 height 24
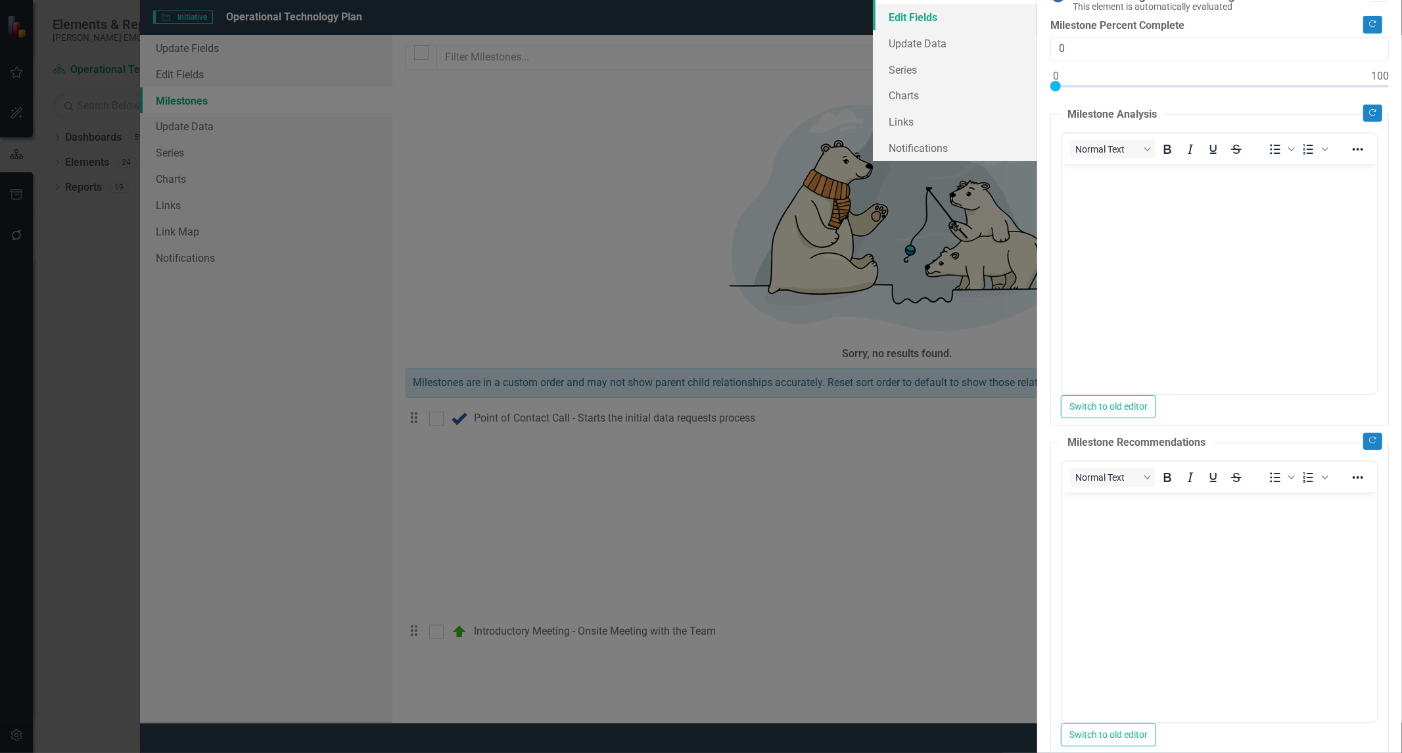
click at [873, 30] on link "Edit Fields" at bounding box center [955, 17] width 164 height 26
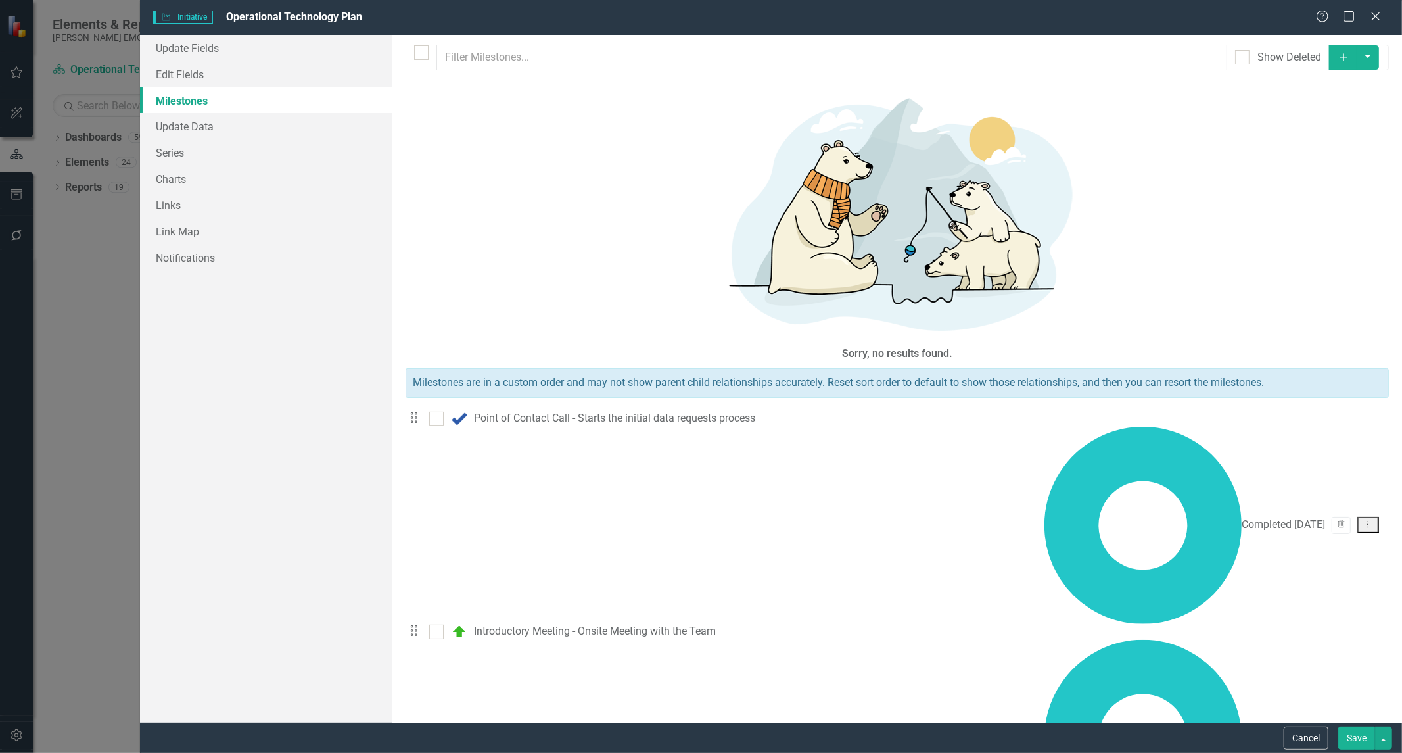
click at [1342, 741] on button "Save" at bounding box center [1356, 737] width 37 height 23
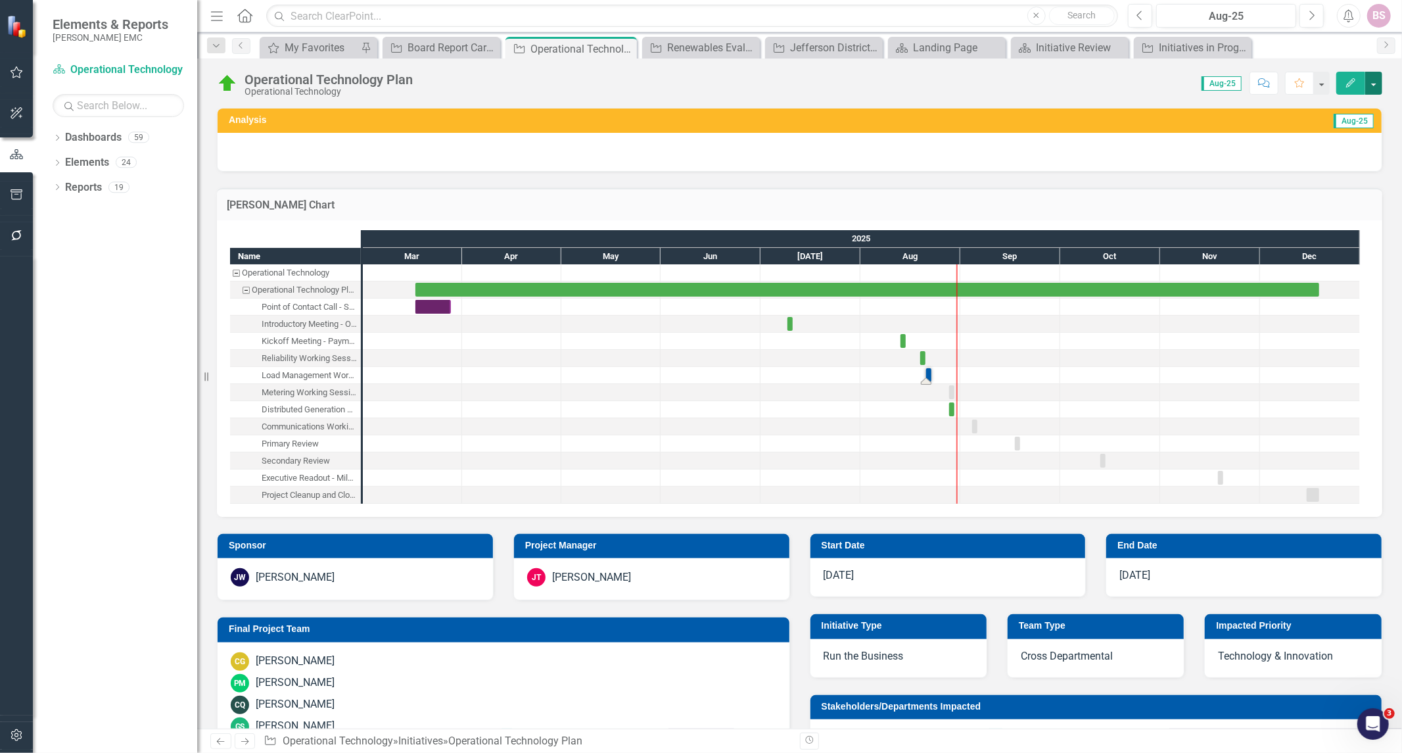
click at [1367, 82] on button "button" at bounding box center [1373, 83] width 17 height 23
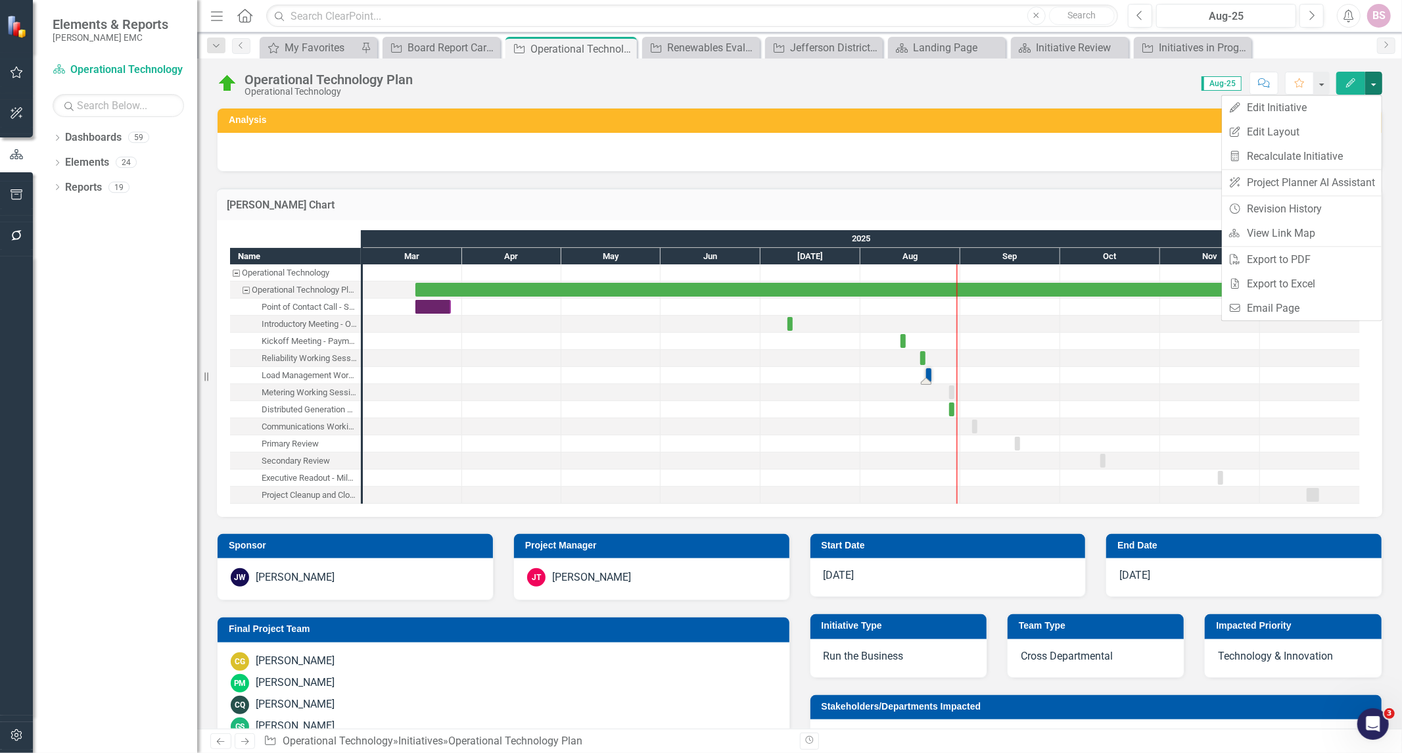
click at [503, 183] on div "[PERSON_NAME] Chart Name Operational Technology Operational Technology Plan Poi…" at bounding box center [799, 344] width 1185 height 345
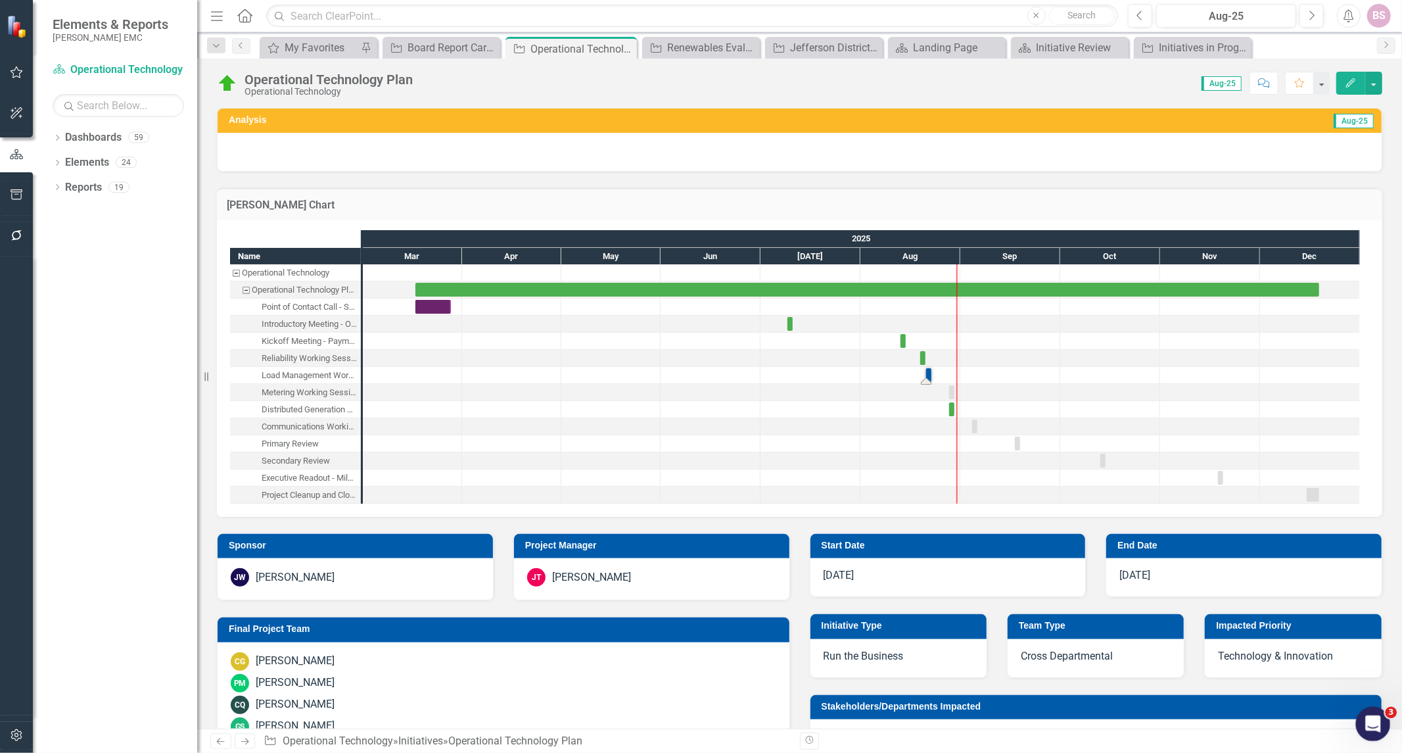
click at [1355, 715] on div "Open Intercom Messenger" at bounding box center [1370, 721] width 43 height 43
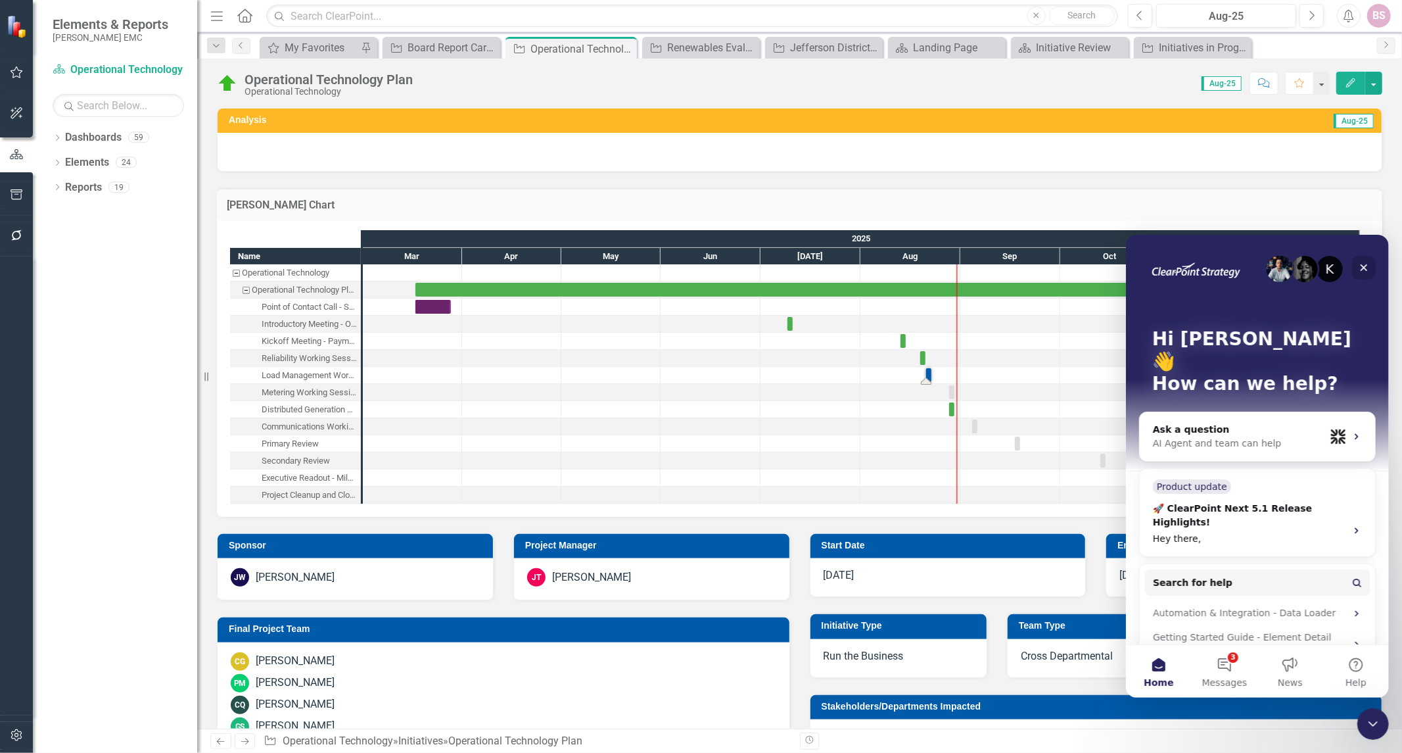
click at [1359, 264] on icon "Close" at bounding box center [1363, 267] width 11 height 11
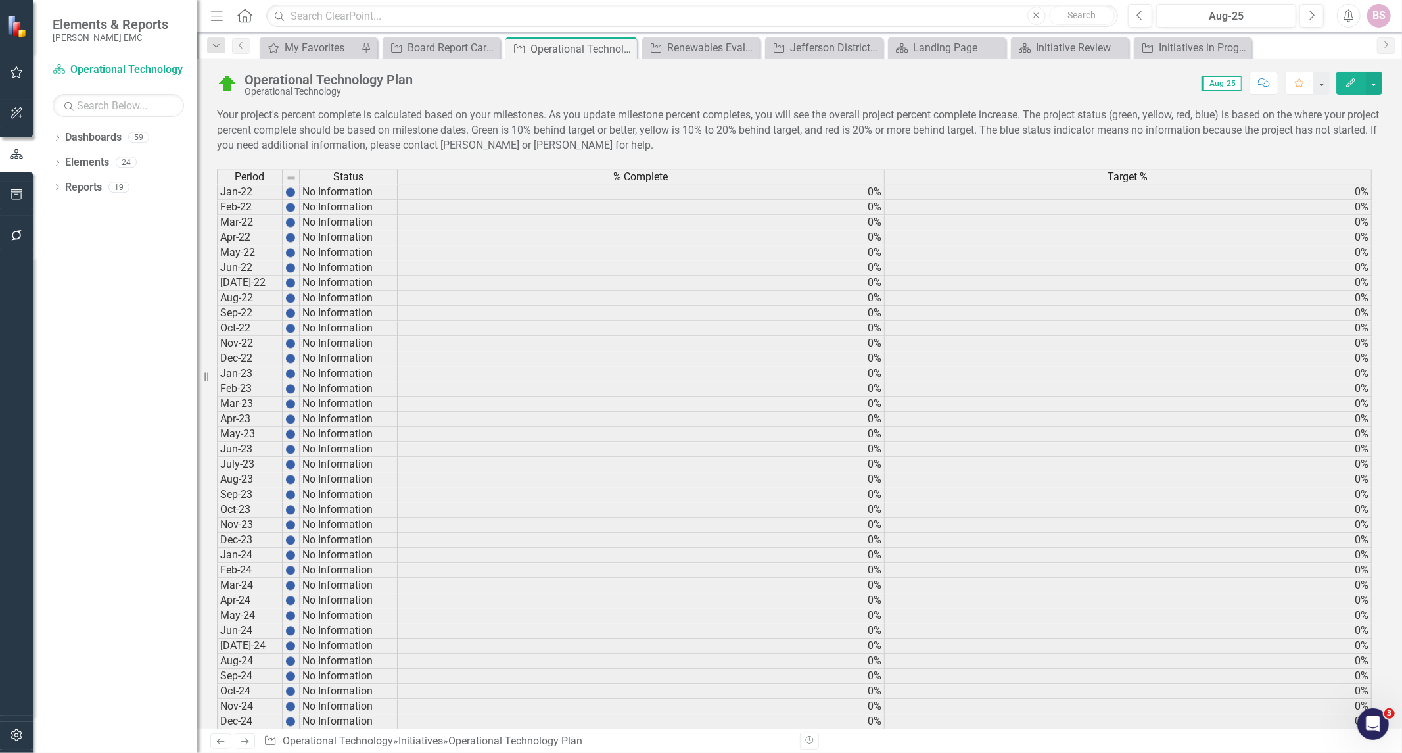
scroll to position [1825, 0]
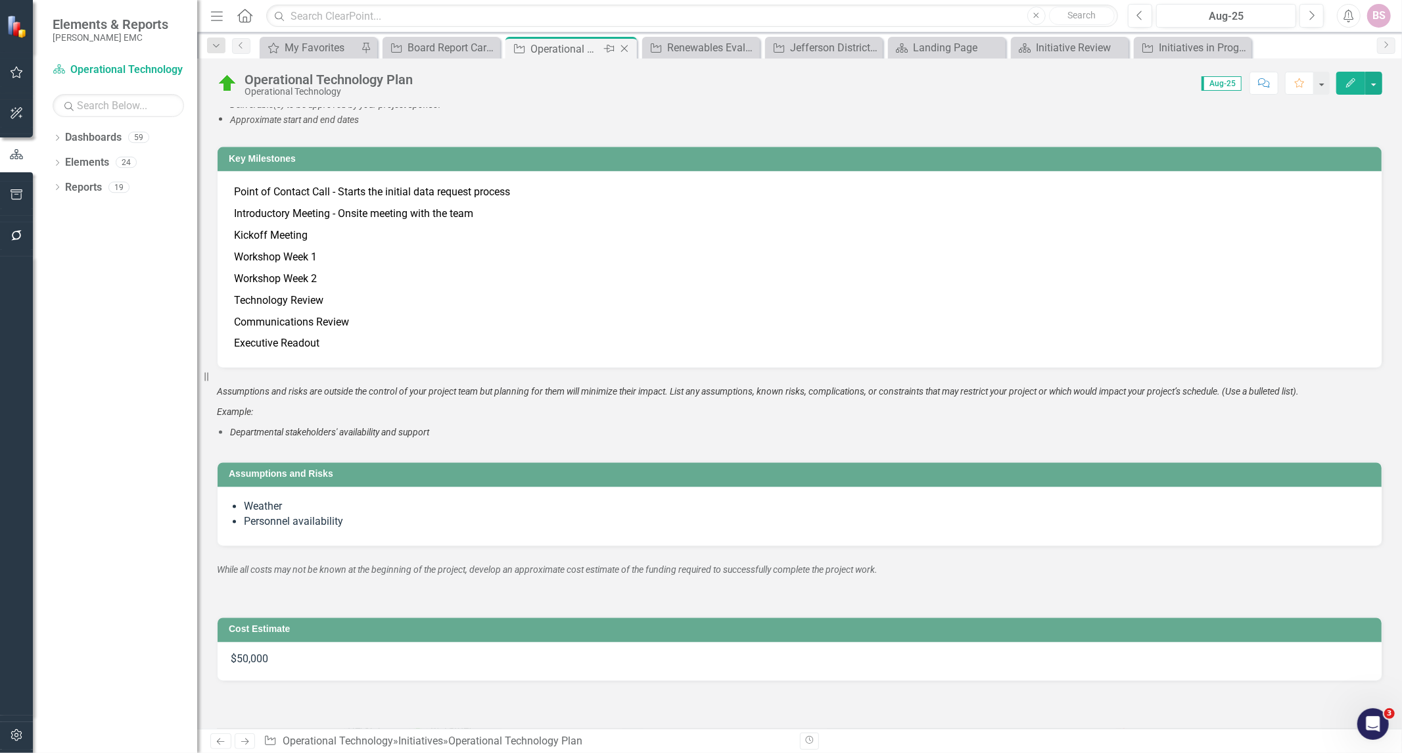
click at [625, 49] on icon at bounding box center [624, 48] width 7 height 7
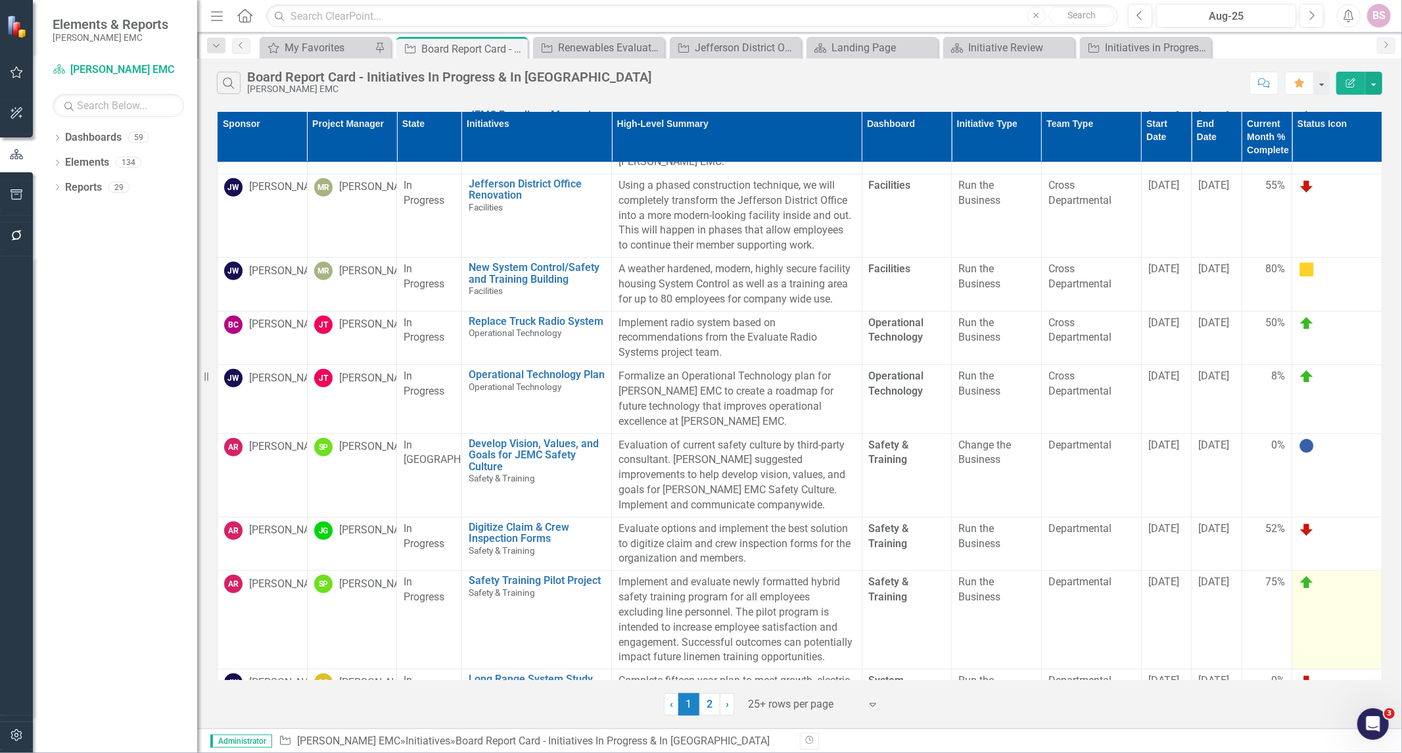
scroll to position [584, 0]
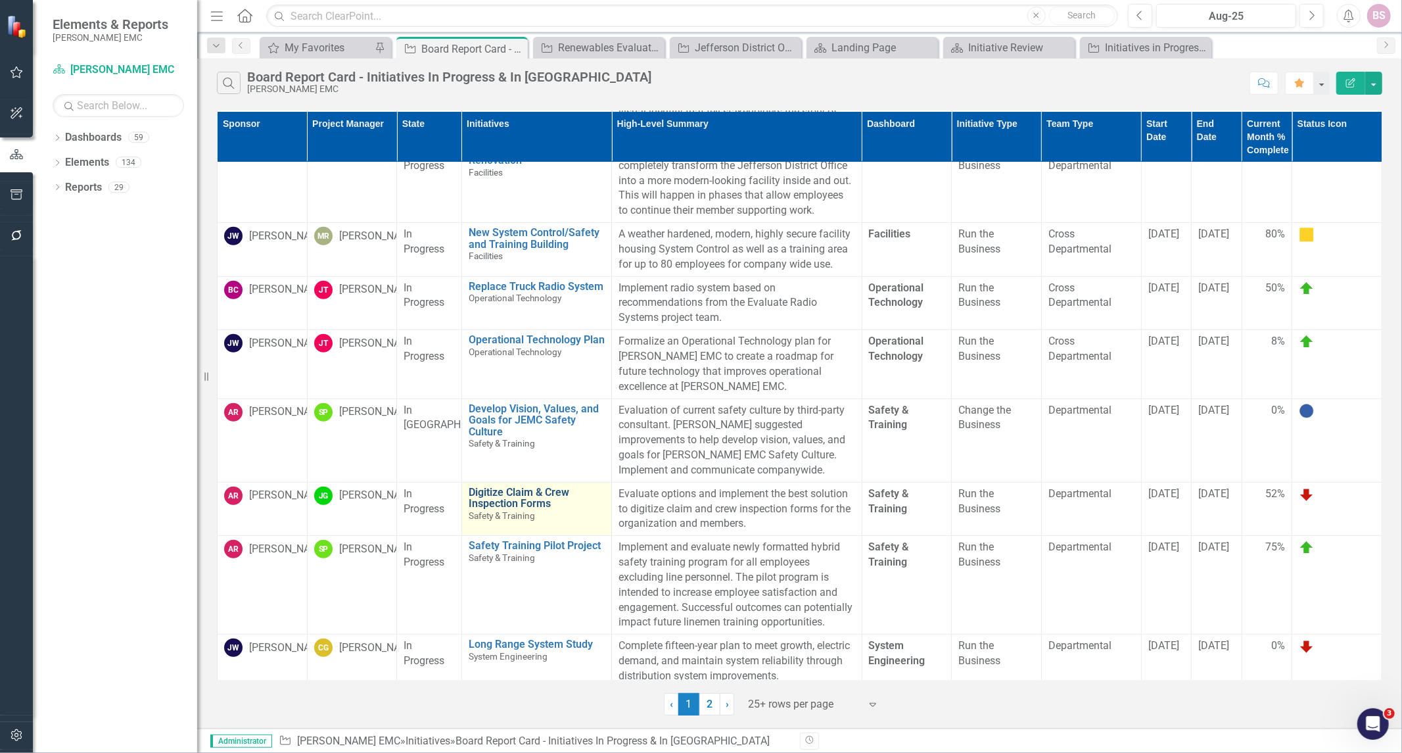
click at [501, 509] on link "Digitize Claim & Crew Inspection Forms" at bounding box center [537, 497] width 136 height 23
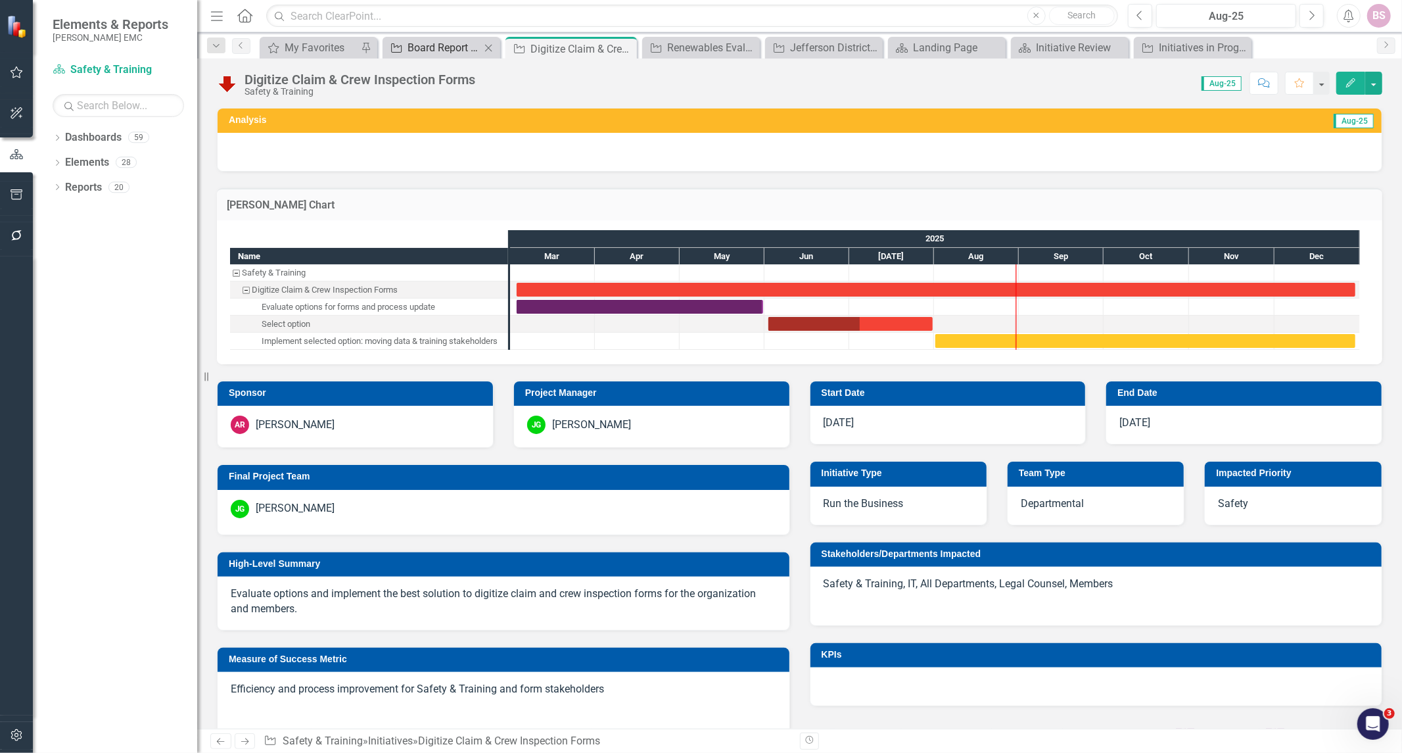
click at [470, 55] on div "Board Report Card - Initiatives In Progress & In [GEOGRAPHIC_DATA]" at bounding box center [444, 47] width 73 height 16
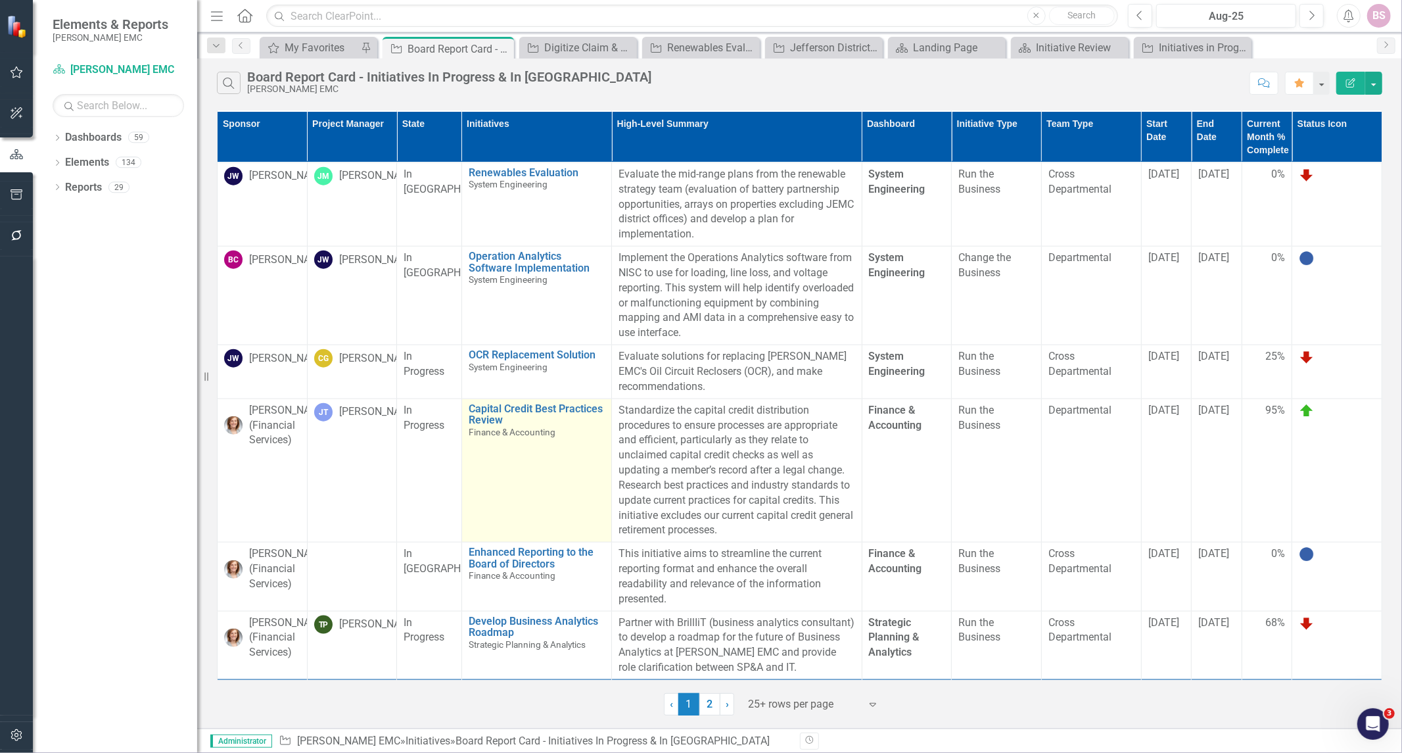
scroll to position [1141, 0]
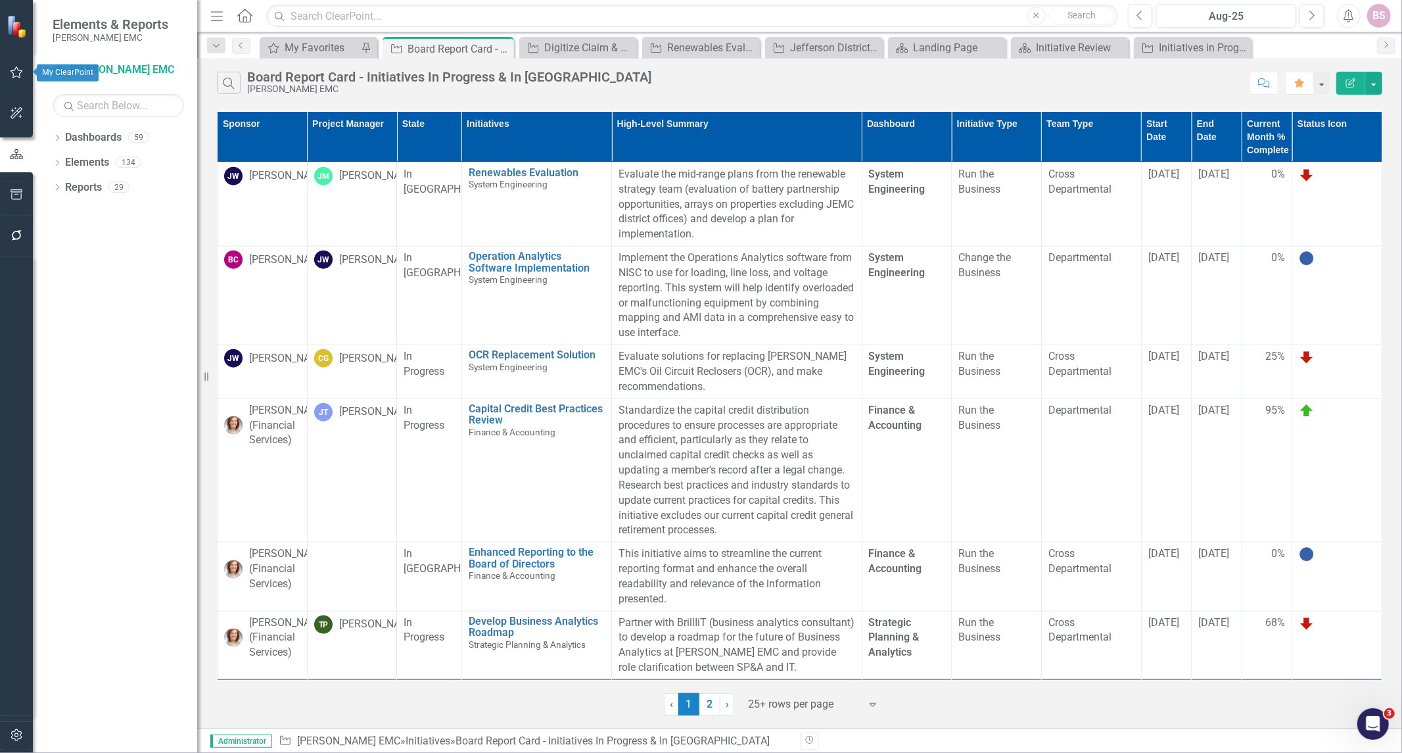
click at [16, 68] on icon "button" at bounding box center [17, 72] width 14 height 11
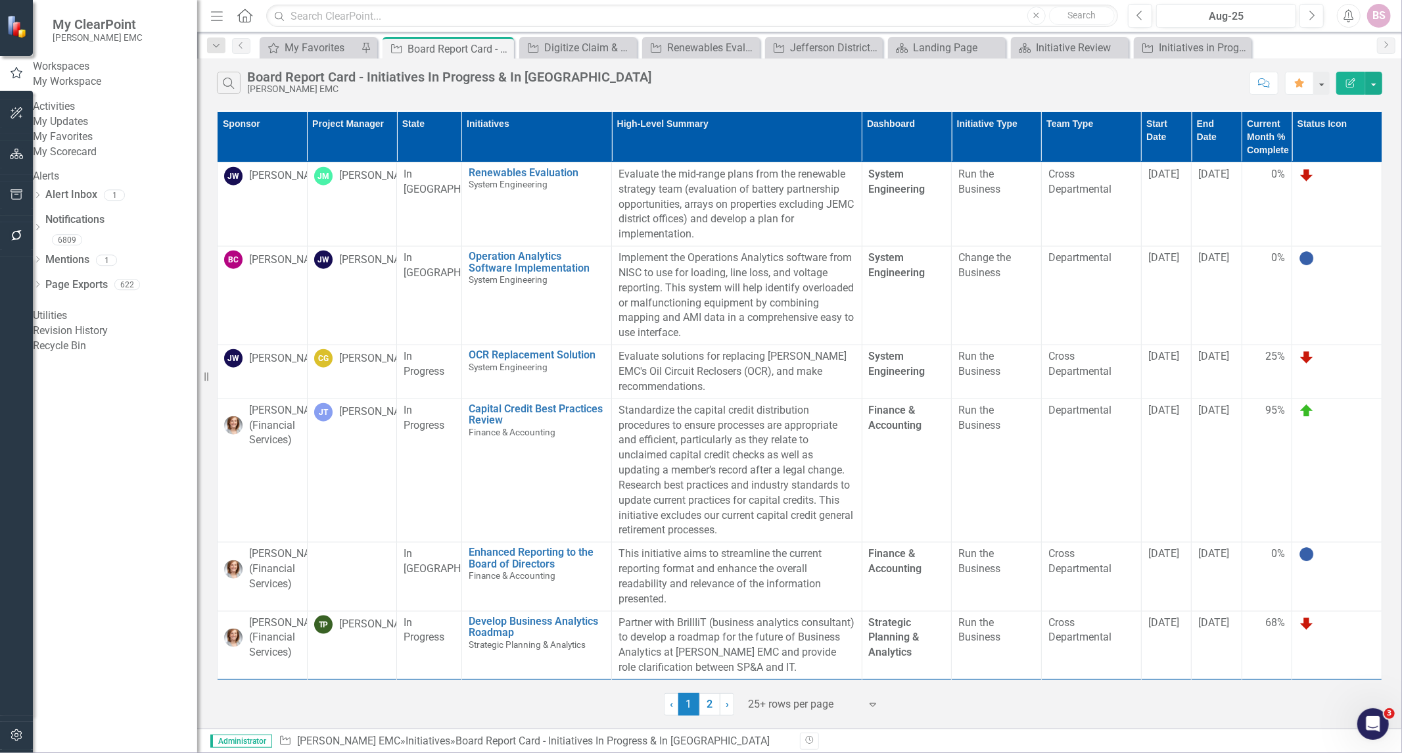
click at [104, 145] on link "My Favorites" at bounding box center [115, 136] width 164 height 15
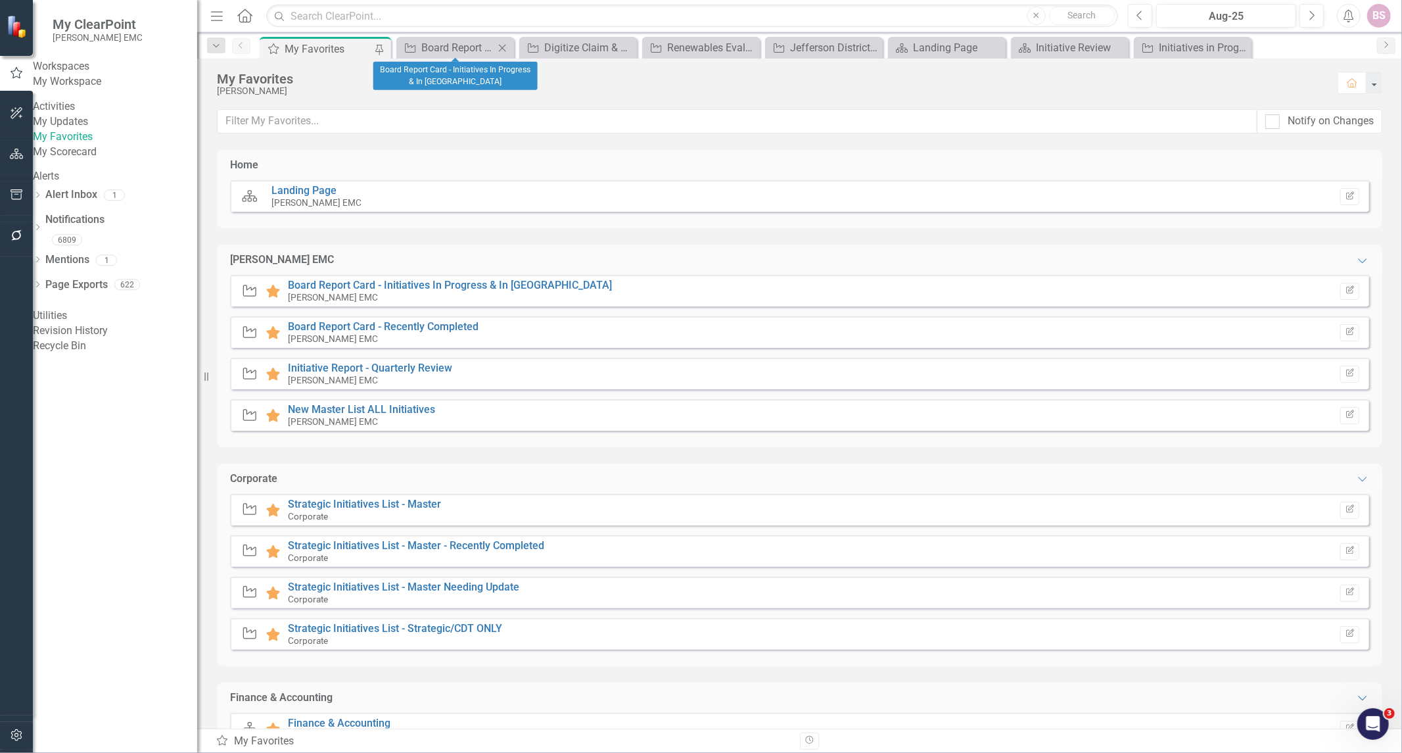
click at [432, 56] on div "Initiative Board Report Card - Initiatives In Progress & In Queue Close" at bounding box center [455, 48] width 118 height 22
click at [436, 54] on div "Board Report Card - Initiatives In Progress & In [GEOGRAPHIC_DATA]" at bounding box center [457, 47] width 73 height 16
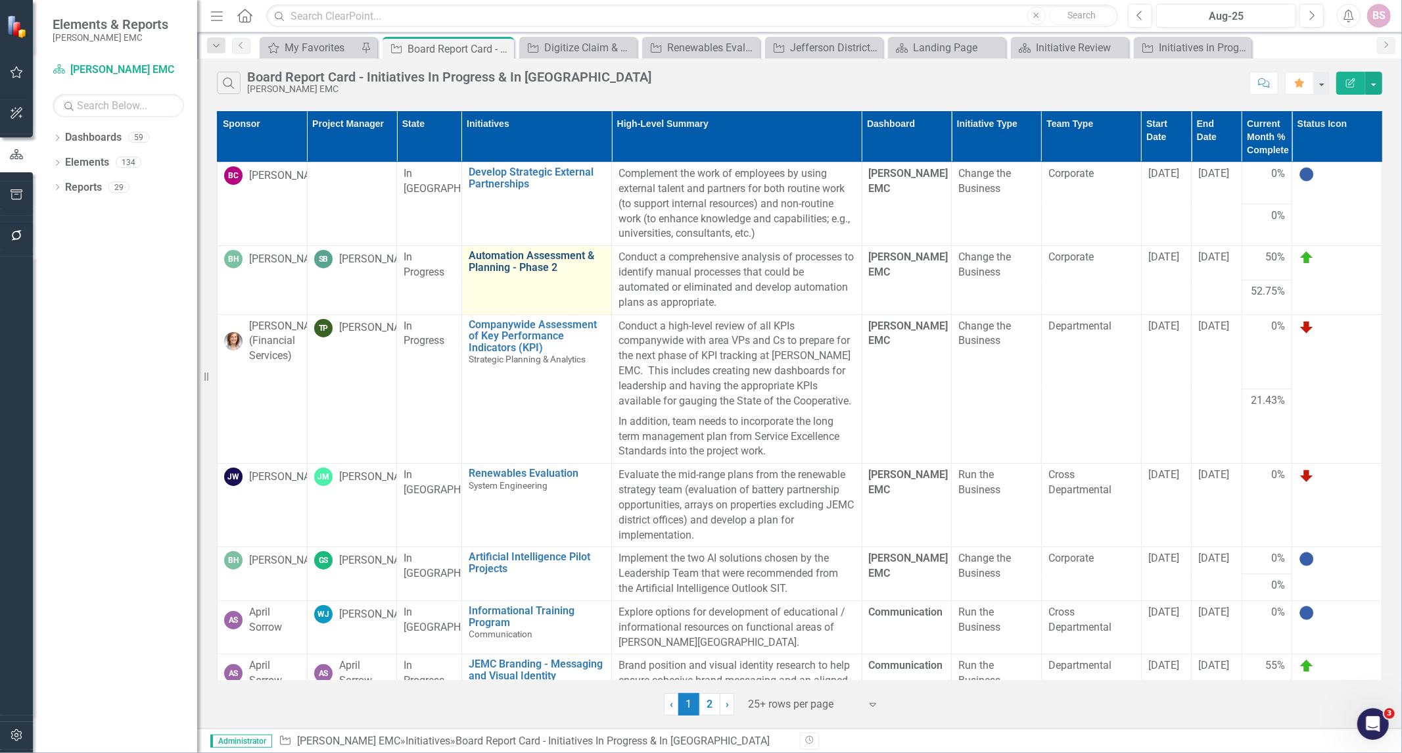
click at [498, 258] on link "Automation Assessment & Planning - Phase 2" at bounding box center [537, 261] width 136 height 23
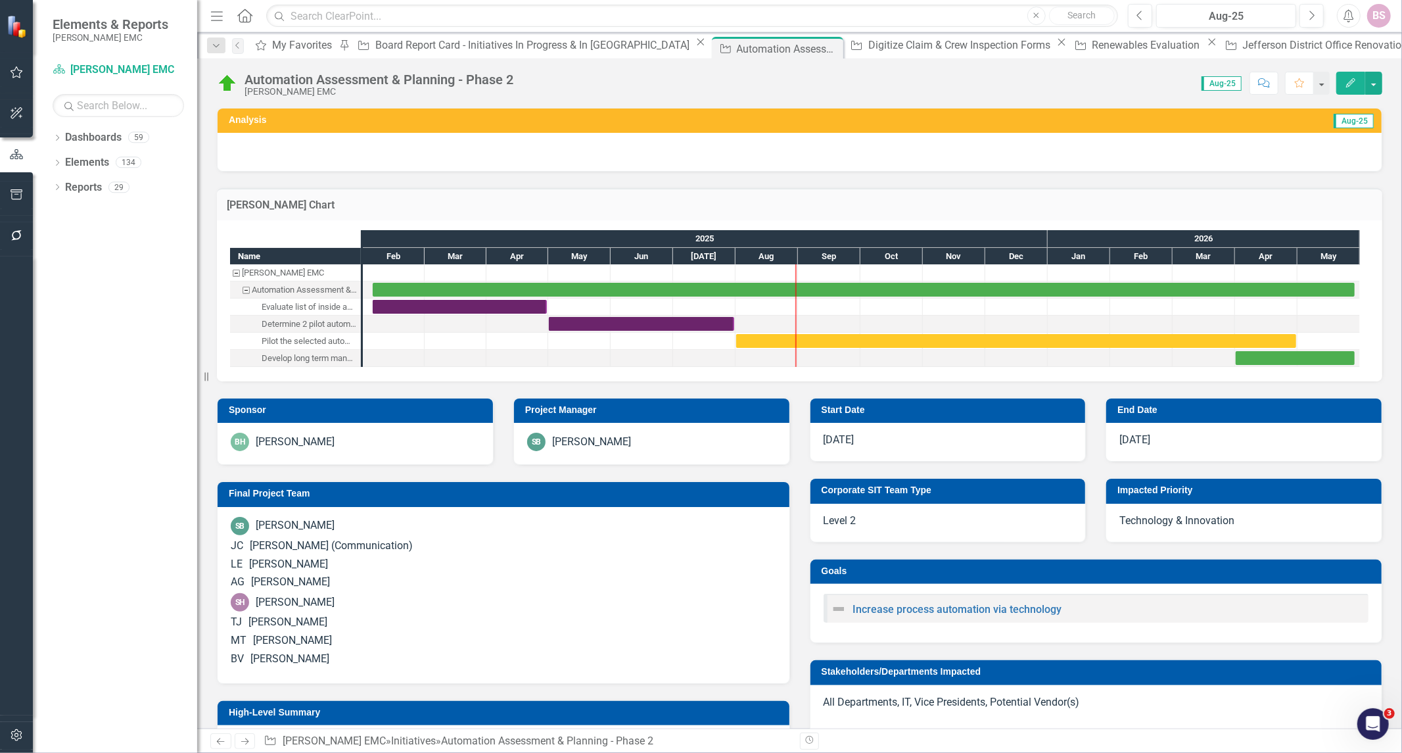
checkbox input "true"
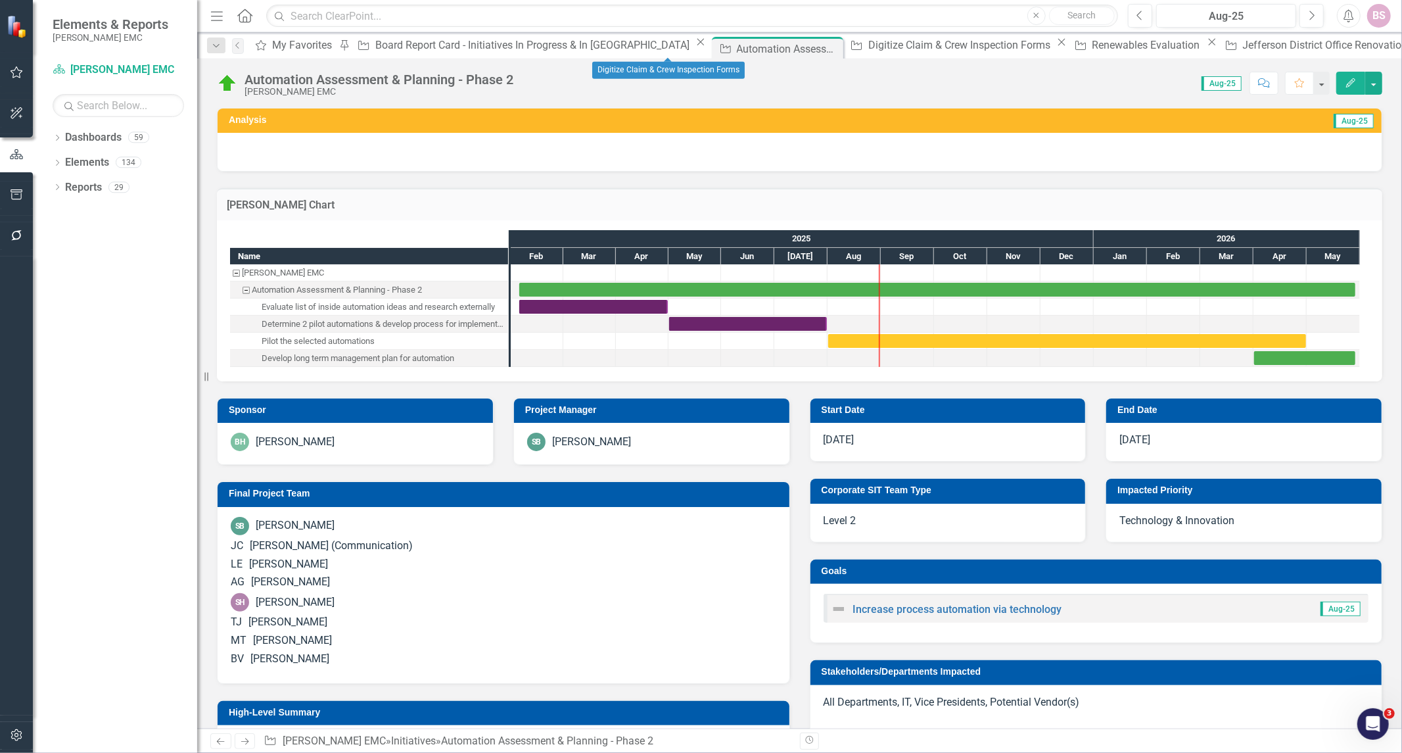
click at [1055, 47] on icon "Close" at bounding box center [1061, 42] width 13 height 11
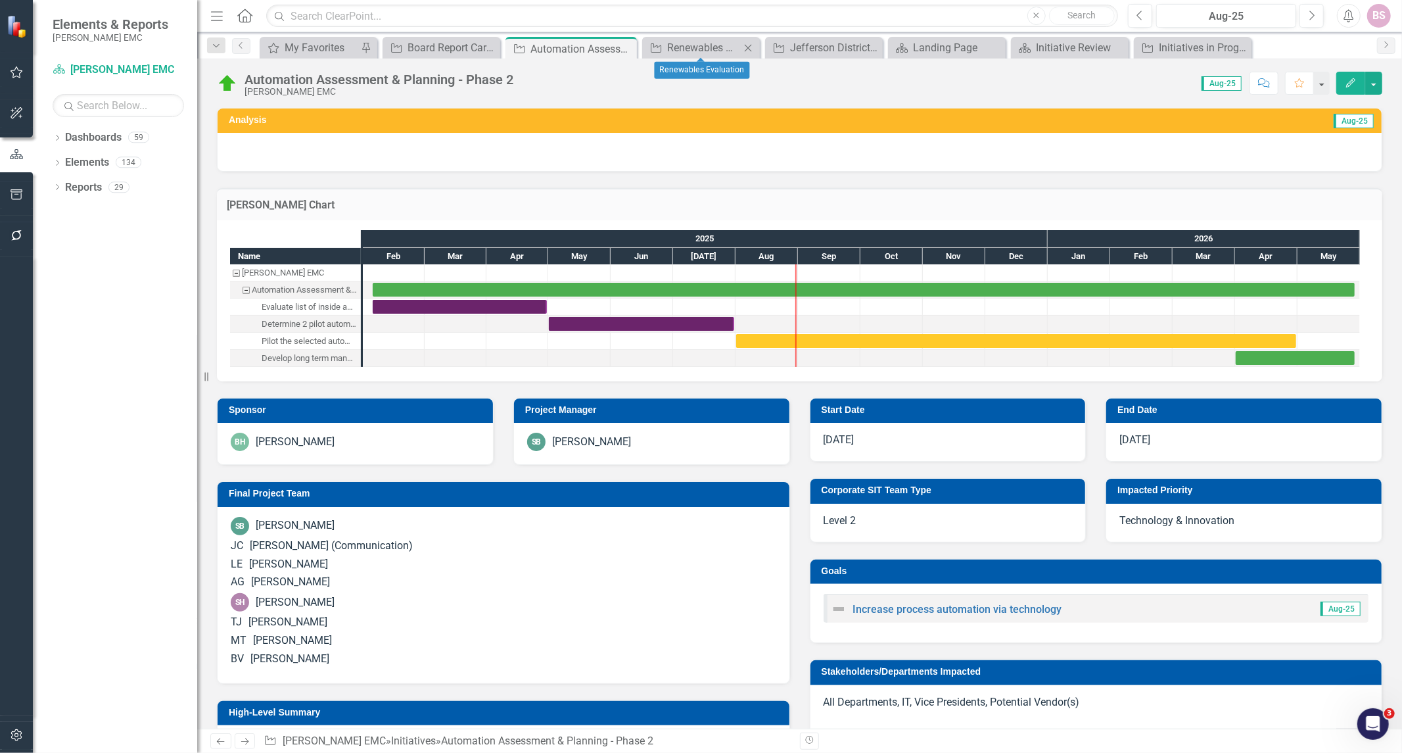
click at [746, 49] on icon at bounding box center [748, 47] width 7 height 7
click at [983, 58] on div "Automation Assessment & Planning - Phase 2 Jackson EMC Score: 0.00 Aug-25 Compl…" at bounding box center [799, 77] width 1205 height 39
click at [995, 50] on div "Initiative Review" at bounding box center [1011, 47] width 87 height 16
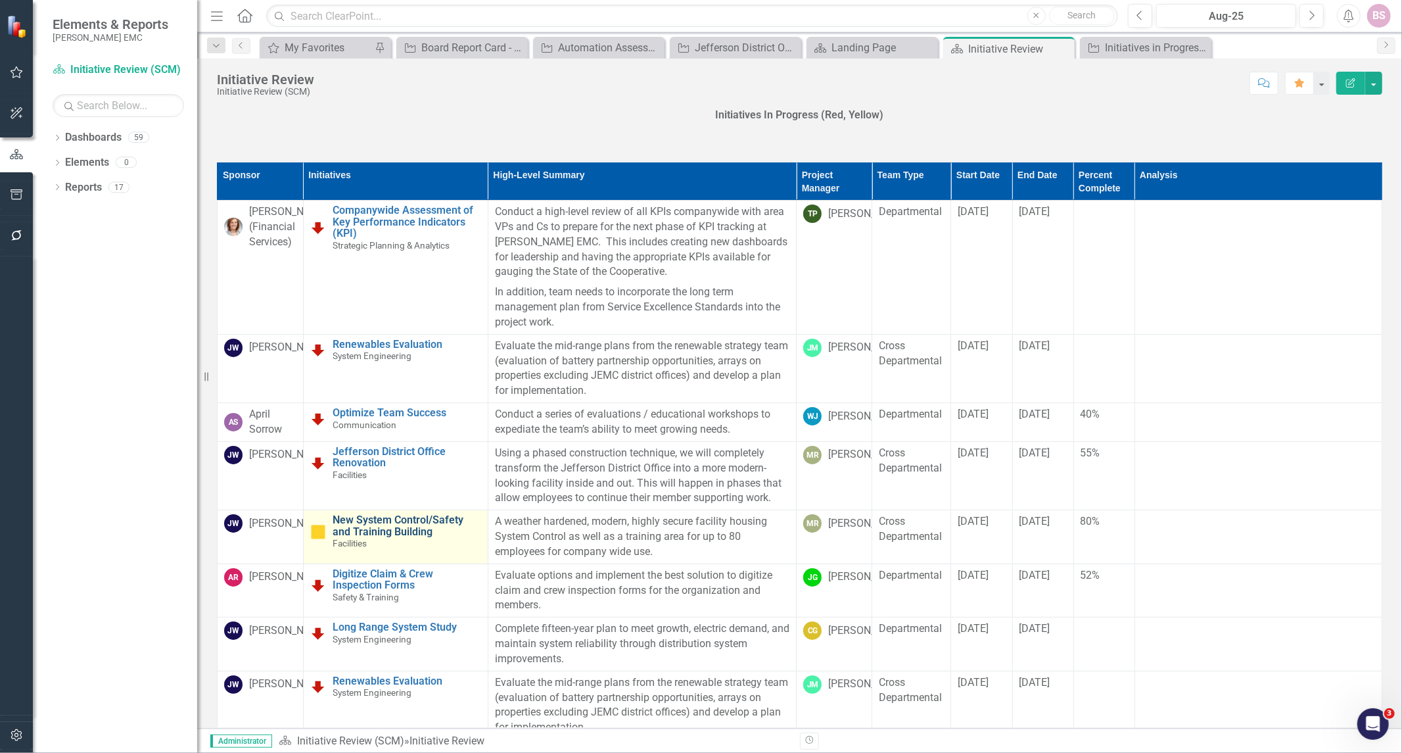
click at [360, 523] on link "New System Control/Safety and Training Building" at bounding box center [407, 525] width 149 height 23
